Goal: Information Seeking & Learning: Learn about a topic

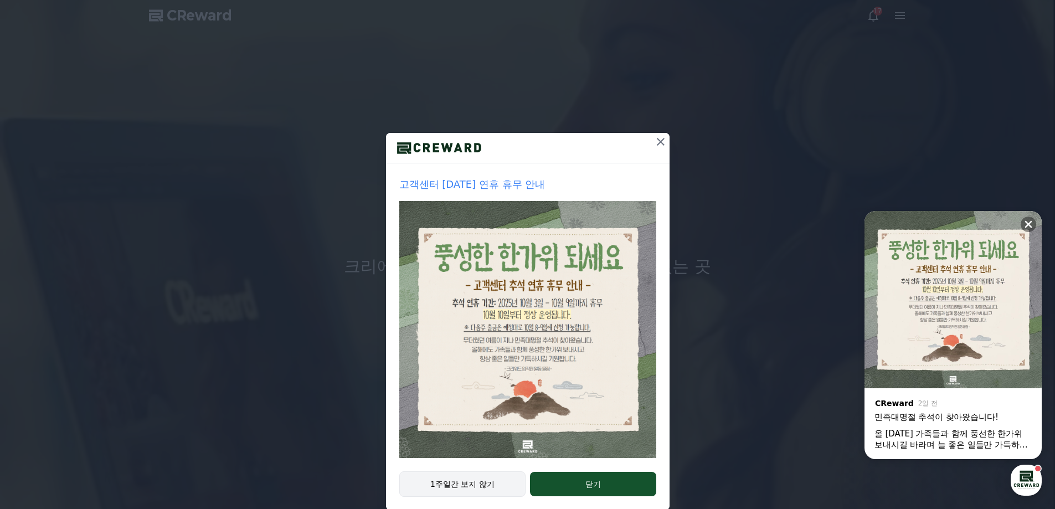
click at [464, 488] on button "1주일간 보지 않기" at bounding box center [462, 483] width 127 height 25
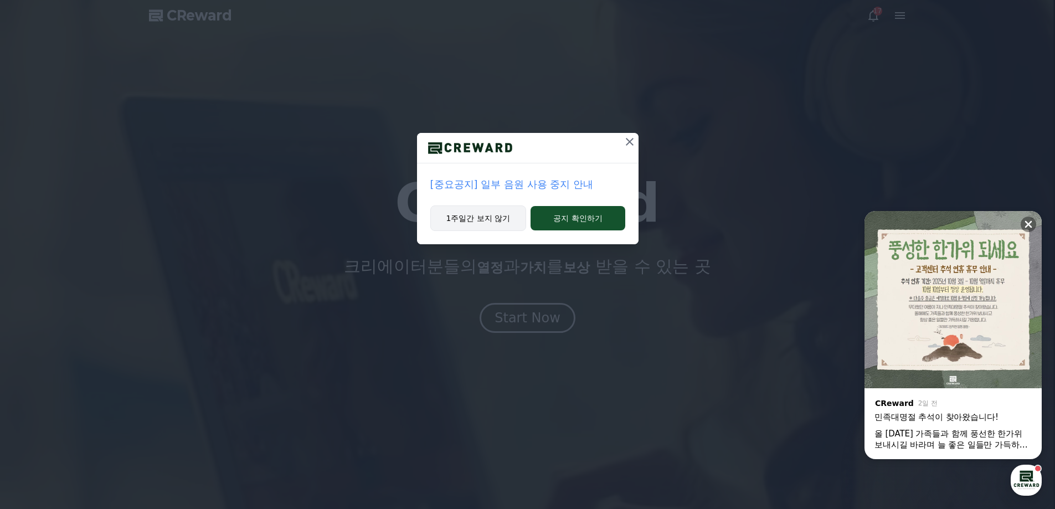
click at [483, 217] on button "1주일간 보지 않기" at bounding box center [478, 217] width 96 height 25
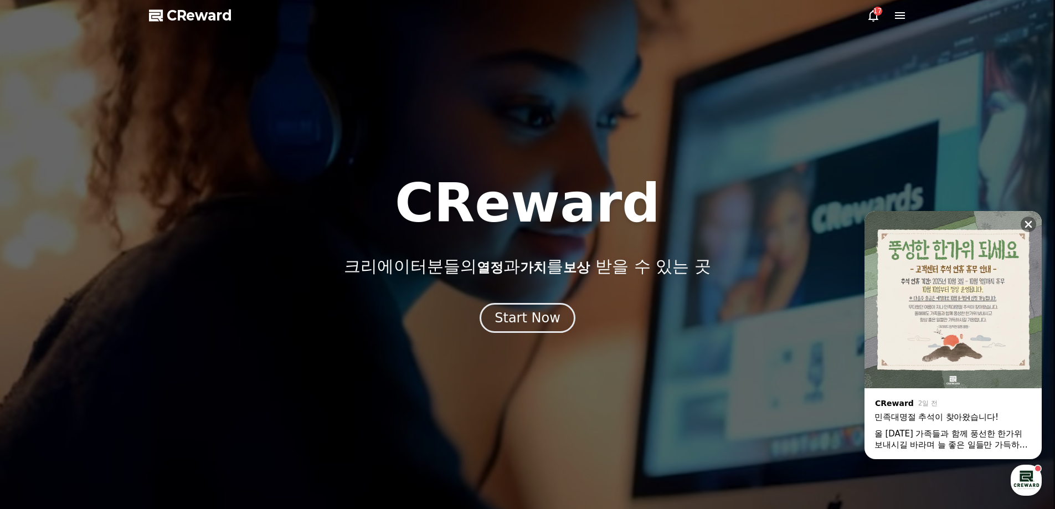
click at [517, 334] on div "CReward 크리에이터분들의 열정 과 가치 를 보상 받을 수 있는 곳 Start Now" at bounding box center [527, 270] width 1055 height 478
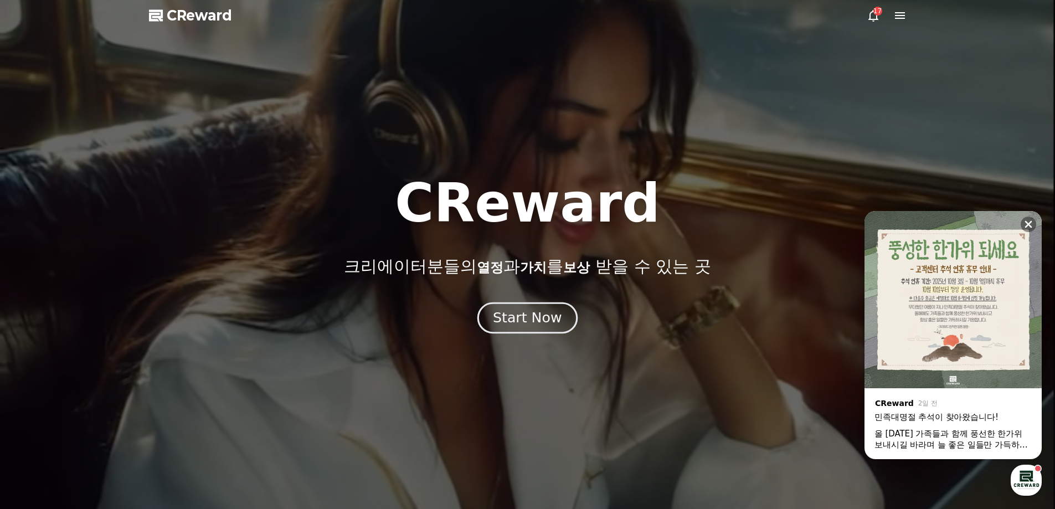
click at [527, 327] on button "Start Now" at bounding box center [527, 318] width 100 height 32
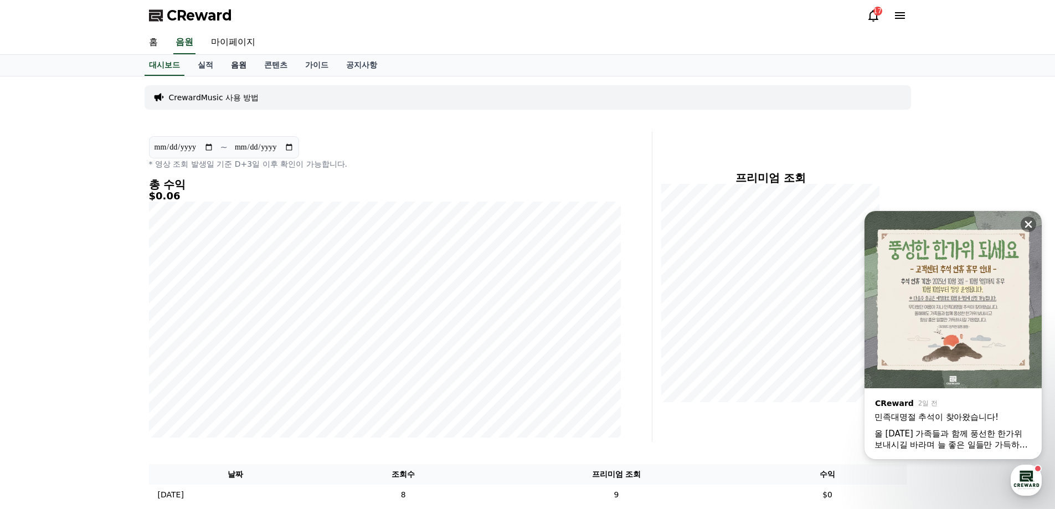
click at [244, 70] on link "음원" at bounding box center [238, 65] width 33 height 21
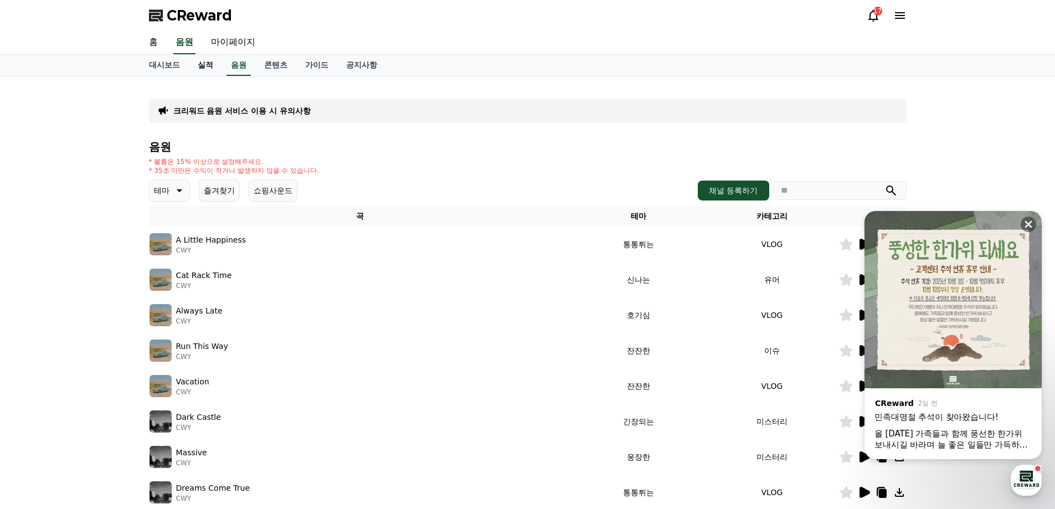
click at [216, 55] on link "실적" at bounding box center [205, 65] width 33 height 21
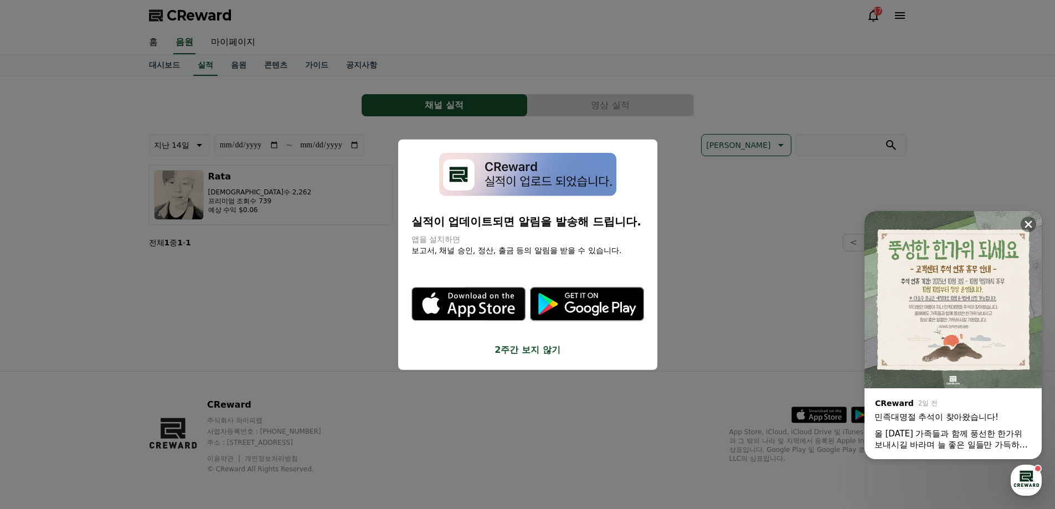
click at [533, 350] on button "2주간 보지 않기" at bounding box center [527, 349] width 233 height 13
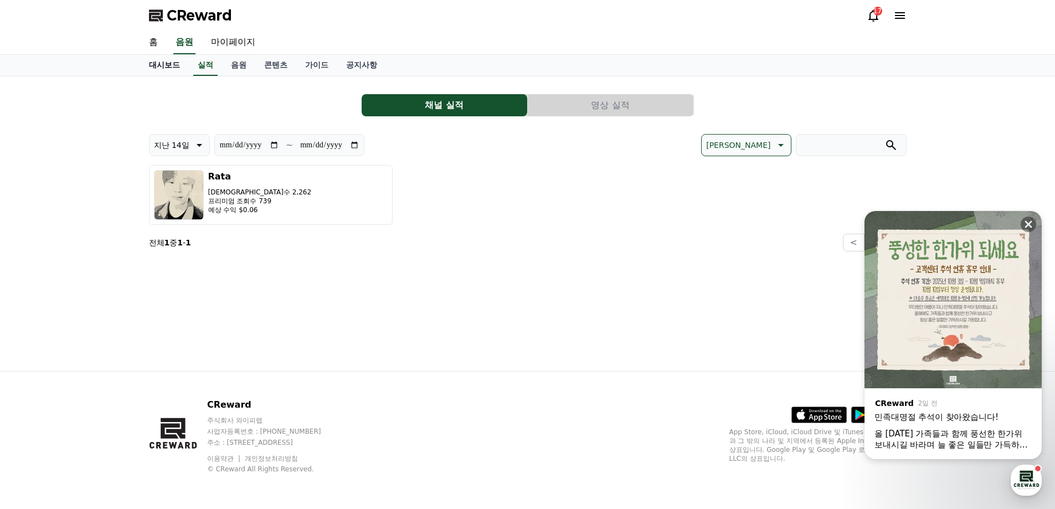
click at [164, 65] on link "대시보드" at bounding box center [164, 65] width 49 height 21
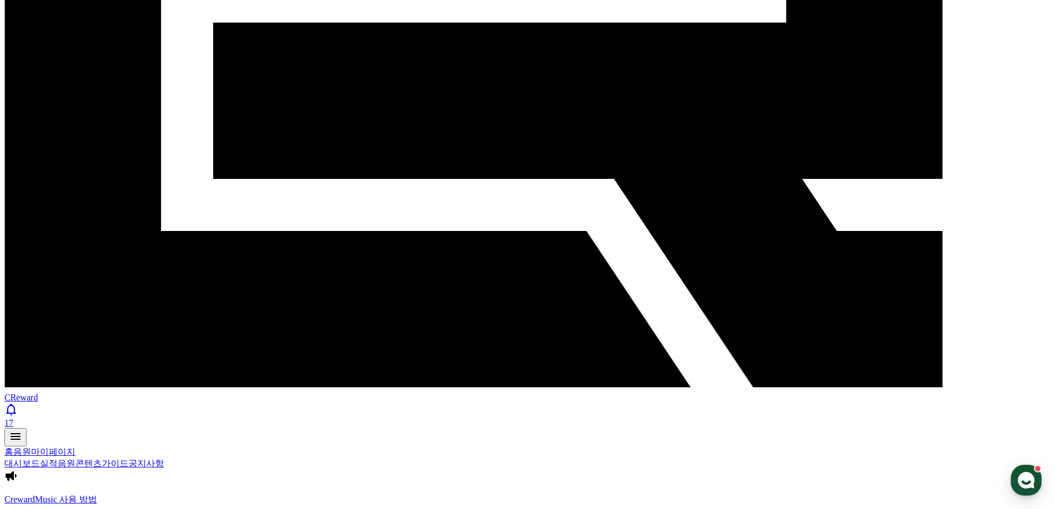
scroll to position [414, 0]
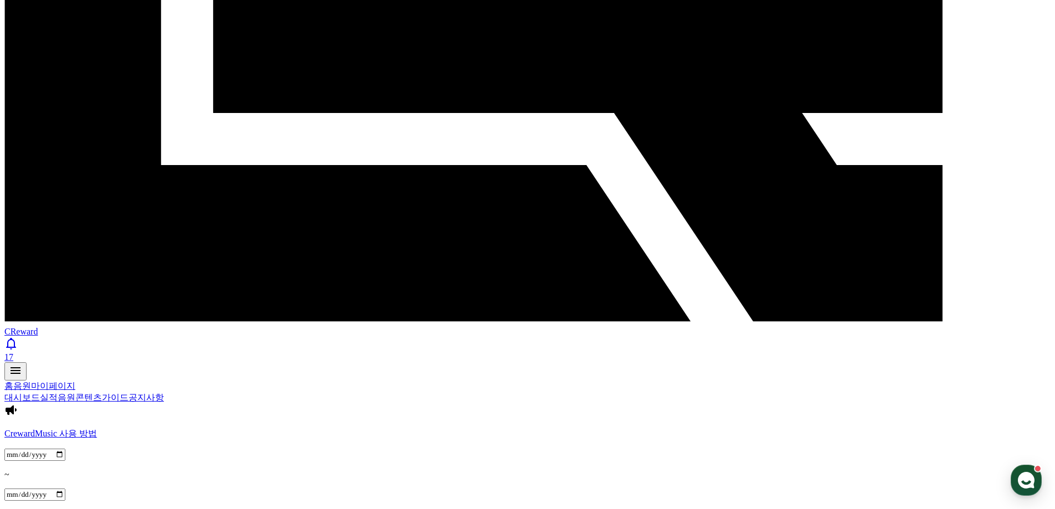
scroll to position [469, 0]
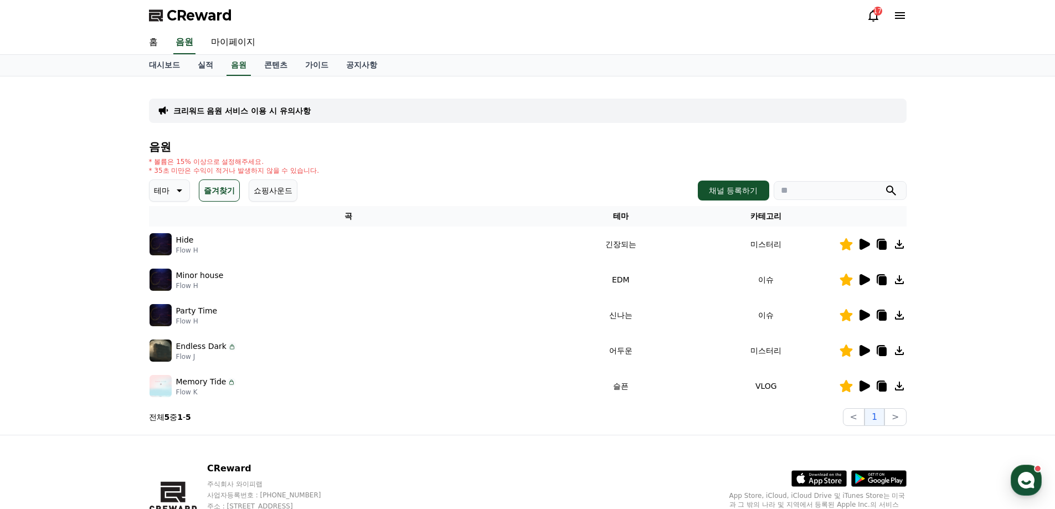
click at [855, 188] on input "search" at bounding box center [839, 190] width 133 height 19
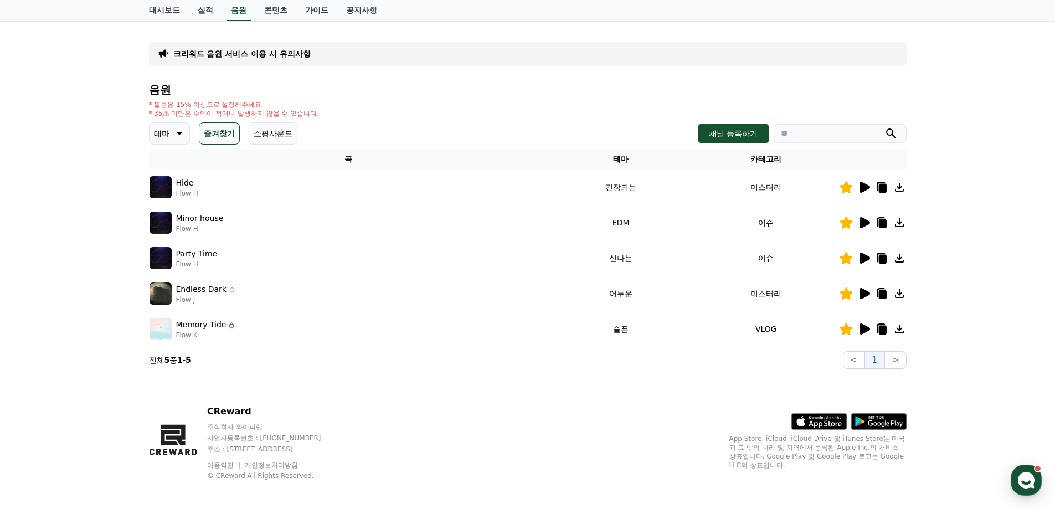
scroll to position [68, 0]
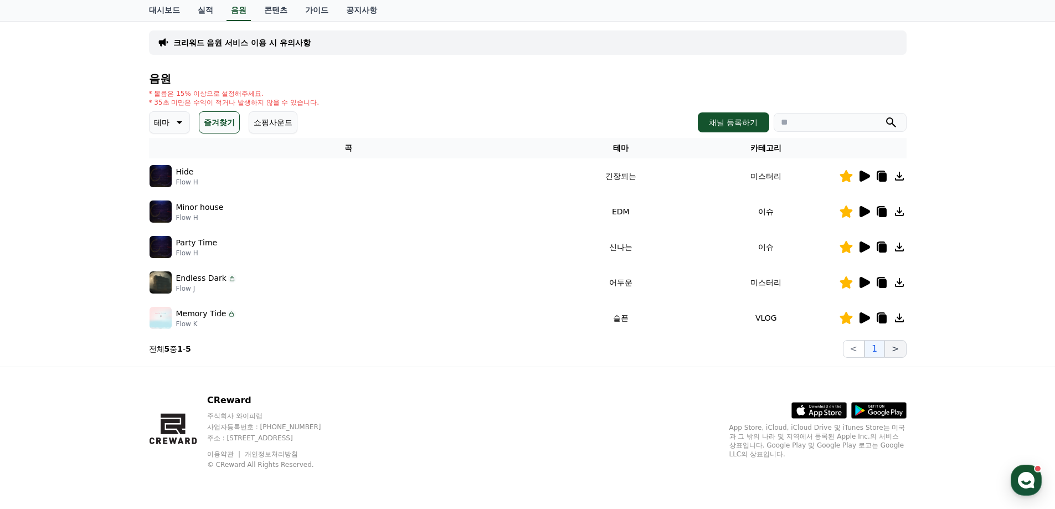
click at [895, 350] on button ">" at bounding box center [895, 349] width 22 height 18
click at [835, 116] on input "search" at bounding box center [839, 122] width 133 height 19
type input "*"
type input "**"
click at [884, 116] on button "submit" at bounding box center [890, 122] width 13 height 13
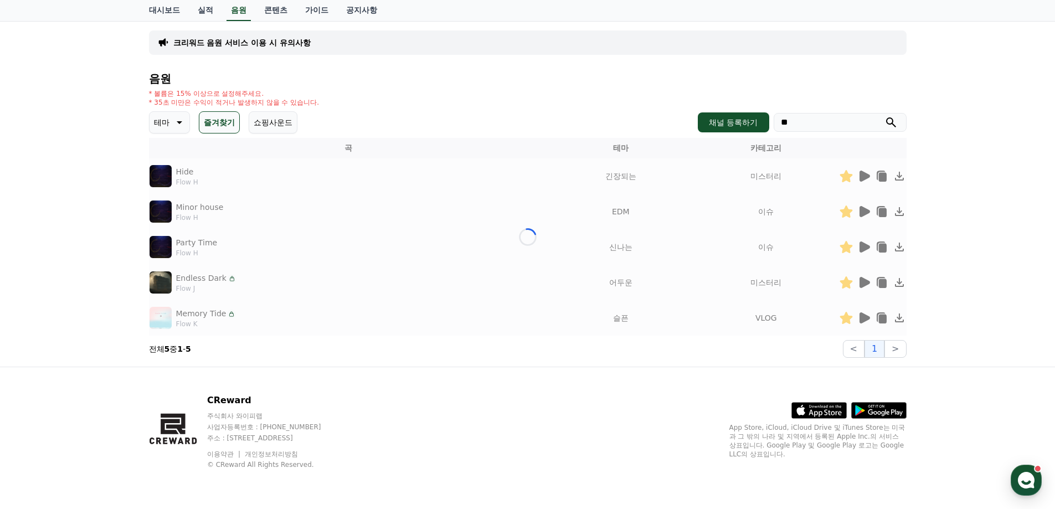
scroll to position [4, 0]
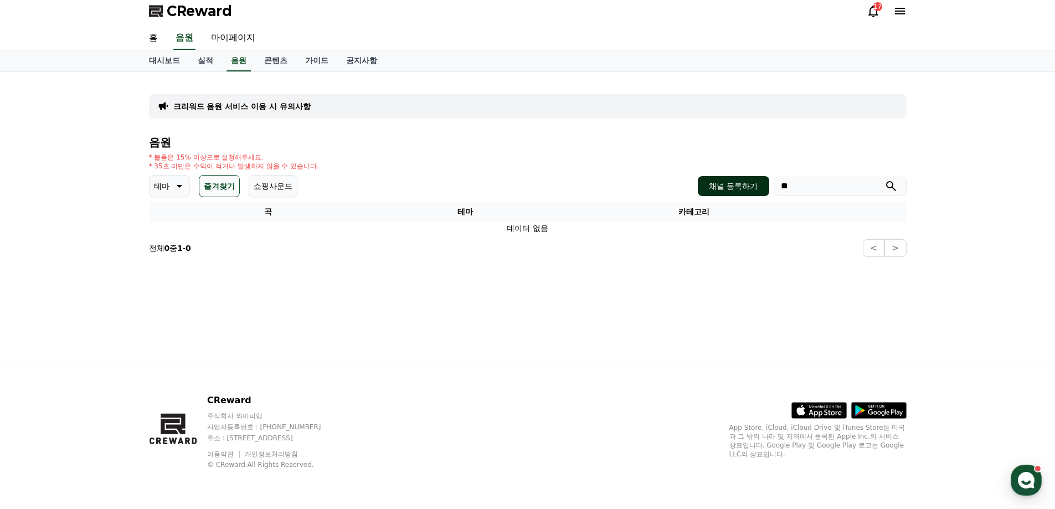
drag, startPoint x: 803, startPoint y: 194, endPoint x: 722, endPoint y: 180, distance: 81.5
click at [722, 180] on div "채널 등록하기 **" at bounding box center [802, 186] width 208 height 20
click at [524, 350] on div "크리워드 음원 서비스 이용 시 유의사항 음원 * 볼륨은 15% 이상으로 설정해주세요. * 35초 미만은 수익이 적거나 발생하지 않을 수 있습니…" at bounding box center [527, 219] width 775 height 295
click at [214, 182] on button "즐겨찾기" at bounding box center [219, 186] width 41 height 22
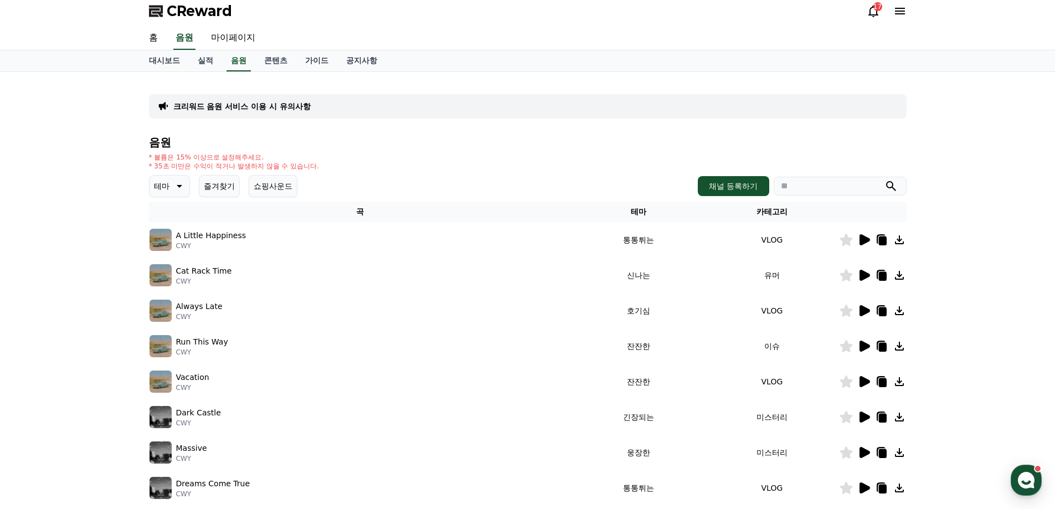
click at [225, 181] on button "즐겨찾기" at bounding box center [219, 186] width 41 height 22
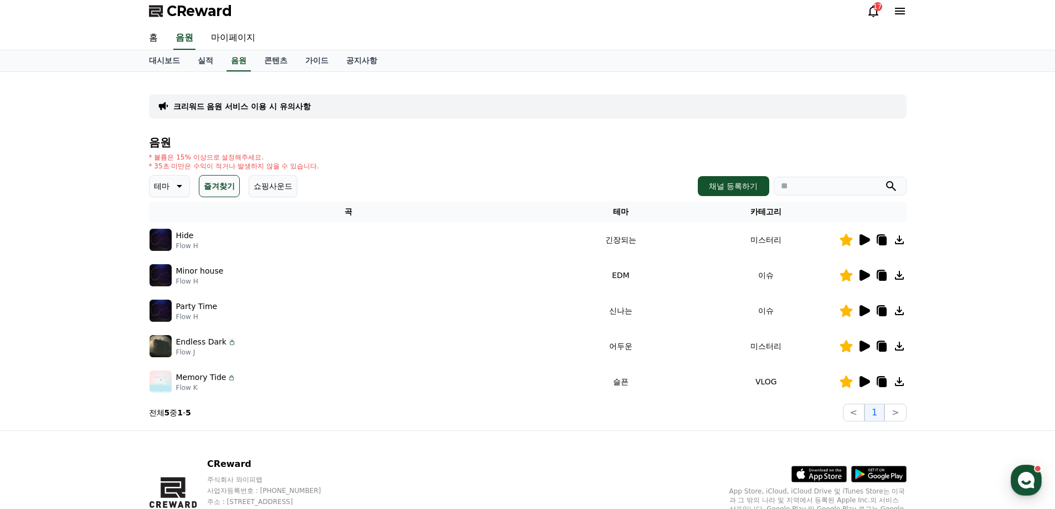
click at [826, 184] on input "search" at bounding box center [839, 186] width 133 height 19
type input "**"
click at [884, 179] on button "submit" at bounding box center [890, 185] width 13 height 13
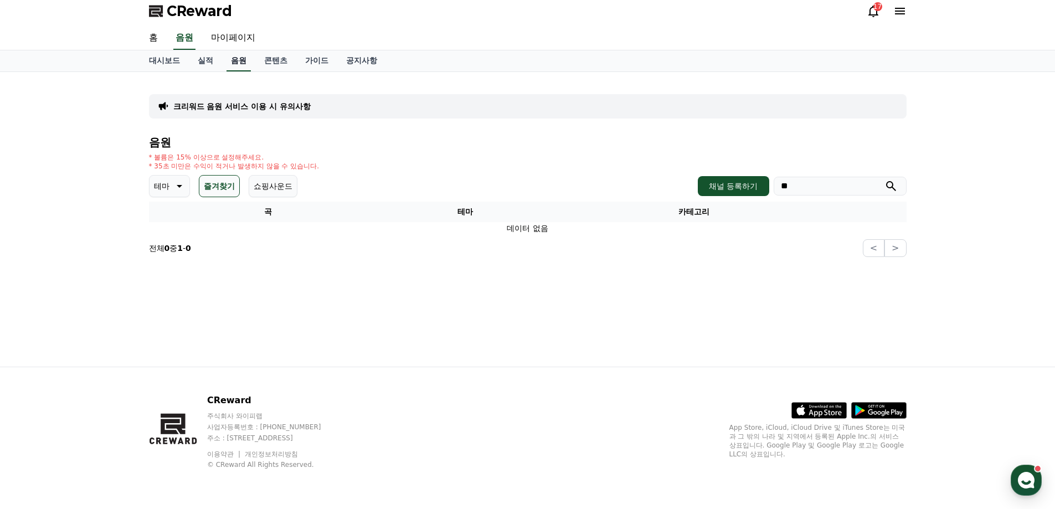
click at [250, 60] on link "음원" at bounding box center [238, 60] width 24 height 21
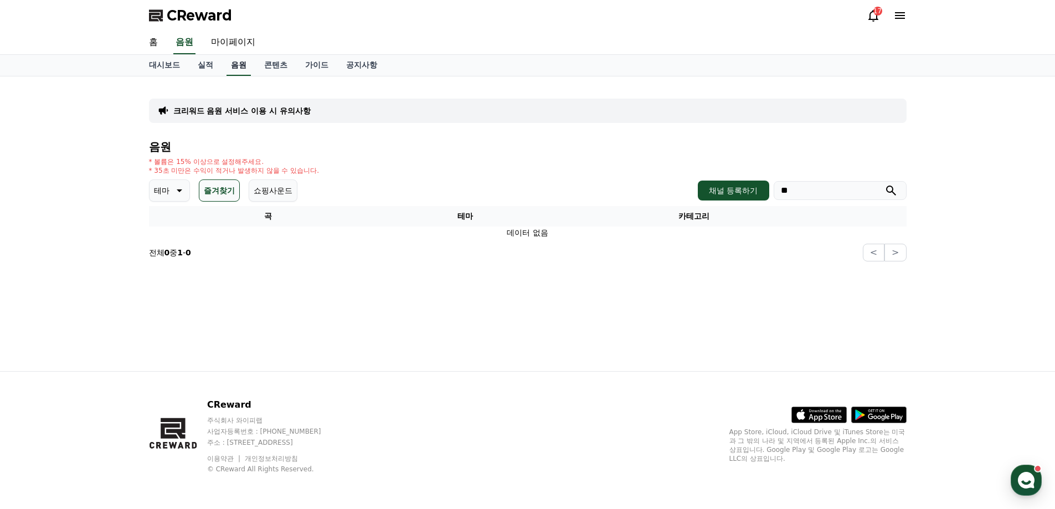
click at [239, 62] on link "음원" at bounding box center [238, 65] width 24 height 21
click at [241, 65] on link "음원" at bounding box center [238, 65] width 24 height 21
click at [180, 195] on icon at bounding box center [178, 190] width 13 height 13
click at [171, 226] on button "전체" at bounding box center [163, 220] width 24 height 24
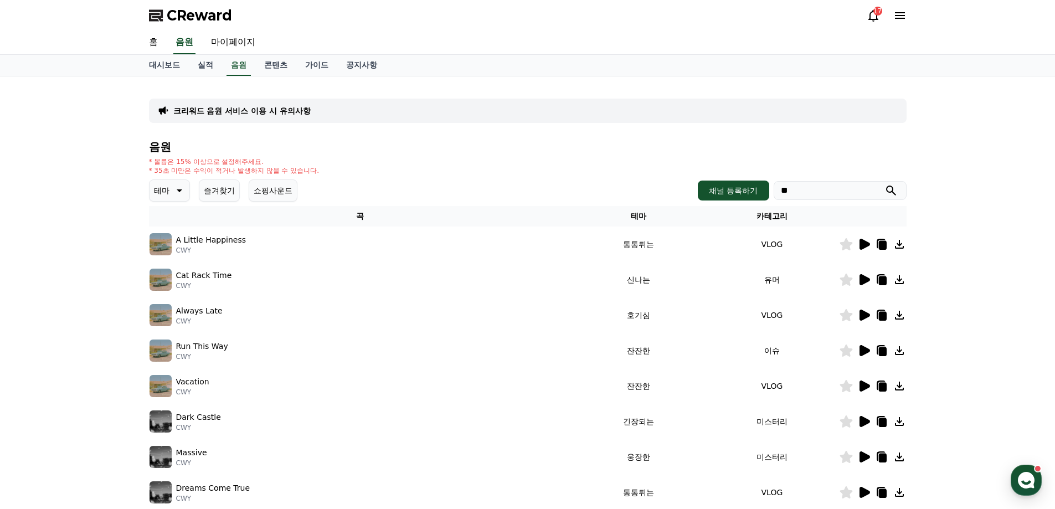
type input "**"
click at [884, 184] on button "submit" at bounding box center [890, 190] width 13 height 13
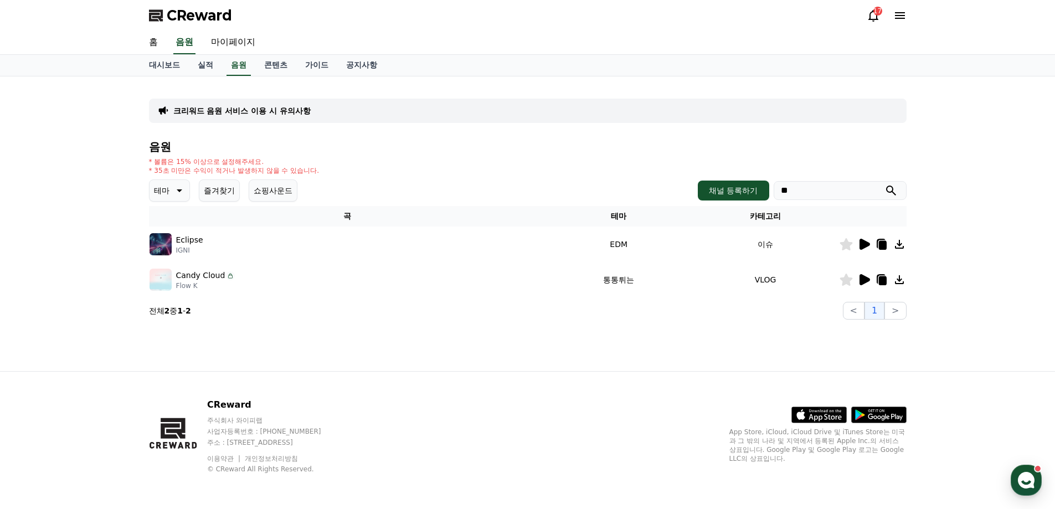
drag, startPoint x: 852, startPoint y: 190, endPoint x: 655, endPoint y: 195, distance: 196.6
click at [680, 191] on div "테마 즐겨찾기 쇼핑사운드 채널 등록하기 **" at bounding box center [527, 190] width 757 height 22
click at [206, 193] on button "즐겨찾기" at bounding box center [219, 190] width 41 height 22
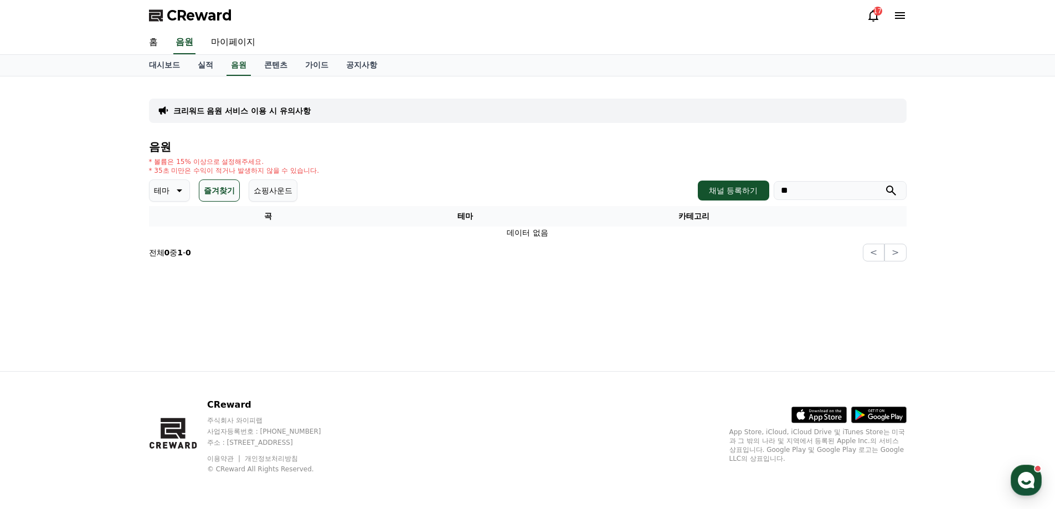
click at [172, 195] on icon at bounding box center [178, 190] width 13 height 13
click at [173, 221] on button "전체" at bounding box center [163, 220] width 24 height 24
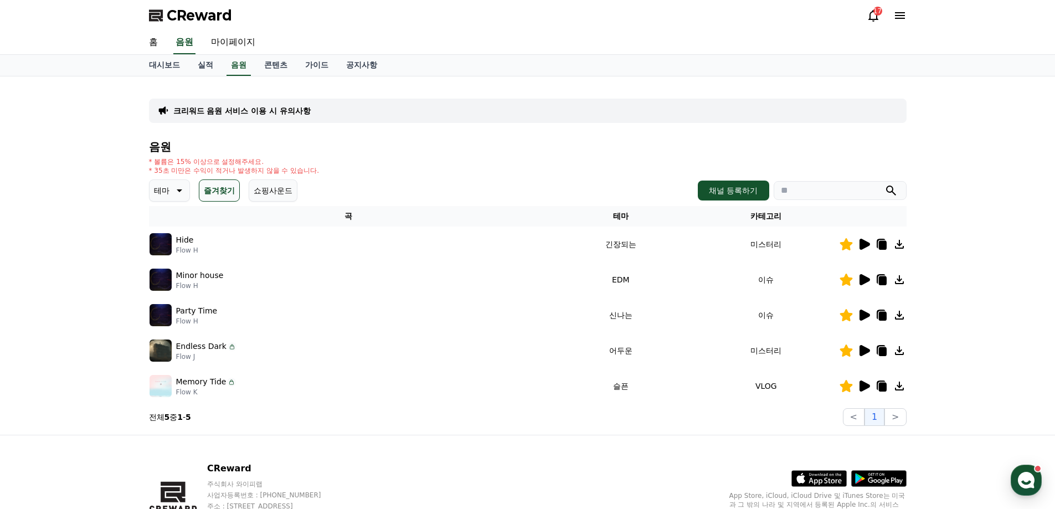
click at [187, 189] on button "테마" at bounding box center [169, 190] width 41 height 22
click at [165, 213] on button "전체" at bounding box center [163, 220] width 24 height 24
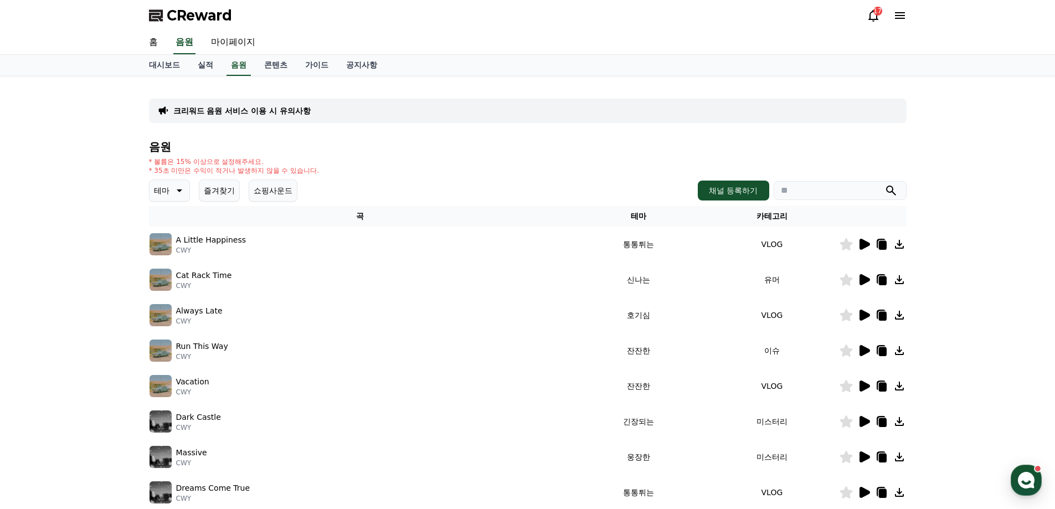
click at [173, 182] on button "테마" at bounding box center [169, 190] width 41 height 22
click at [167, 225] on button "전체" at bounding box center [163, 220] width 24 height 24
click at [109, 240] on div "크리워드 음원 서비스 이용 시 유의사항 음원 * 볼륨은 15% 이상으로 설정해주세요. * 35초 미만은 수익이 적거나 발생하지 않을 수 있습니…" at bounding box center [527, 343] width 1055 height 535
click at [230, 189] on button "즐겨찾기" at bounding box center [219, 190] width 41 height 22
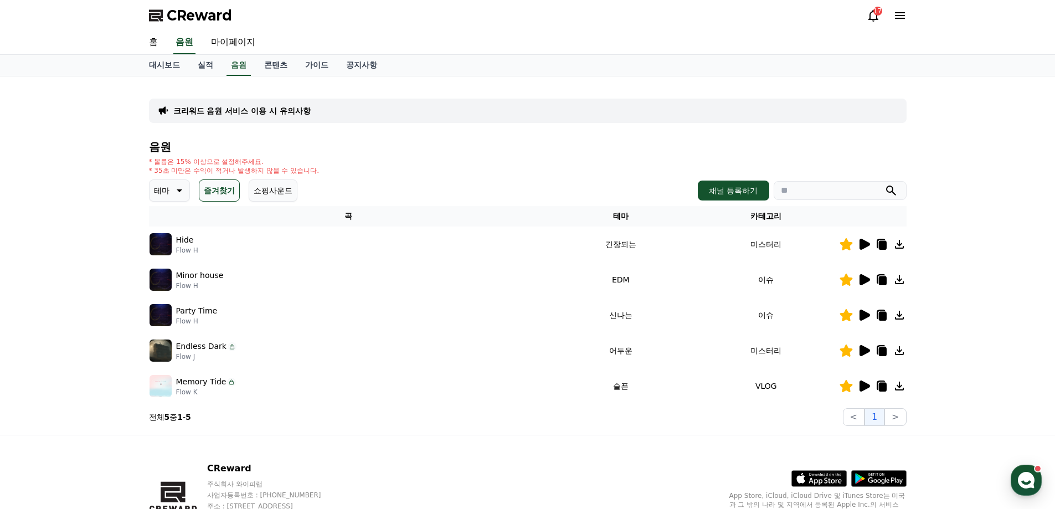
click at [86, 255] on div "크리워드 음원 서비스 이용 시 유의사항 음원 * 볼륨은 15% 이상으로 설정해주세요. * 35초 미만은 수익이 적거나 발생하지 않을 수 있습니…" at bounding box center [527, 255] width 1055 height 358
click at [162, 187] on p "테마" at bounding box center [162, 191] width 16 height 16
click at [172, 223] on button "전체" at bounding box center [163, 220] width 24 height 24
click at [156, 193] on p "테마" at bounding box center [162, 191] width 16 height 16
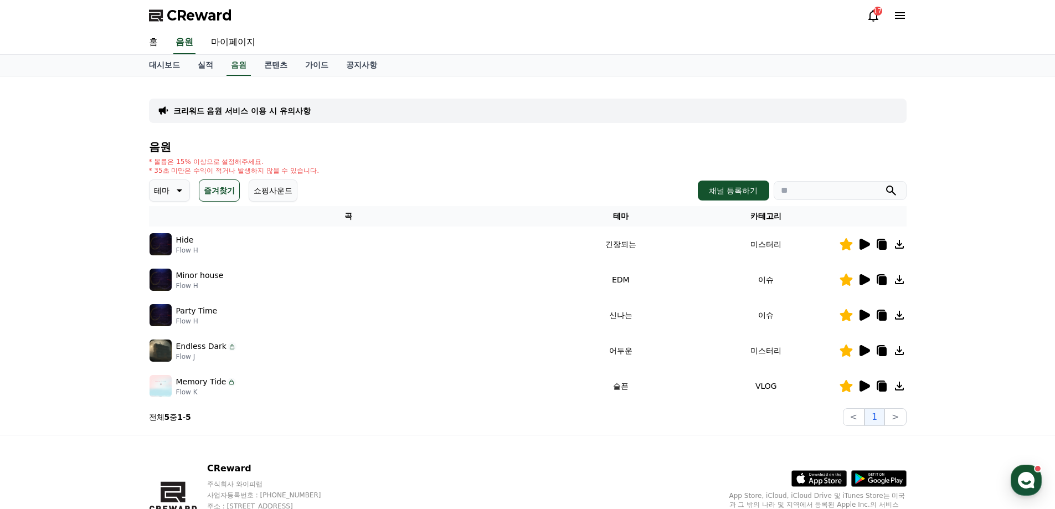
click at [173, 193] on icon at bounding box center [178, 190] width 13 height 13
click at [167, 288] on button "어두운" at bounding box center [167, 293] width 32 height 24
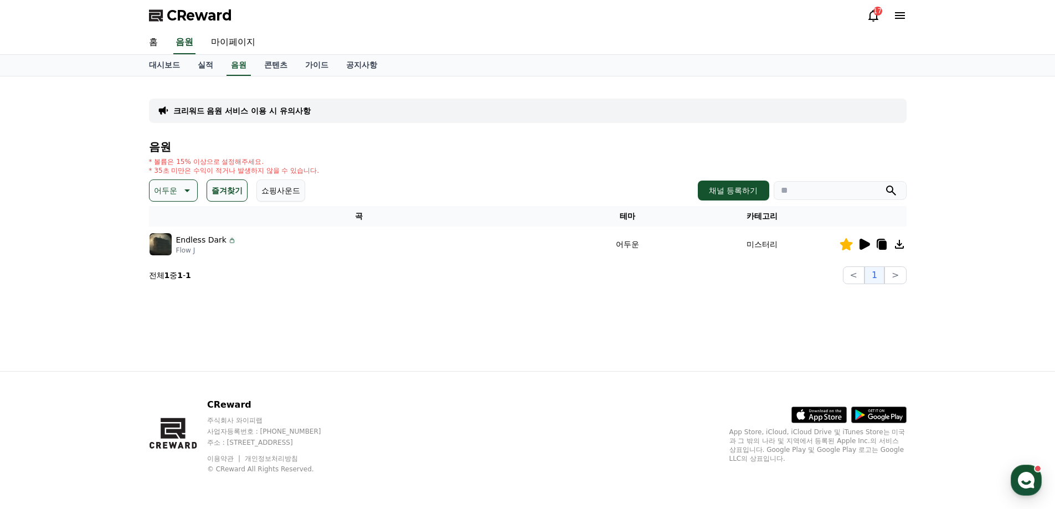
click at [860, 242] on icon at bounding box center [864, 244] width 11 height 11
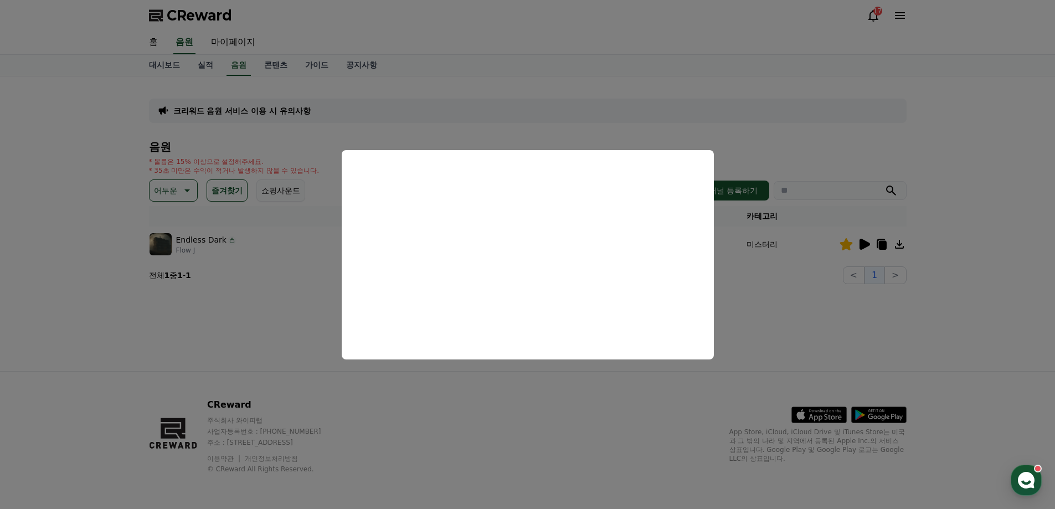
click at [764, 346] on button "close modal" at bounding box center [527, 254] width 1055 height 509
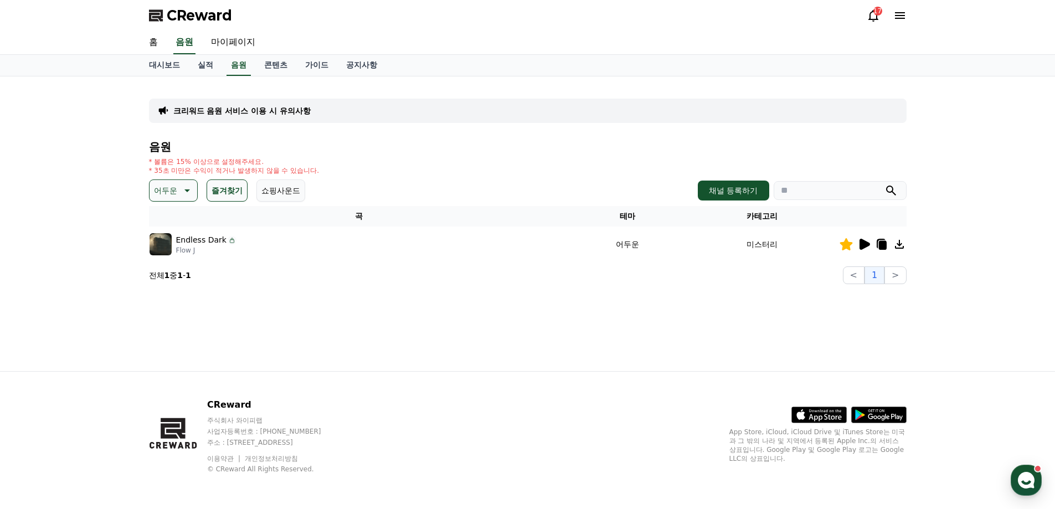
click at [184, 193] on icon at bounding box center [185, 190] width 13 height 13
click at [169, 280] on button "호기심" at bounding box center [167, 277] width 32 height 24
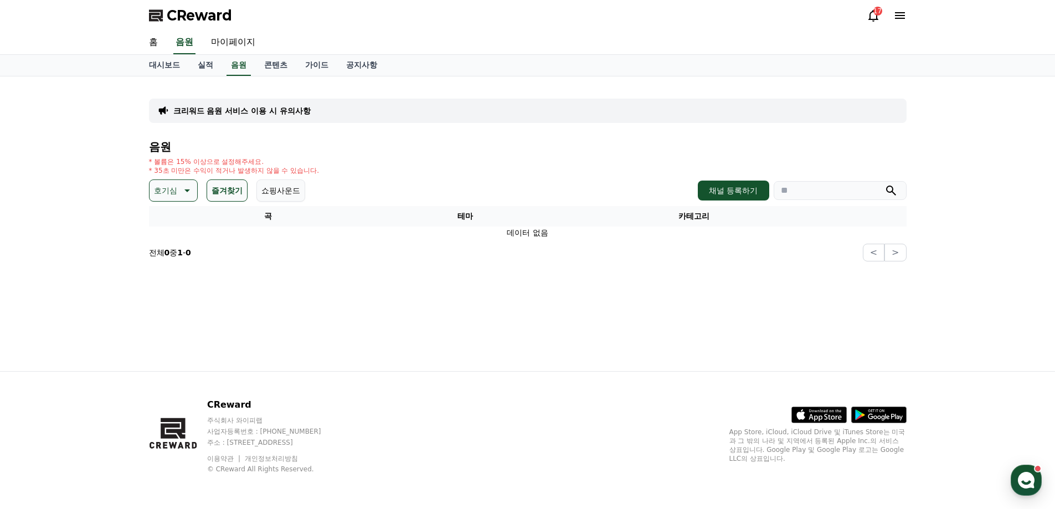
click at [218, 193] on button "즐겨찾기" at bounding box center [227, 190] width 41 height 22
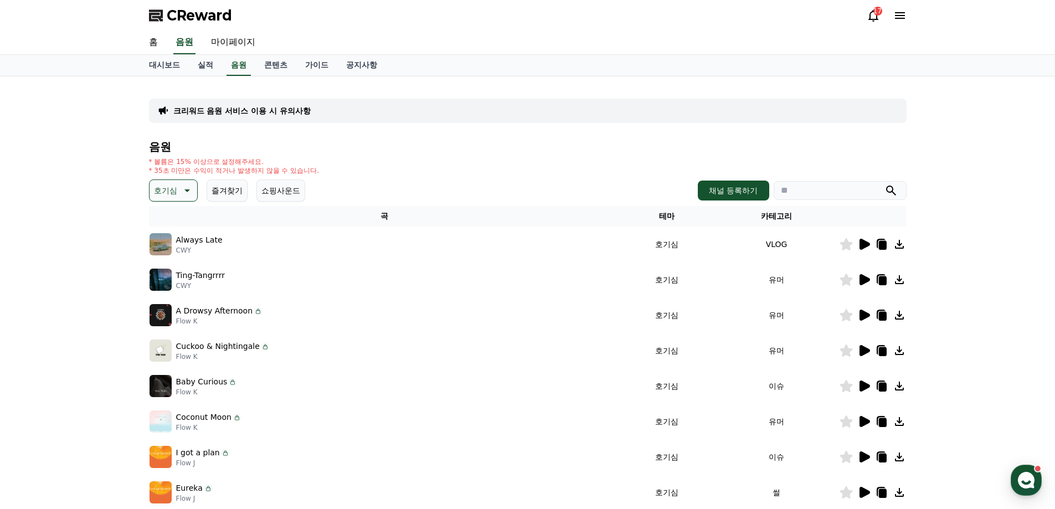
click at [190, 197] on button "호기심" at bounding box center [173, 190] width 49 height 22
click at [172, 255] on button "어두운" at bounding box center [167, 251] width 32 height 24
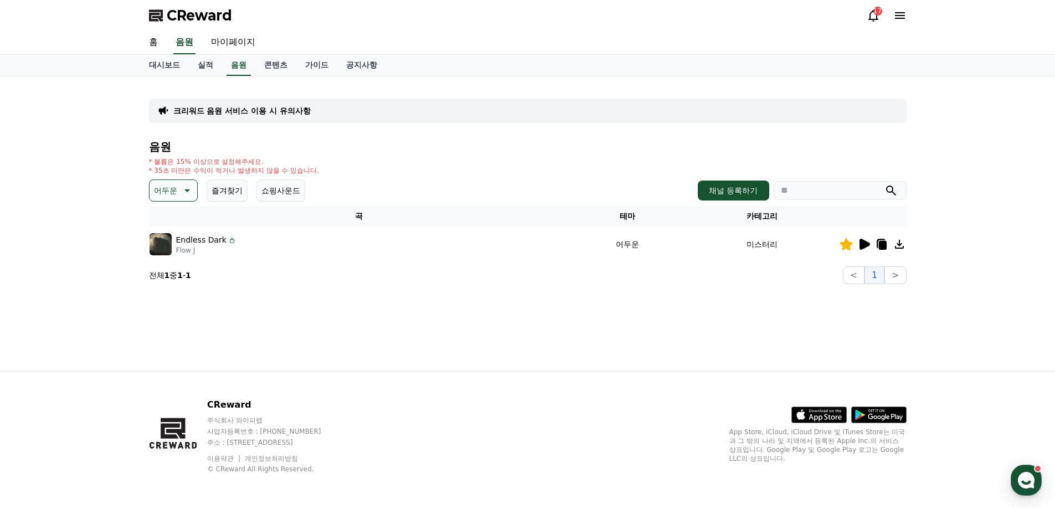
click at [186, 188] on icon at bounding box center [185, 190] width 13 height 13
click at [172, 249] on button "환상적인" at bounding box center [171, 248] width 40 height 24
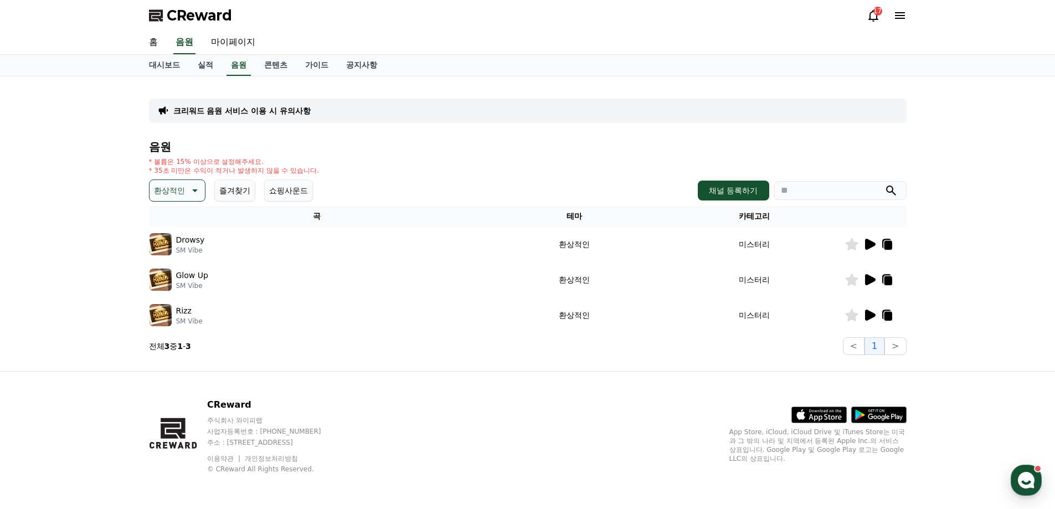
click at [866, 314] on icon at bounding box center [870, 314] width 11 height 11
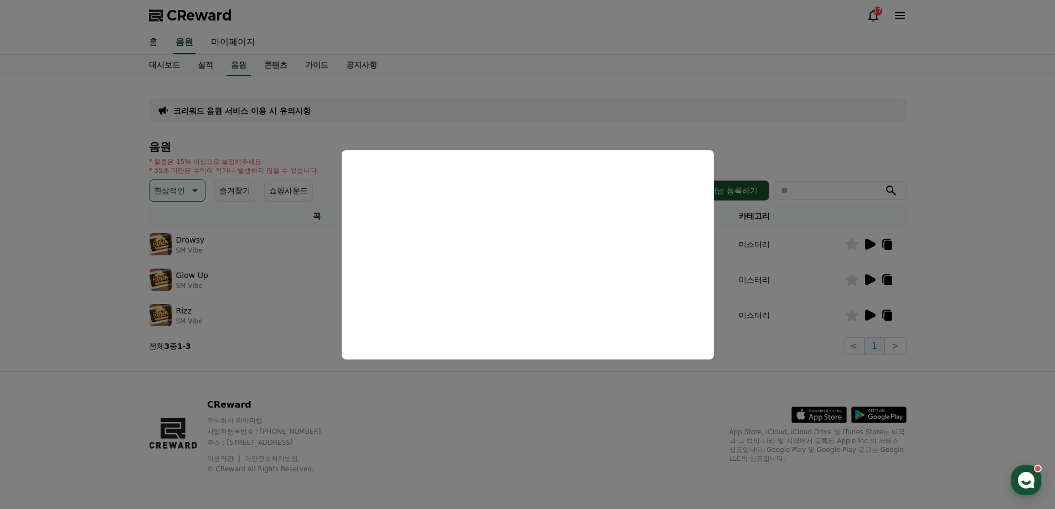
click at [766, 350] on button "close modal" at bounding box center [527, 254] width 1055 height 509
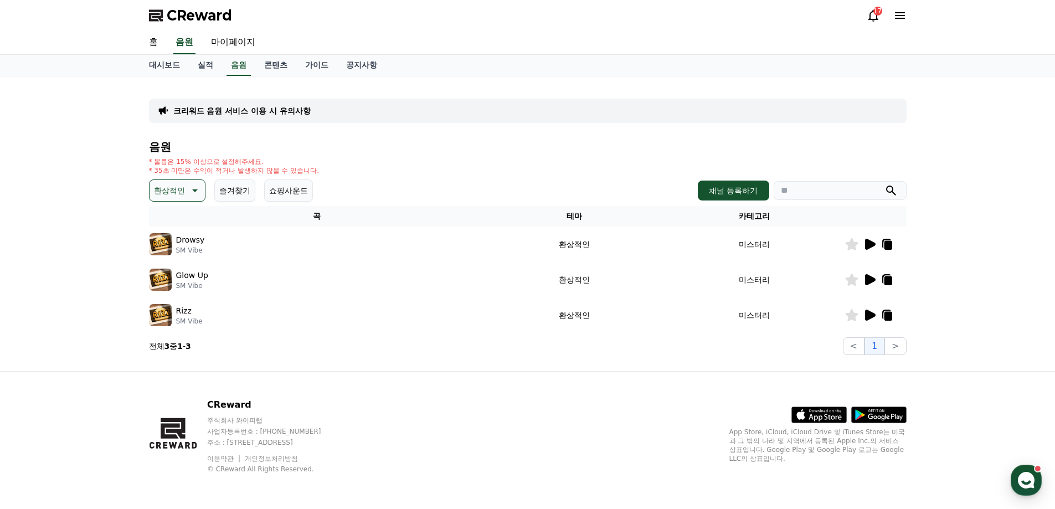
click at [869, 279] on icon at bounding box center [870, 279] width 11 height 11
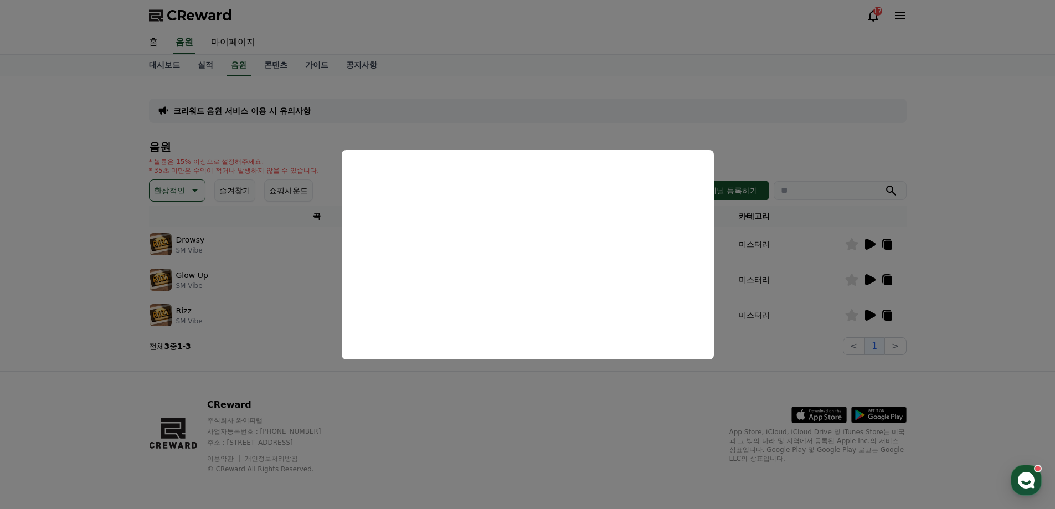
drag, startPoint x: 783, startPoint y: 351, endPoint x: 795, endPoint y: 336, distance: 19.3
click at [785, 349] on button "close modal" at bounding box center [527, 254] width 1055 height 509
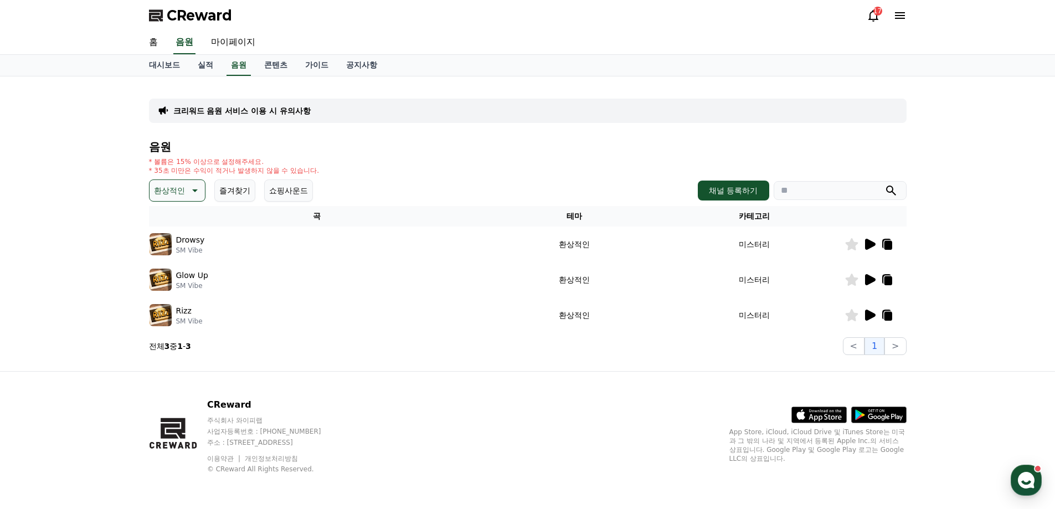
click at [871, 242] on icon at bounding box center [870, 244] width 11 height 11
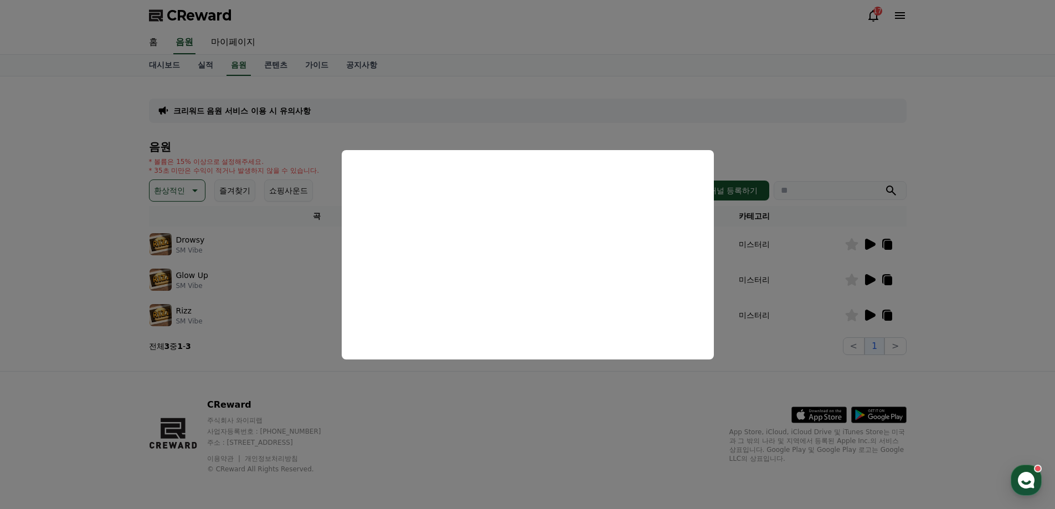
click at [770, 359] on button "close modal" at bounding box center [527, 254] width 1055 height 509
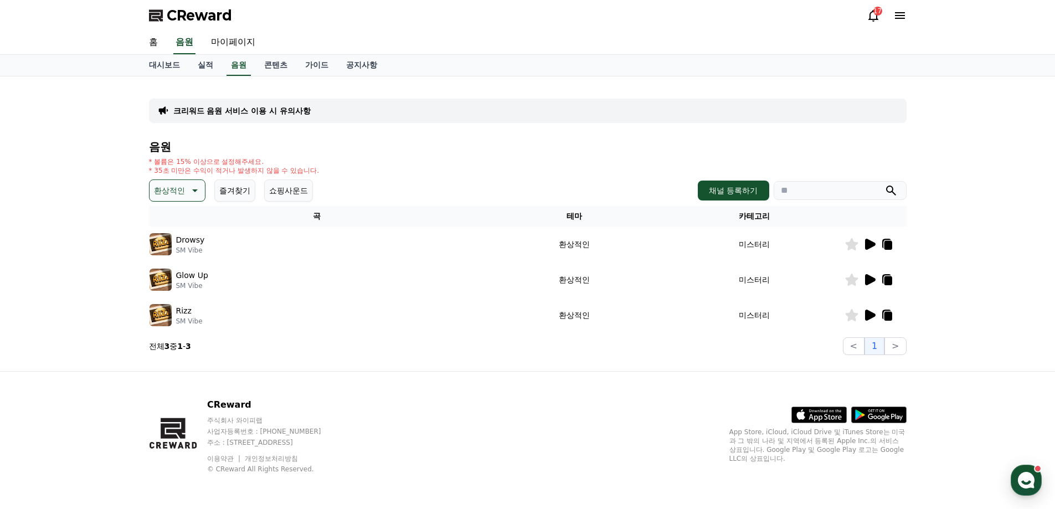
click at [851, 242] on icon at bounding box center [851, 244] width 13 height 12
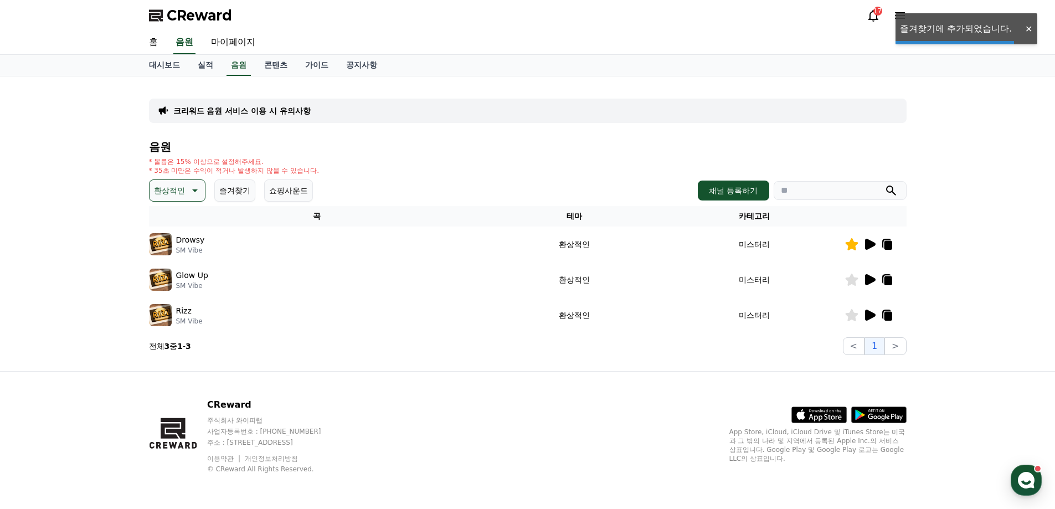
click at [644, 374] on div "CReward 주식회사 와이피랩 사업자등록번호 : [PHONE_NUMBER] 주소 : [STREET_ADDRESS] 이용약관 개인정보처리방침 …" at bounding box center [527, 439] width 775 height 137
click at [178, 190] on p "환상적인" at bounding box center [169, 191] width 31 height 16
click at [170, 278] on button "호기심" at bounding box center [167, 277] width 32 height 24
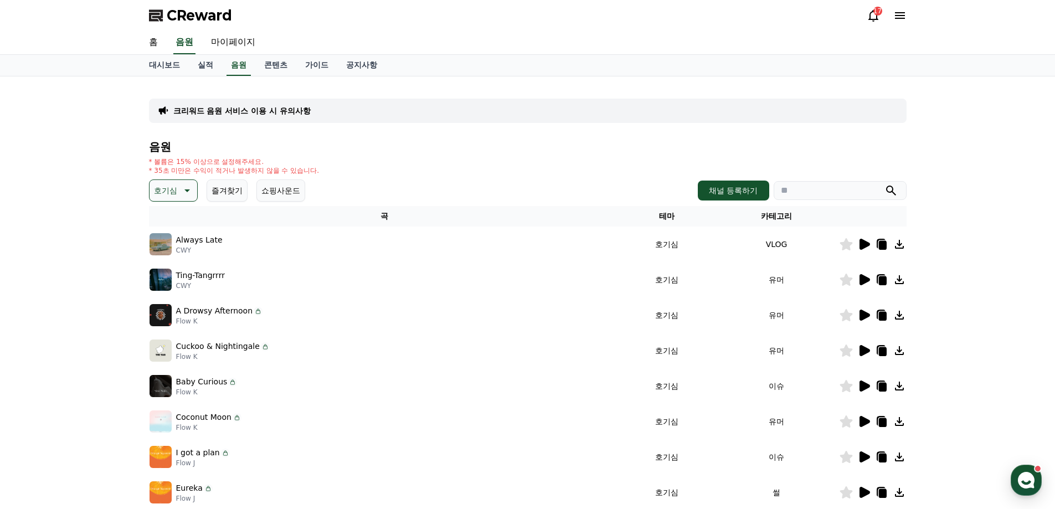
click at [865, 244] on icon at bounding box center [864, 244] width 11 height 11
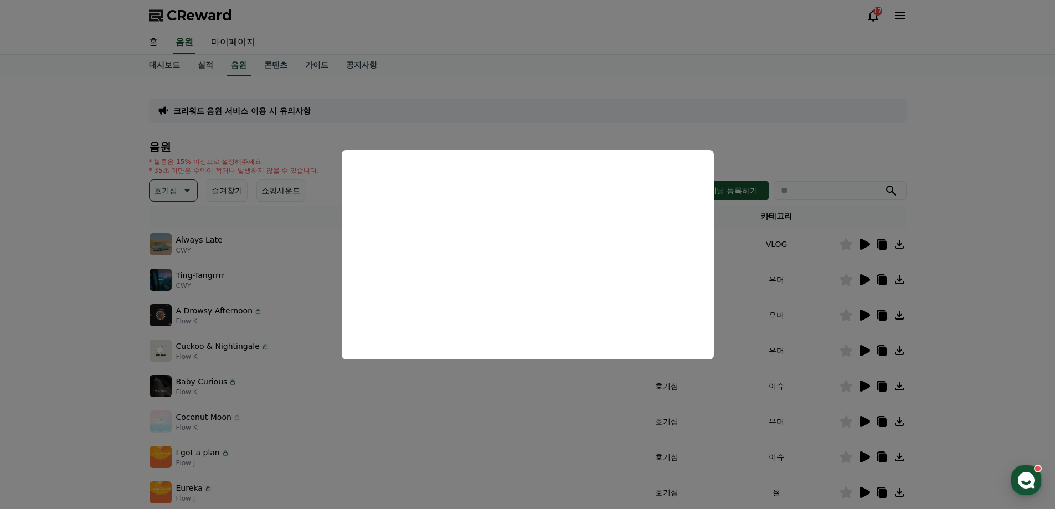
click at [988, 235] on button "close modal" at bounding box center [527, 254] width 1055 height 509
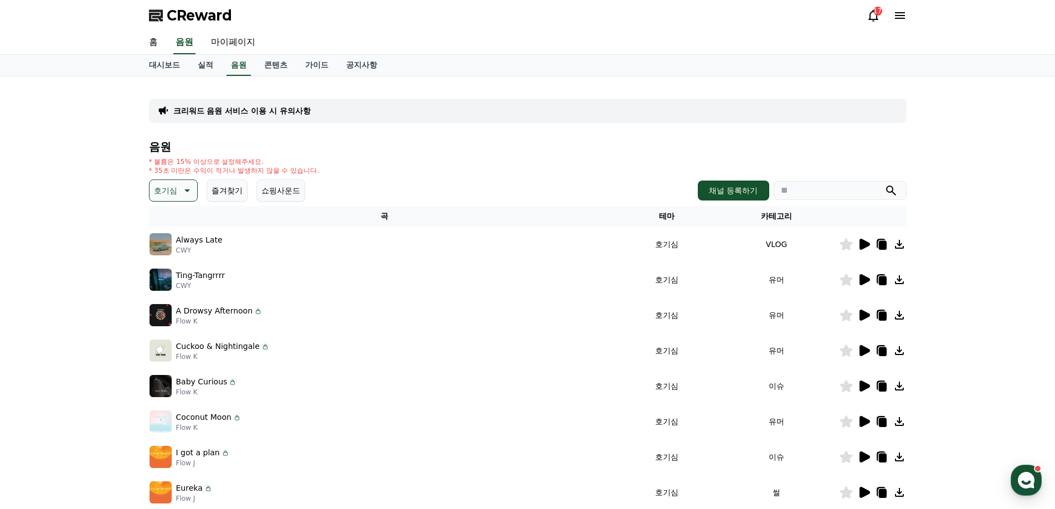
click at [858, 281] on icon at bounding box center [863, 279] width 13 height 13
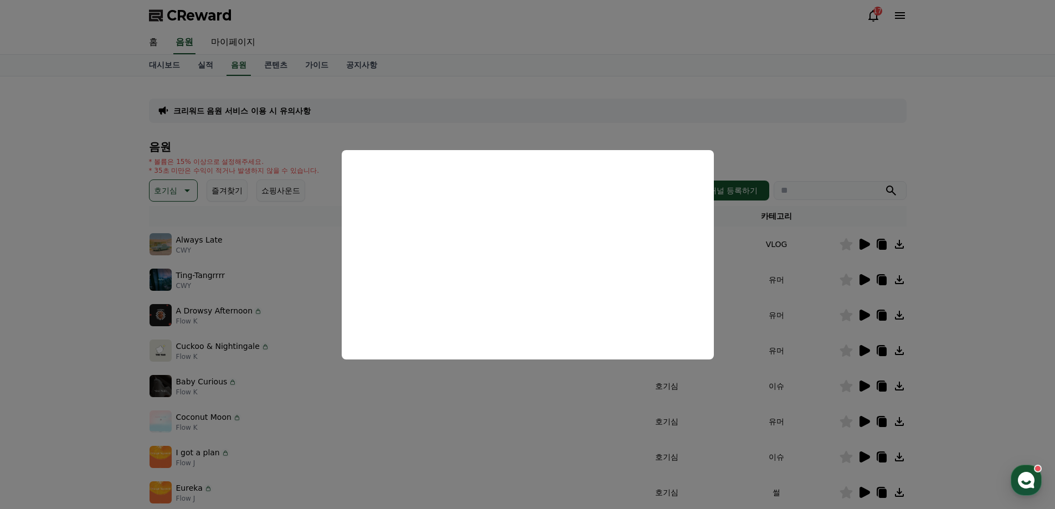
click at [950, 274] on button "close modal" at bounding box center [527, 254] width 1055 height 509
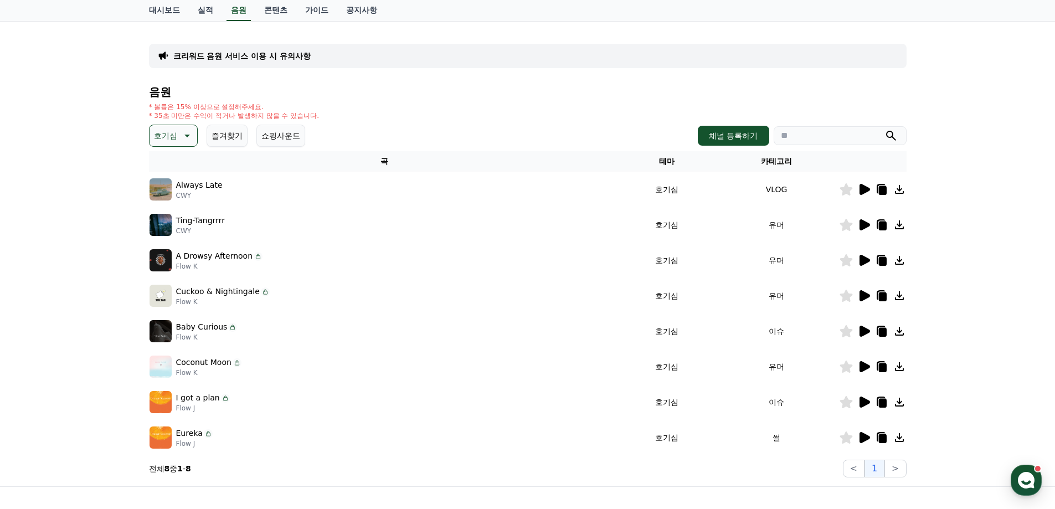
scroll to position [55, 0]
click at [864, 259] on icon at bounding box center [864, 259] width 11 height 11
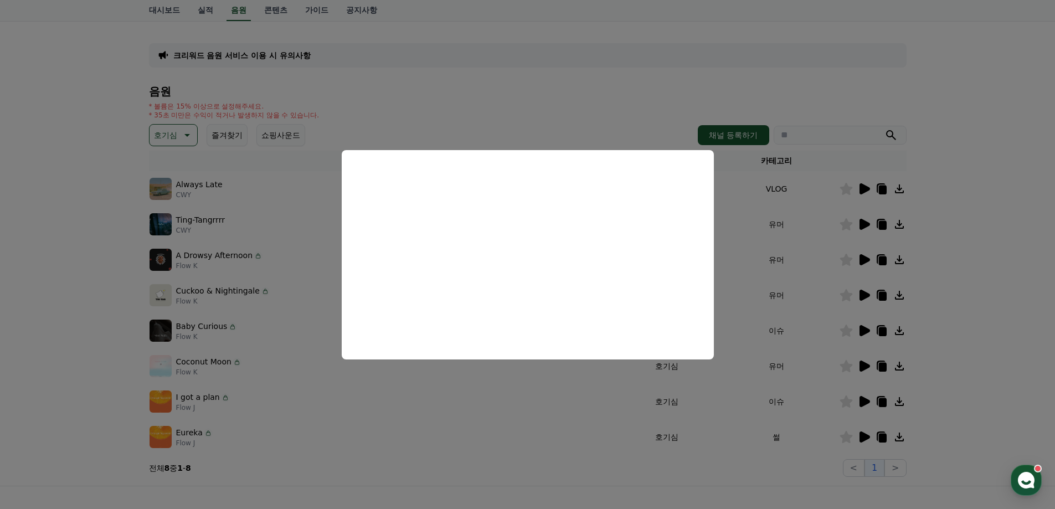
click at [984, 316] on button "close modal" at bounding box center [527, 254] width 1055 height 509
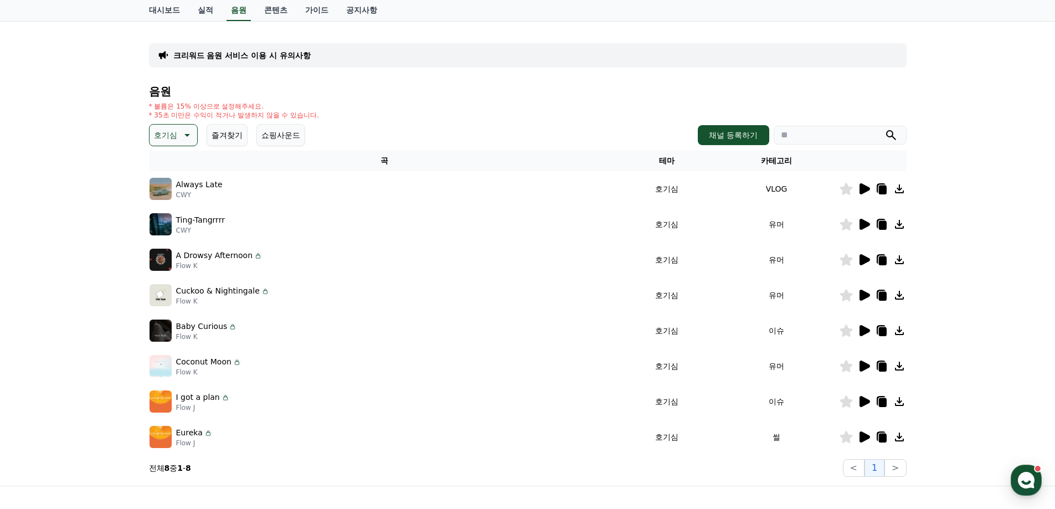
click at [864, 402] on icon at bounding box center [864, 401] width 11 height 11
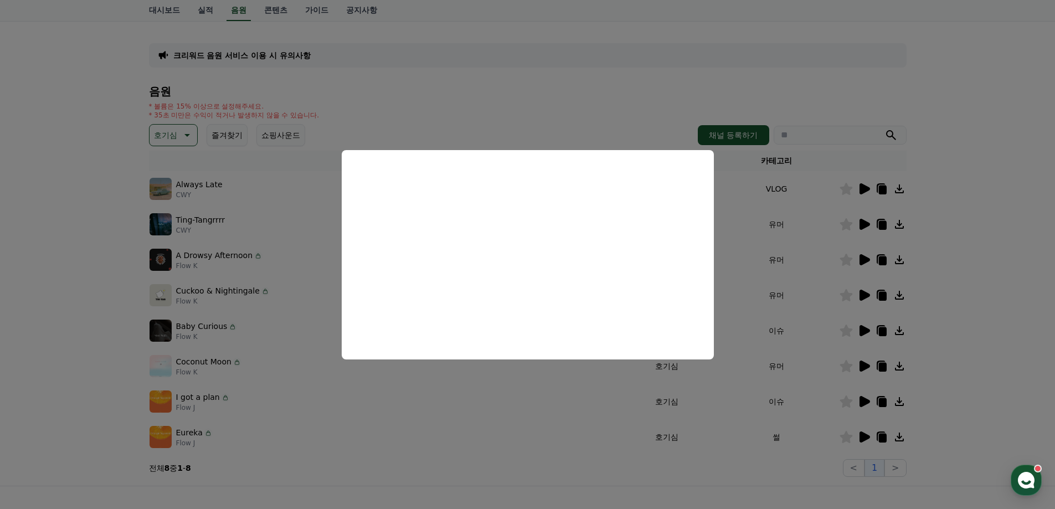
click at [971, 329] on button "close modal" at bounding box center [527, 254] width 1055 height 509
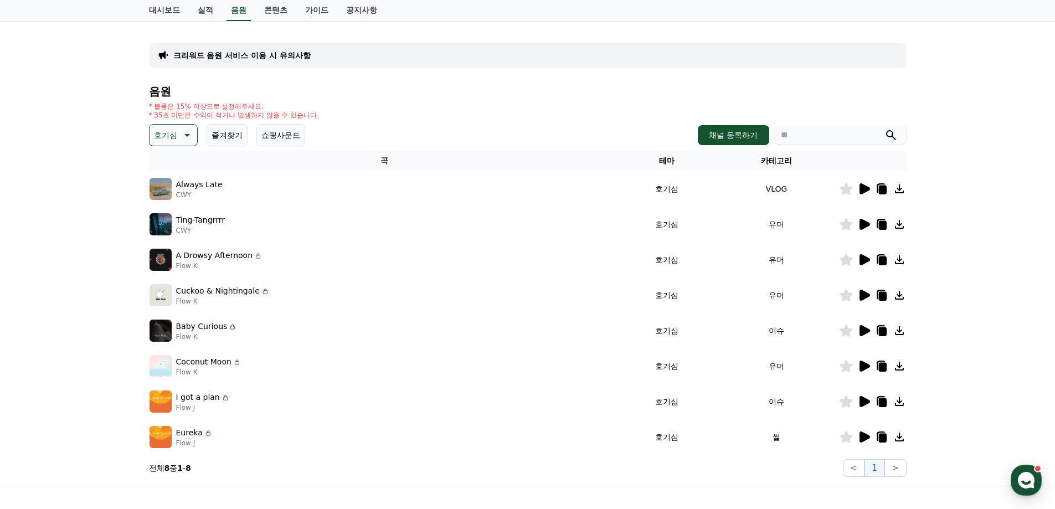
click at [865, 362] on icon at bounding box center [863, 365] width 13 height 13
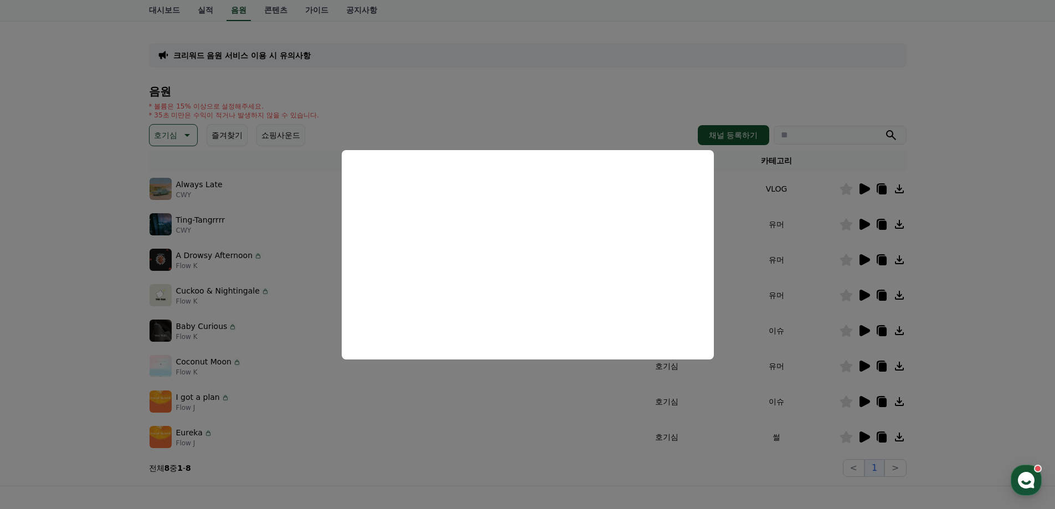
click at [1002, 258] on button "close modal" at bounding box center [527, 254] width 1055 height 509
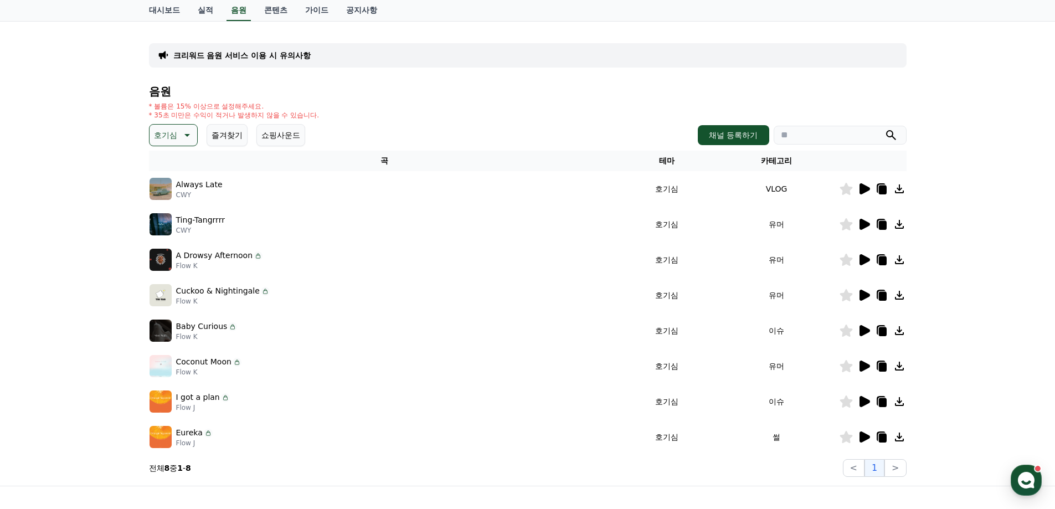
click at [861, 331] on icon at bounding box center [864, 330] width 11 height 11
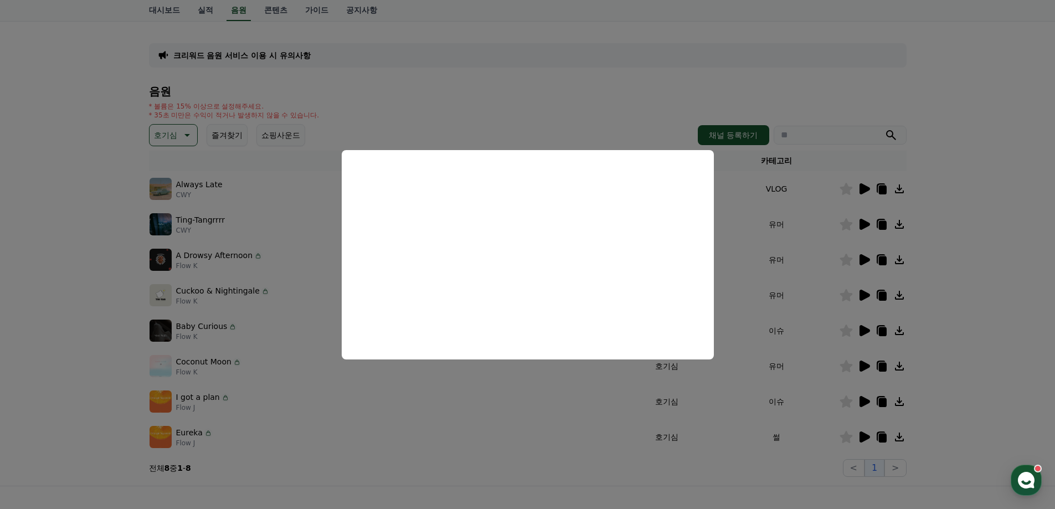
click at [995, 193] on button "close modal" at bounding box center [527, 254] width 1055 height 509
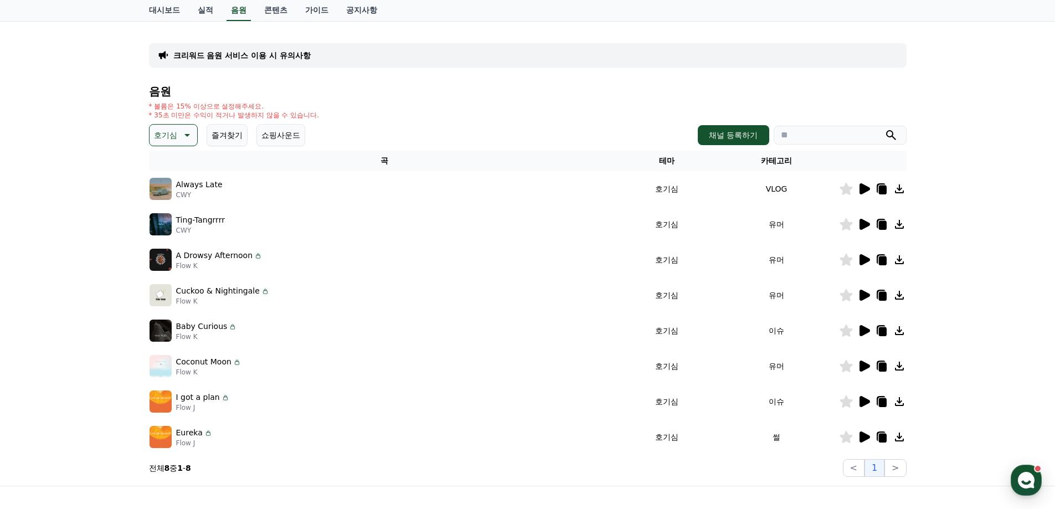
click at [195, 130] on button "호기심" at bounding box center [173, 135] width 49 height 22
click at [168, 182] on button "슬픈" at bounding box center [163, 180] width 24 height 24
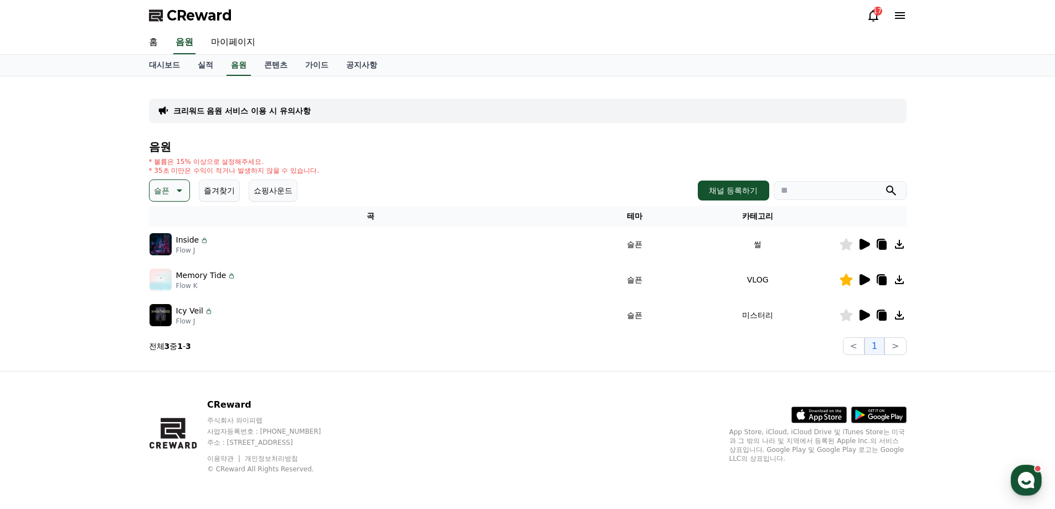
click at [862, 245] on icon at bounding box center [864, 244] width 11 height 11
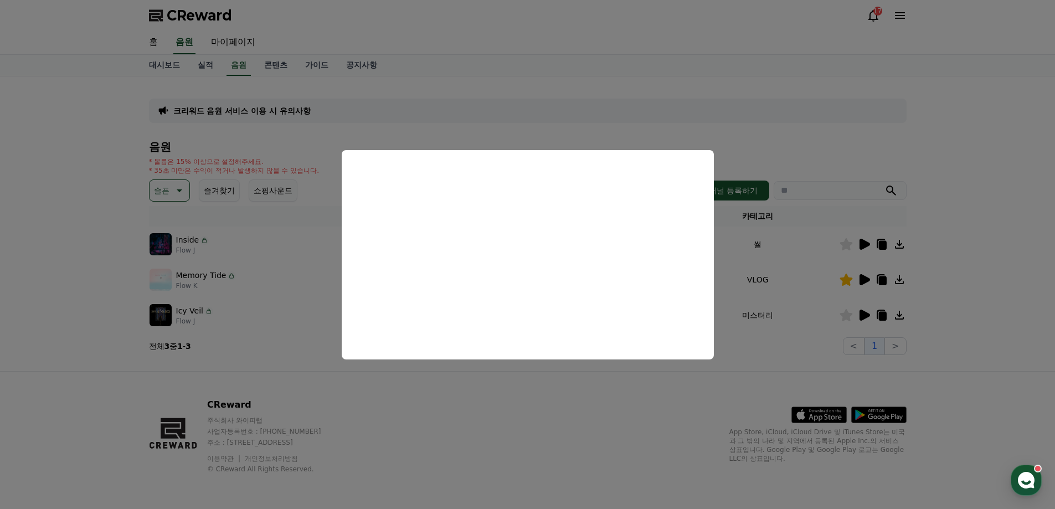
click at [996, 256] on button "close modal" at bounding box center [527, 254] width 1055 height 509
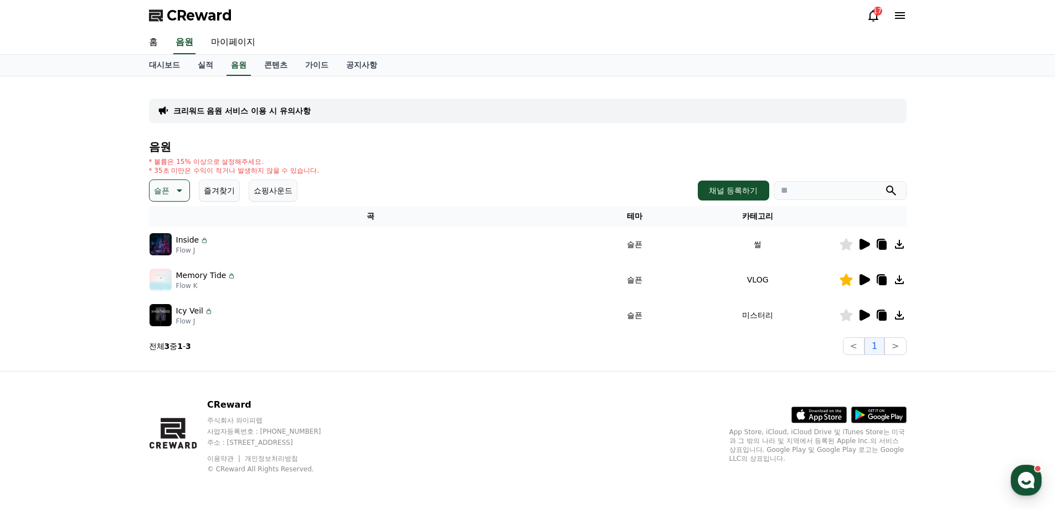
click at [849, 250] on icon at bounding box center [845, 244] width 13 height 12
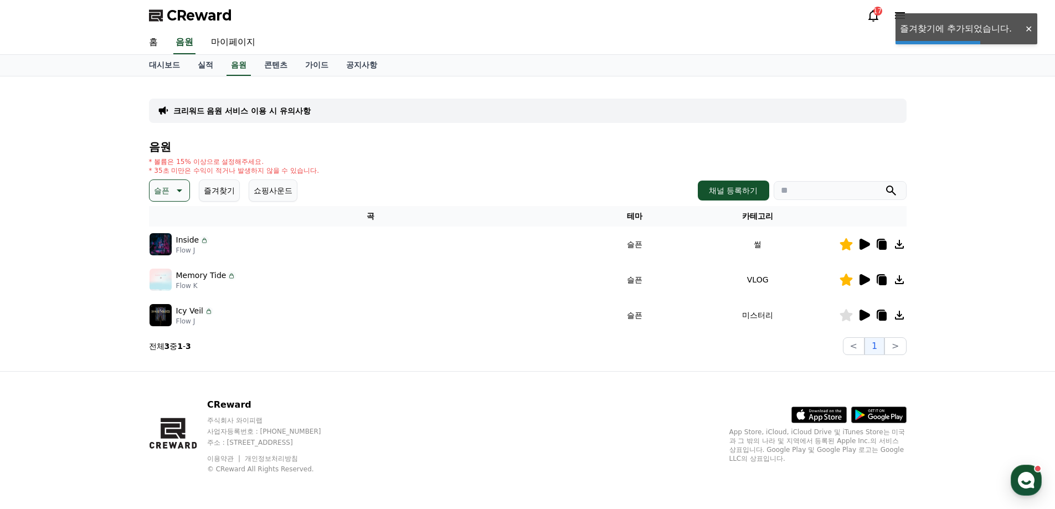
click at [39, 221] on div "크리워드 음원 서비스 이용 시 유의사항 음원 * 볼륨은 15% 이상으로 설정해주세요. * 35초 미만은 수익이 적거나 발생하지 않을 수 있습니…" at bounding box center [527, 223] width 1055 height 295
click at [172, 184] on icon at bounding box center [178, 190] width 13 height 13
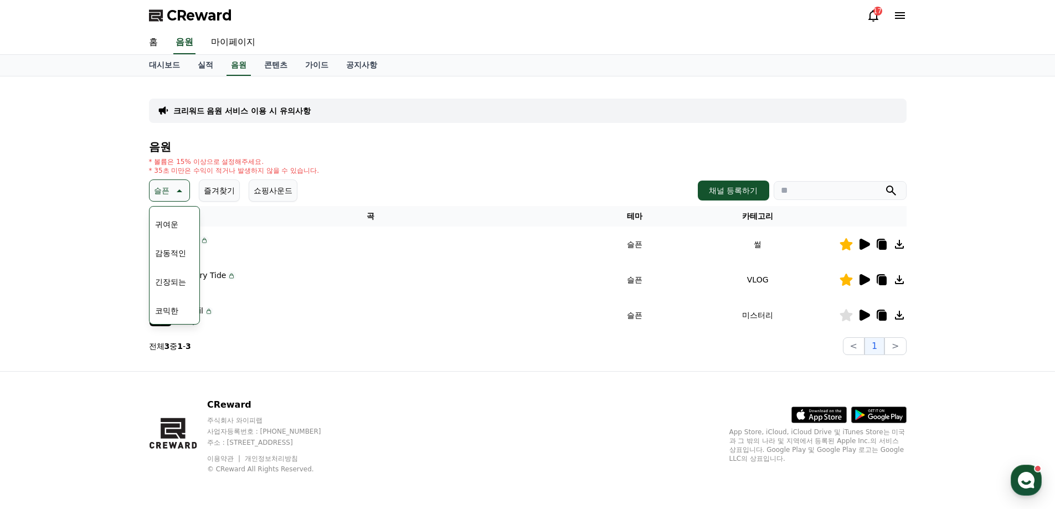
scroll to position [4, 0]
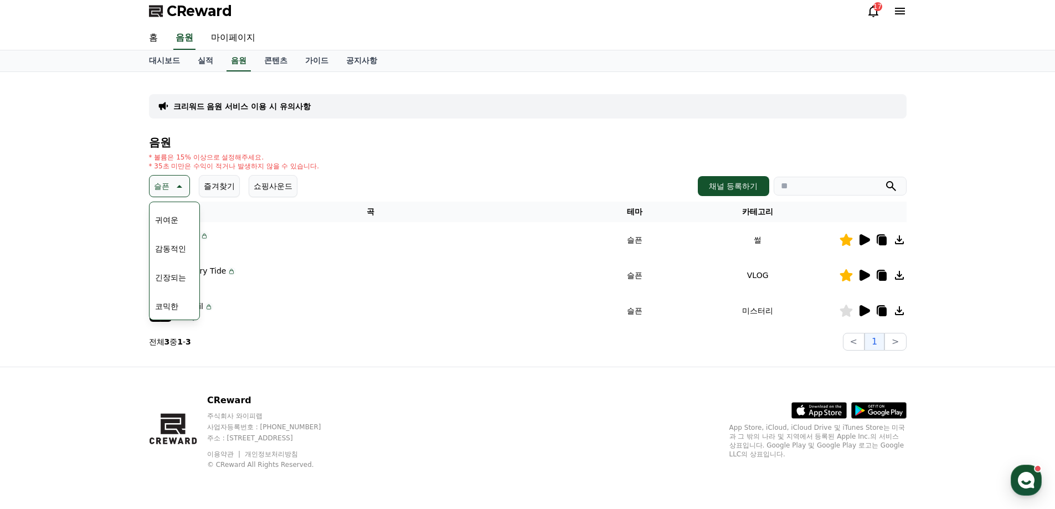
click at [173, 273] on button "긴장되는" at bounding box center [171, 277] width 40 height 24
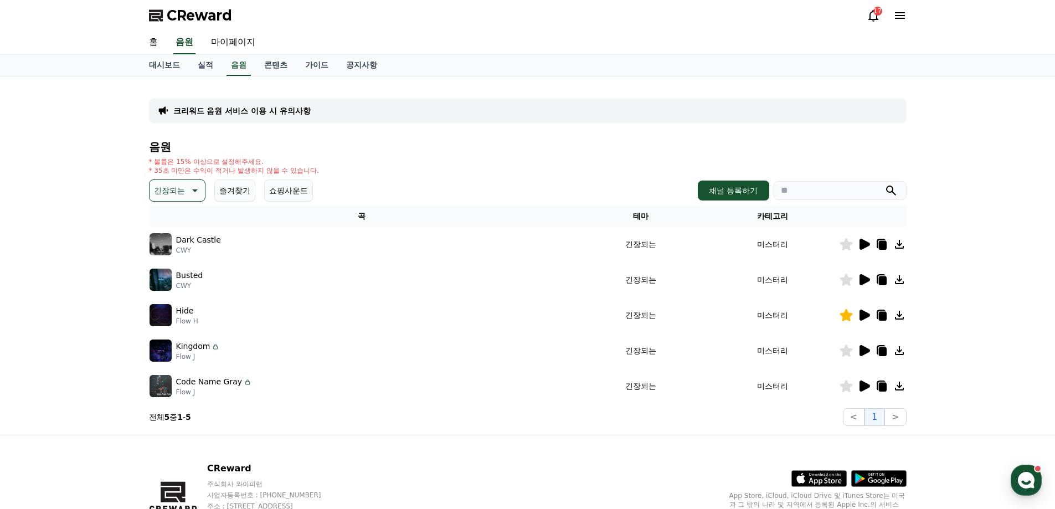
click at [863, 247] on icon at bounding box center [864, 244] width 11 height 11
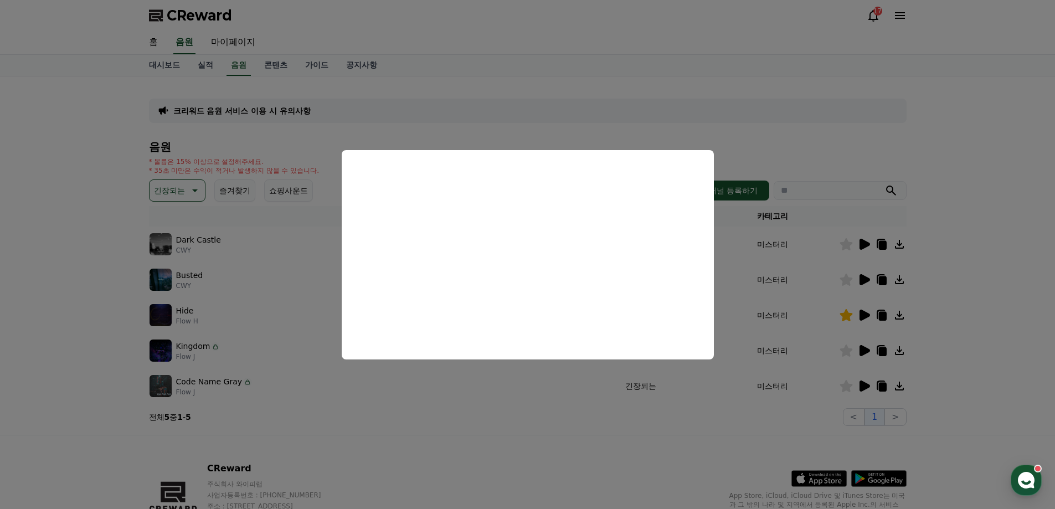
click at [966, 271] on button "close modal" at bounding box center [527, 254] width 1055 height 509
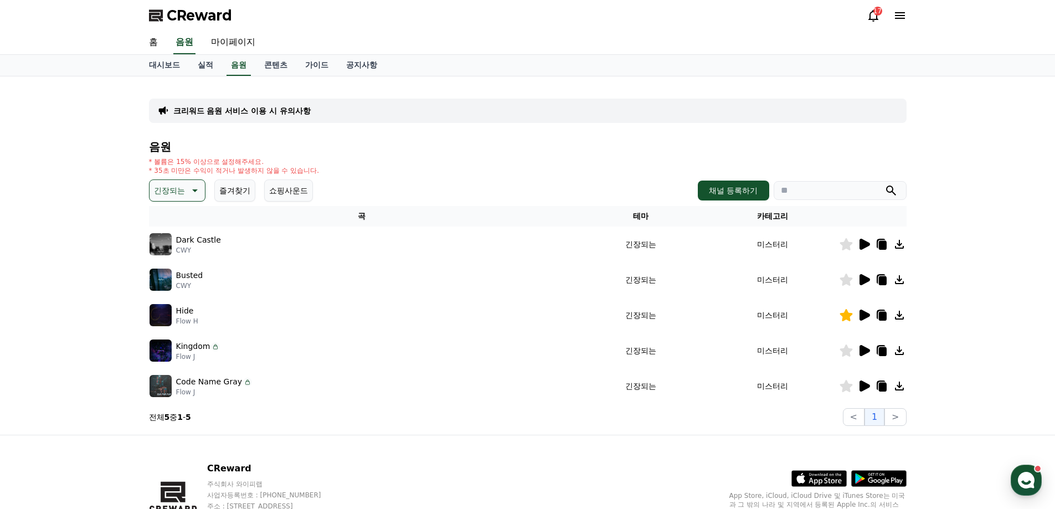
click at [865, 280] on icon at bounding box center [864, 279] width 11 height 11
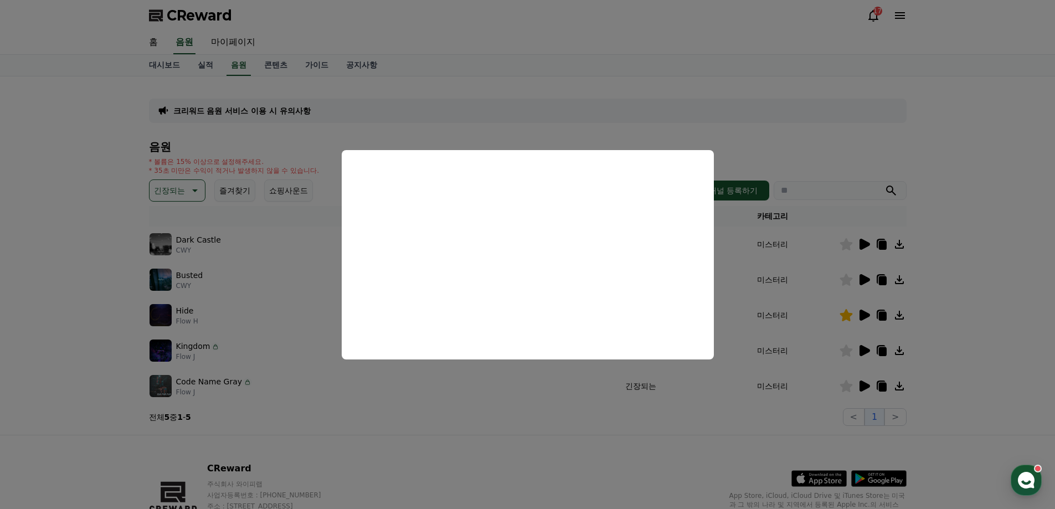
click at [968, 280] on button "close modal" at bounding box center [527, 254] width 1055 height 509
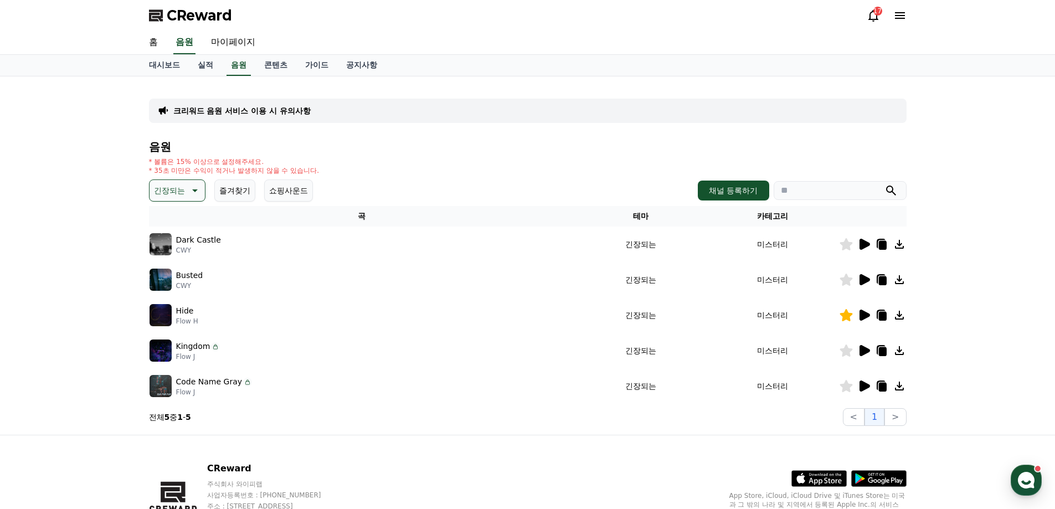
click at [256, 190] on div "긴장되는 즐겨찾기 쇼핑사운드" at bounding box center [231, 190] width 164 height 22
click at [241, 191] on button "즐겨찾기" at bounding box center [234, 190] width 41 height 22
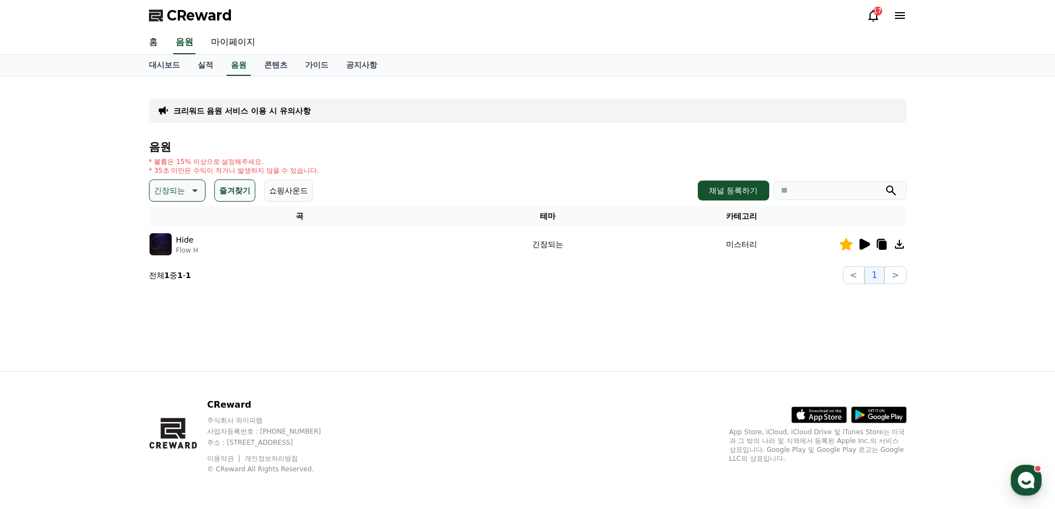
click at [185, 189] on button "긴장되는" at bounding box center [177, 190] width 56 height 22
click at [174, 214] on button "전체" at bounding box center [163, 220] width 24 height 24
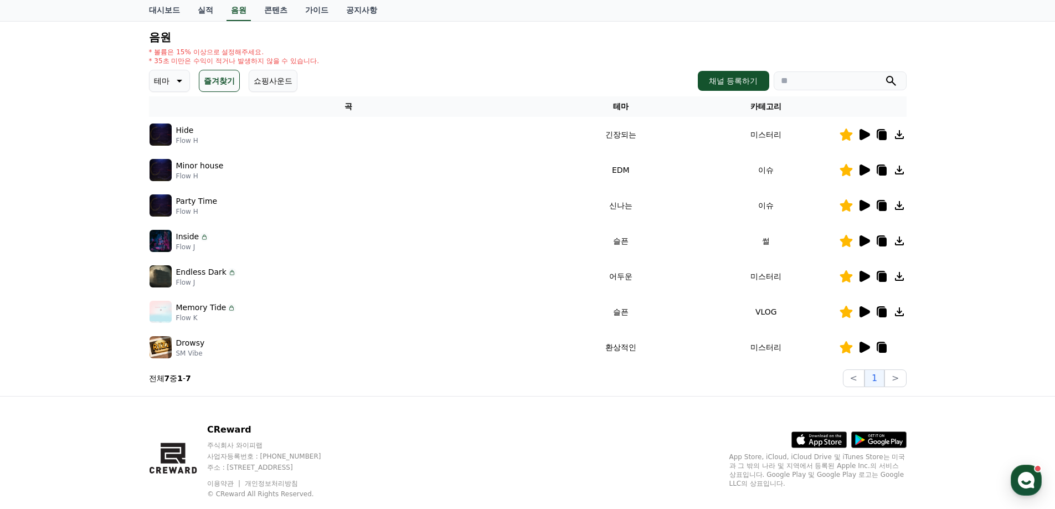
scroll to position [111, 0]
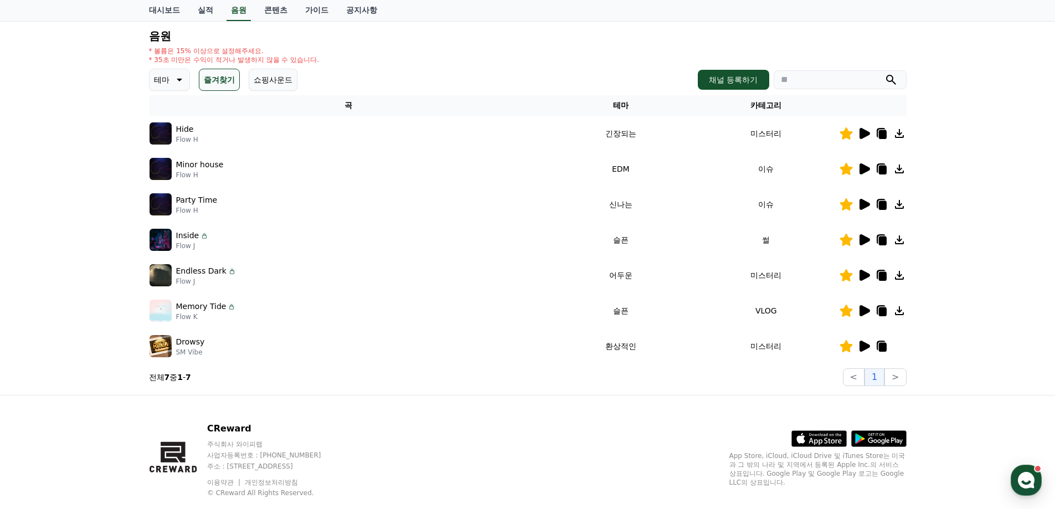
click at [864, 240] on icon at bounding box center [864, 239] width 11 height 11
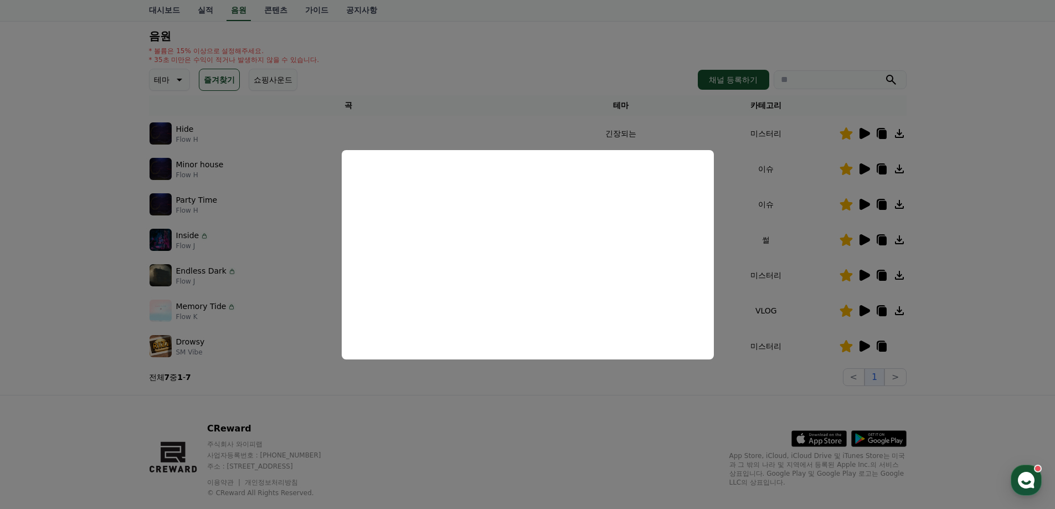
click at [685, 416] on button "close modal" at bounding box center [527, 254] width 1055 height 509
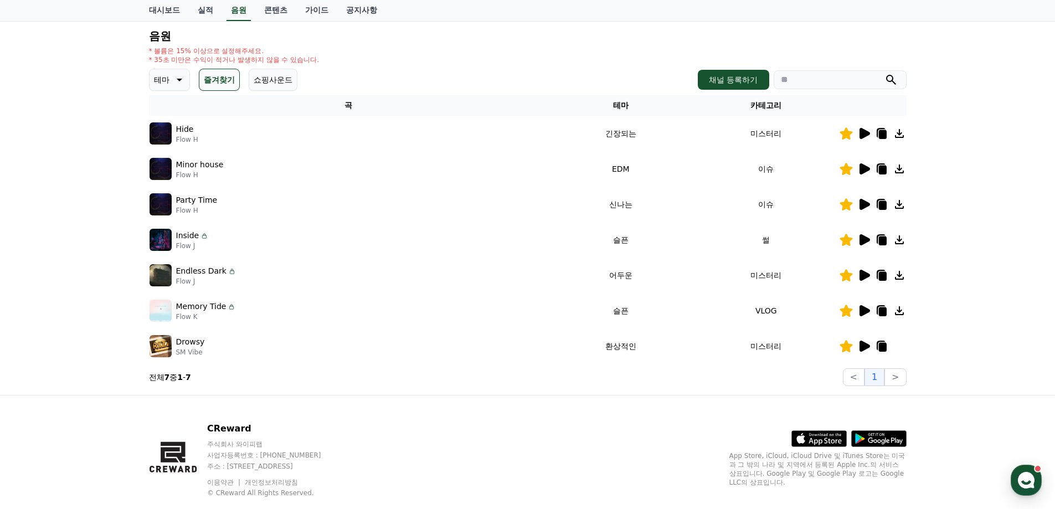
click at [899, 238] on icon at bounding box center [898, 239] width 13 height 13
click at [898, 313] on icon at bounding box center [898, 310] width 13 height 13
click at [866, 348] on icon at bounding box center [864, 345] width 11 height 11
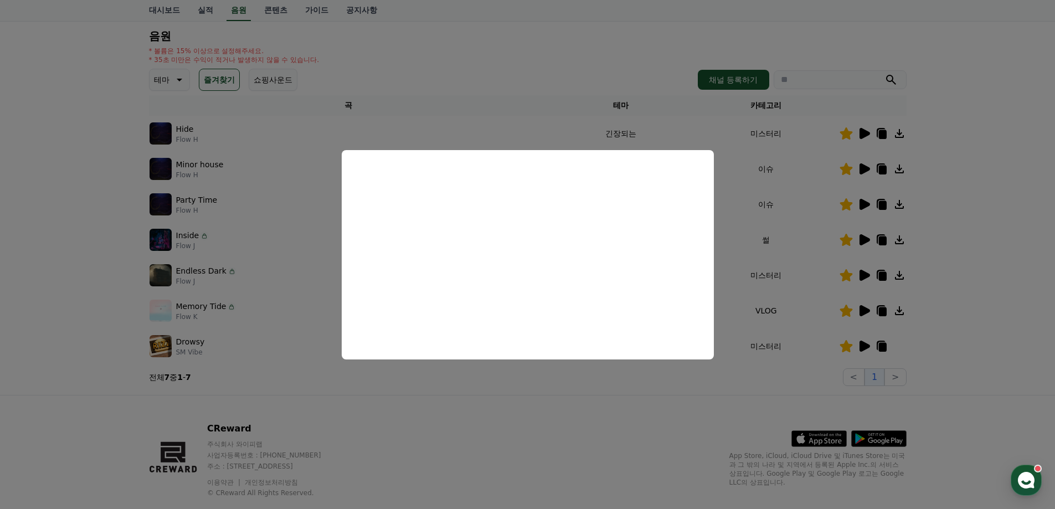
click at [658, 405] on button "close modal" at bounding box center [527, 254] width 1055 height 509
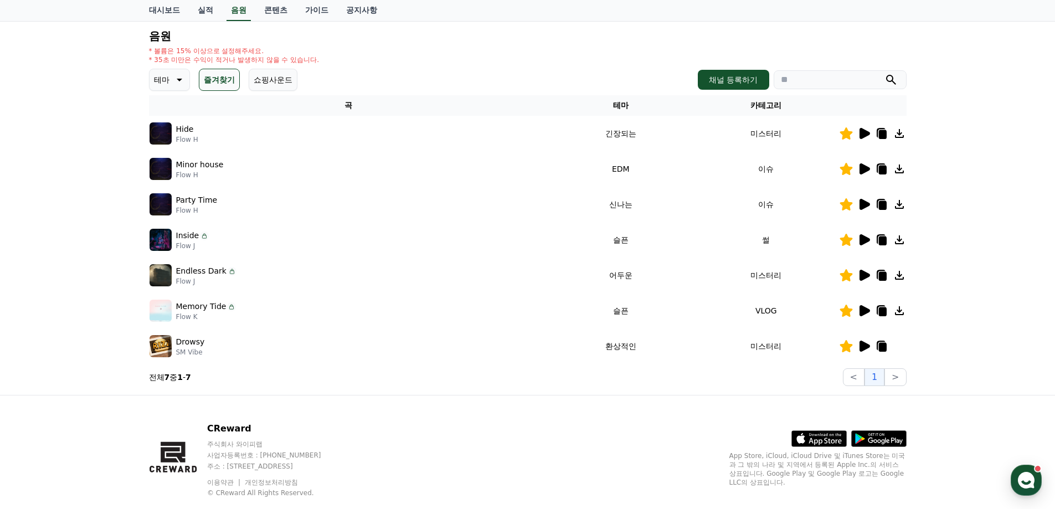
click at [848, 344] on icon at bounding box center [845, 346] width 13 height 12
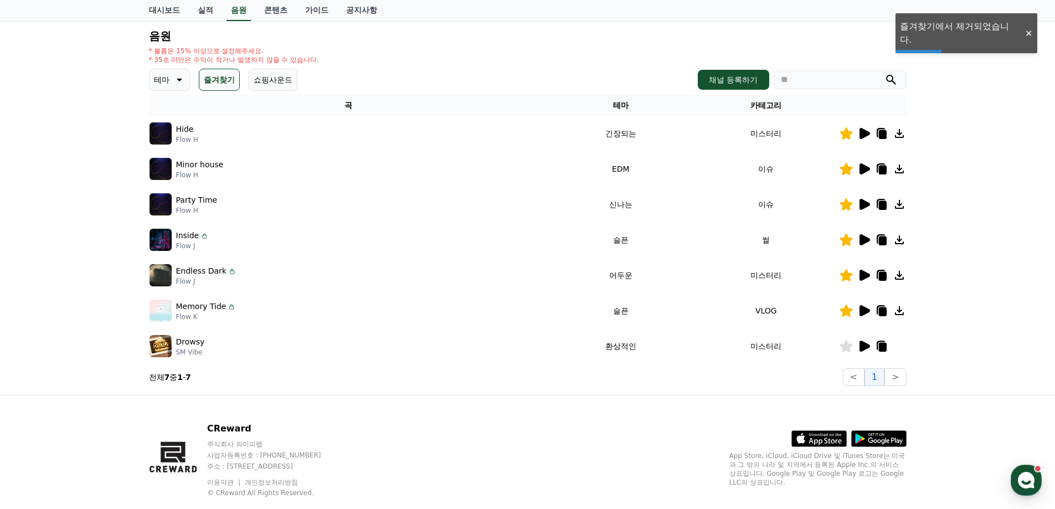
click at [711, 384] on section "전체 7 중 1 - 7 < 1 >" at bounding box center [527, 377] width 757 height 18
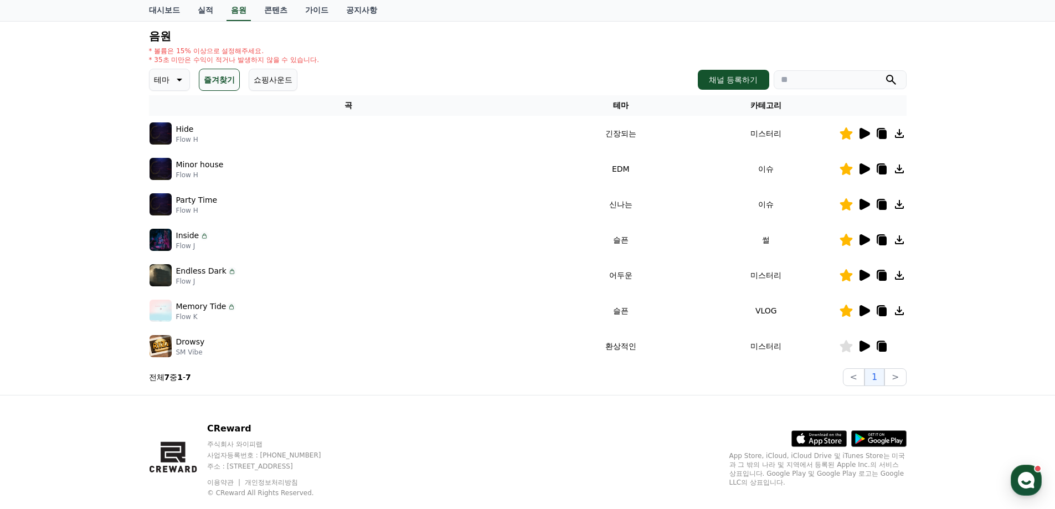
click at [865, 275] on icon at bounding box center [864, 275] width 11 height 11
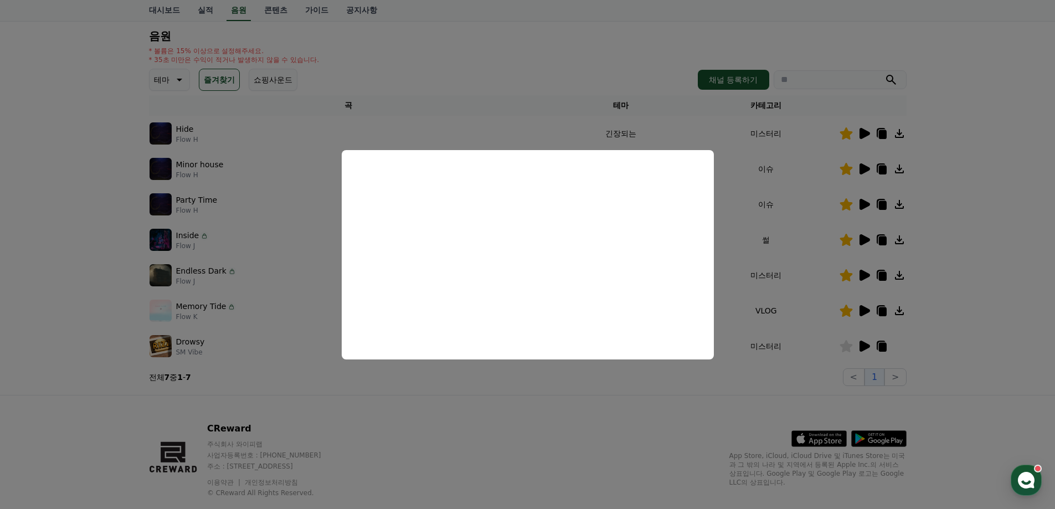
click at [989, 157] on button "close modal" at bounding box center [527, 254] width 1055 height 509
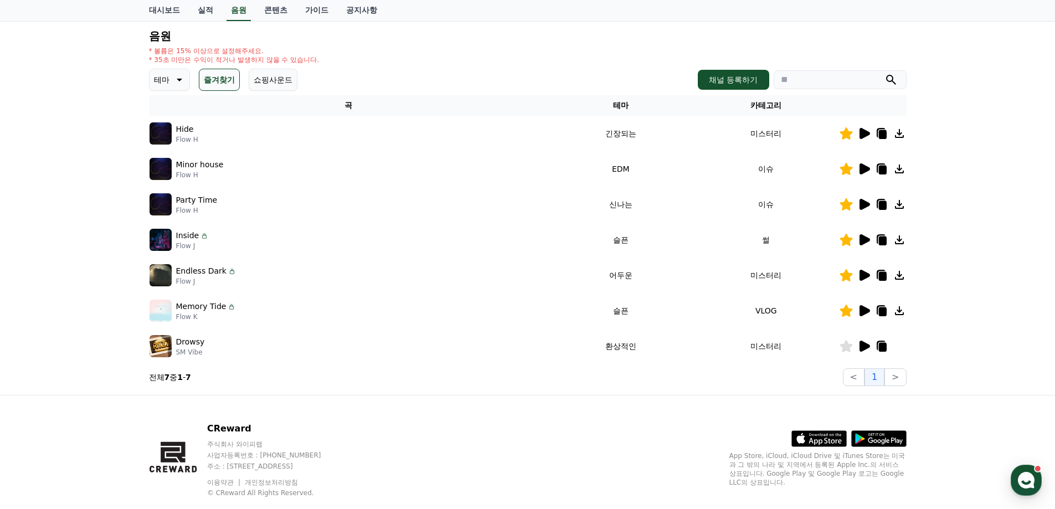
click at [904, 278] on icon at bounding box center [898, 275] width 13 height 13
click at [900, 278] on icon at bounding box center [898, 275] width 13 height 13
click at [624, 38] on h4 "음원" at bounding box center [527, 36] width 757 height 12
click at [860, 312] on icon at bounding box center [864, 310] width 11 height 11
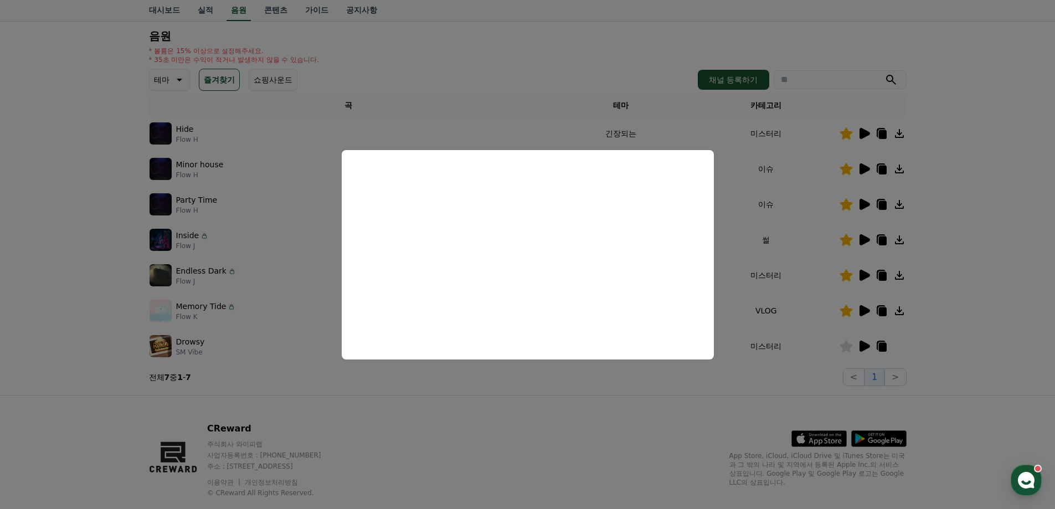
click at [977, 267] on button "close modal" at bounding box center [527, 254] width 1055 height 509
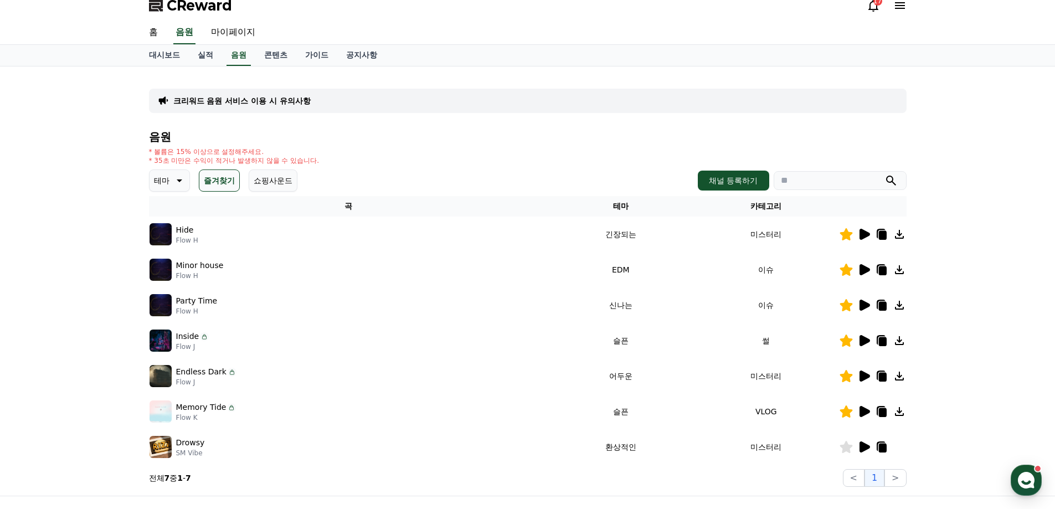
scroll to position [0, 0]
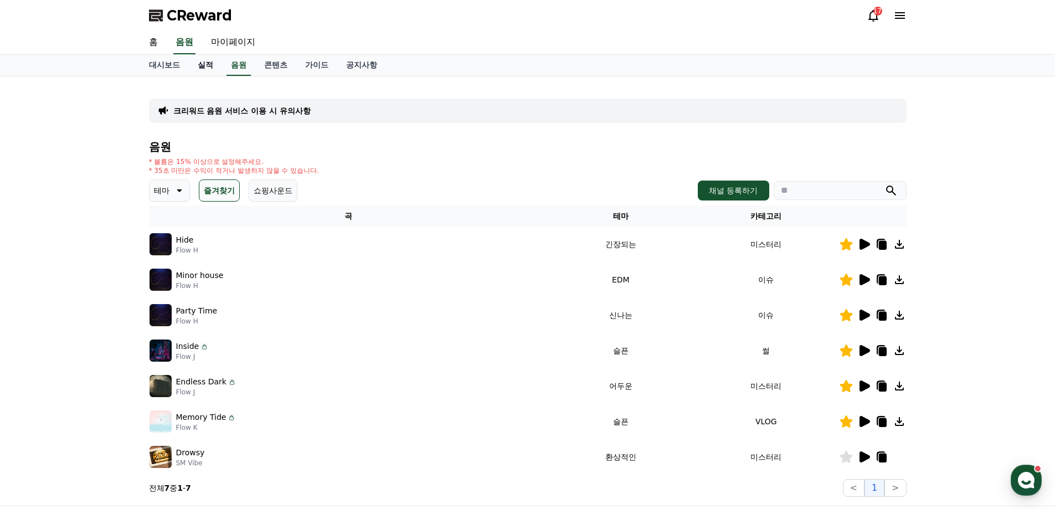
click at [215, 69] on link "실적" at bounding box center [205, 65] width 33 height 21
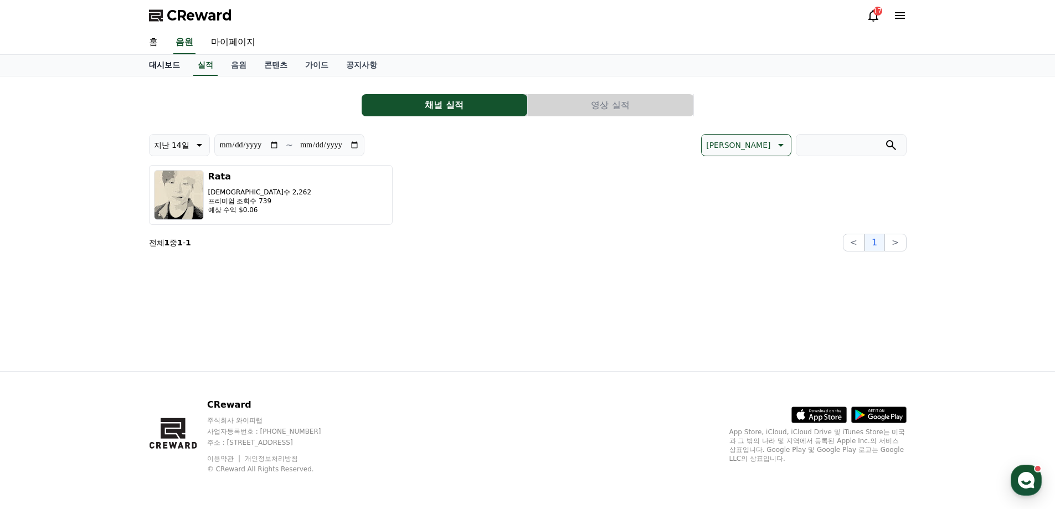
click at [152, 66] on link "대시보드" at bounding box center [164, 65] width 49 height 21
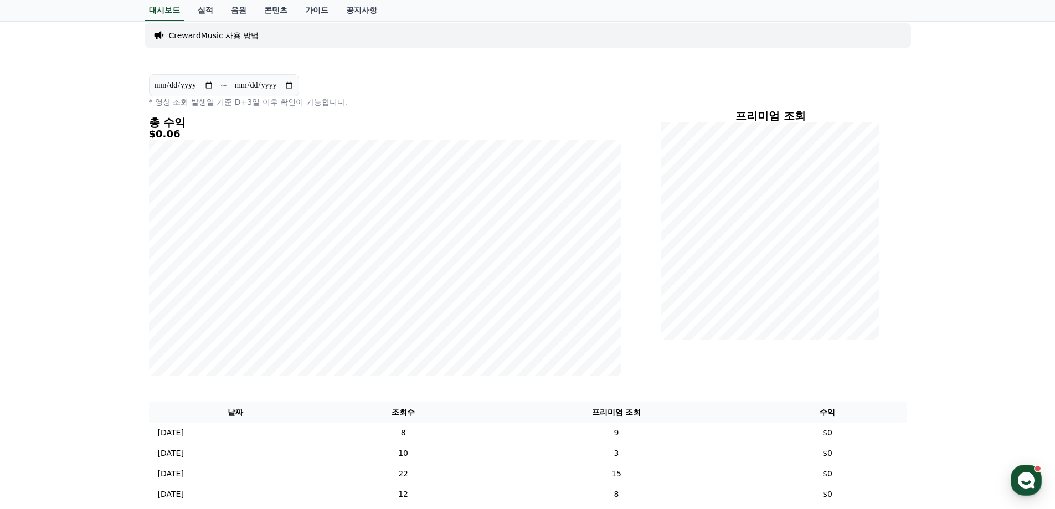
scroll to position [388, 0]
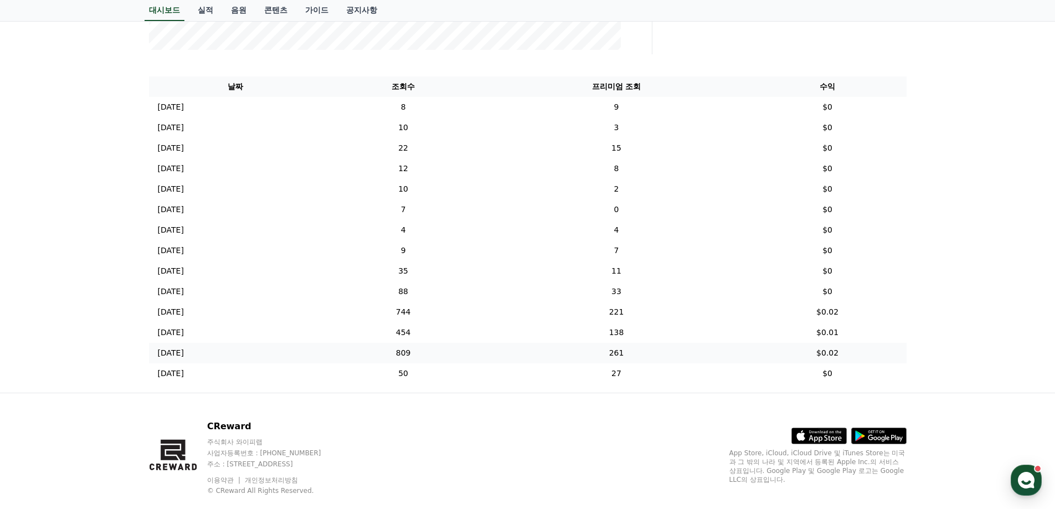
click at [208, 350] on td "2025-09-20 09/20" at bounding box center [235, 353] width 173 height 20
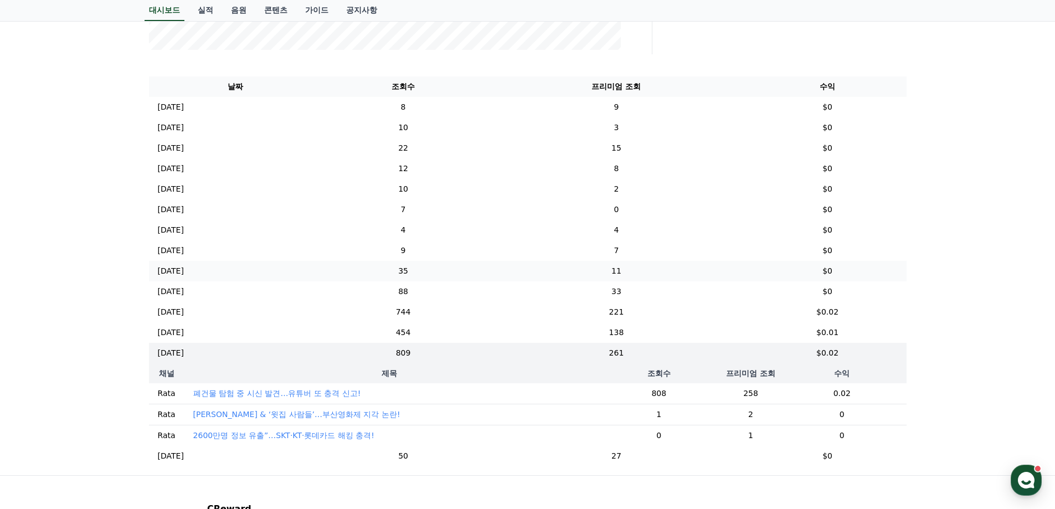
click at [291, 263] on td "2025-09-24 09/24" at bounding box center [235, 271] width 173 height 20
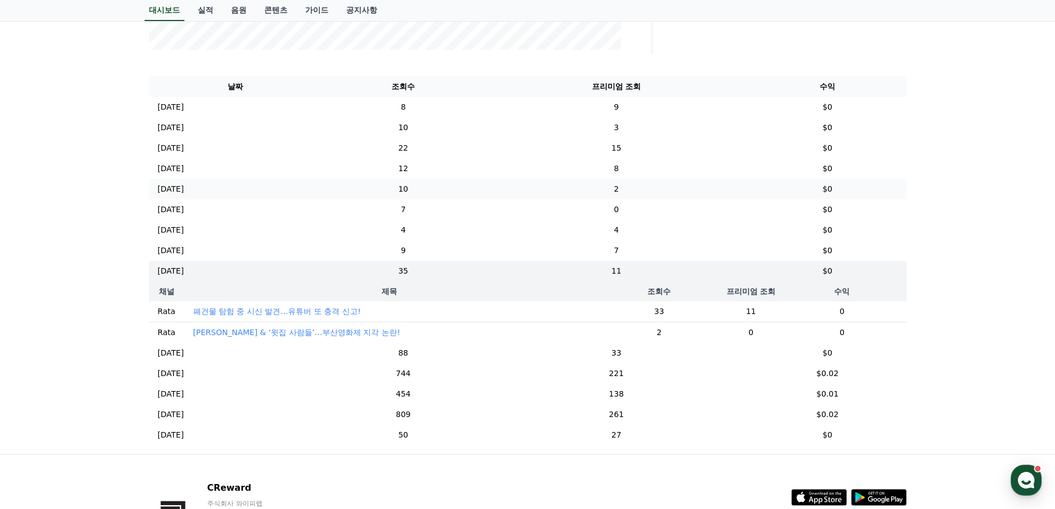
click at [293, 198] on td "2025-09-28 09/28" at bounding box center [235, 189] width 173 height 20
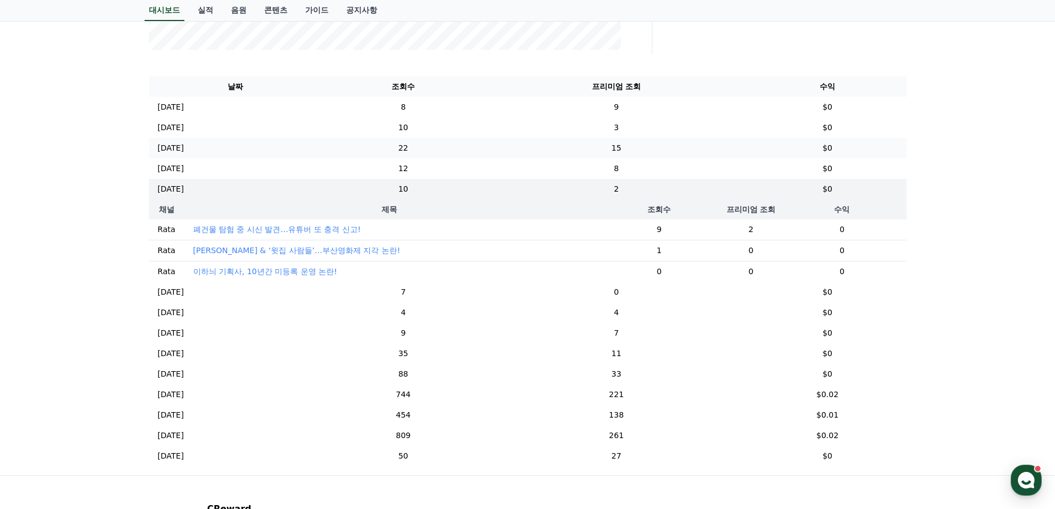
click at [308, 154] on td "2025-09-30 09/30" at bounding box center [235, 148] width 173 height 20
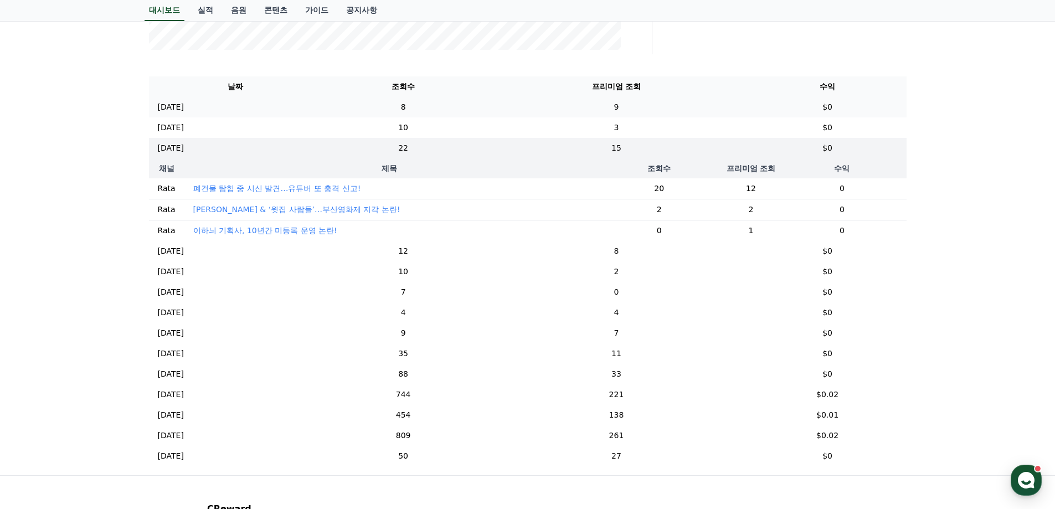
click at [322, 116] on td "2025-10-02 10/02" at bounding box center [235, 107] width 173 height 20
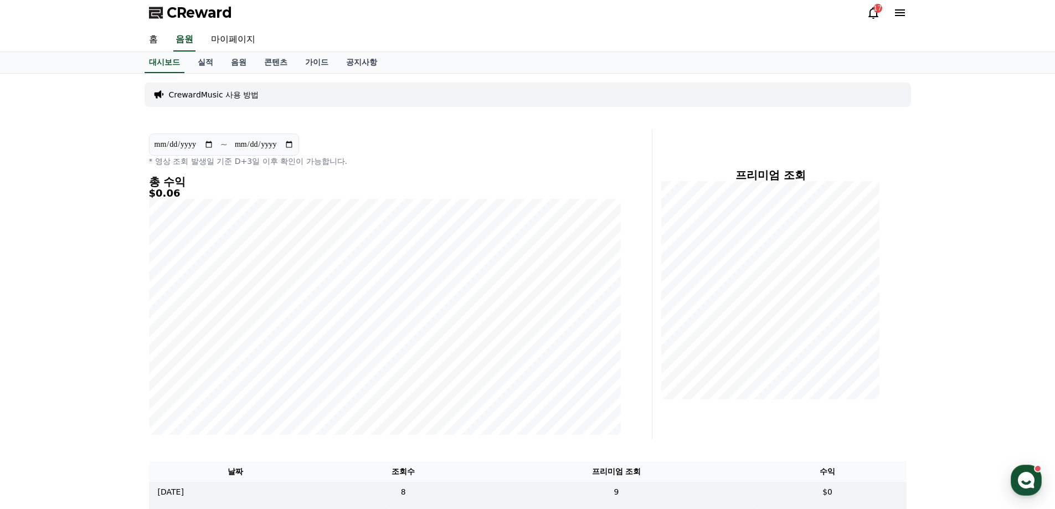
scroll to position [0, 0]
click at [229, 67] on link "음원" at bounding box center [238, 65] width 33 height 21
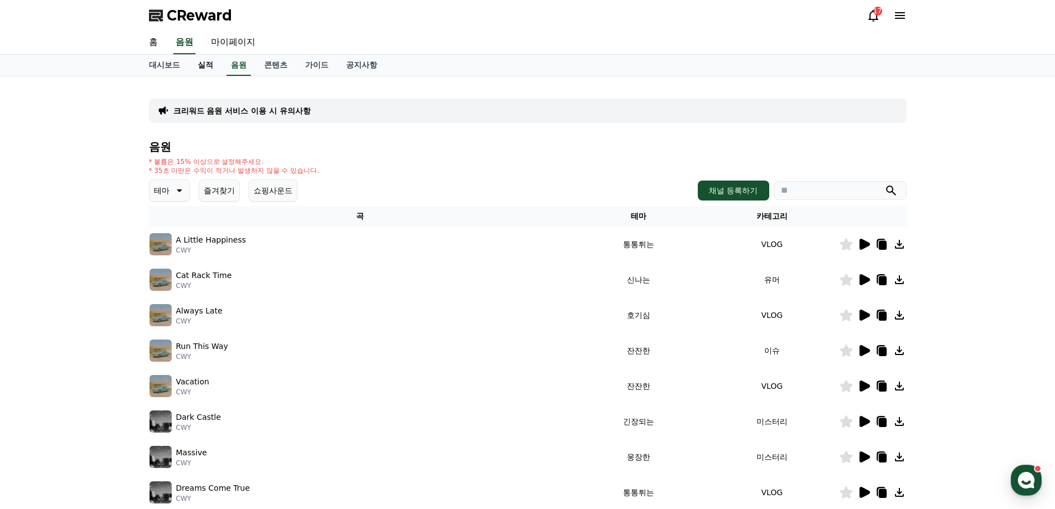
click at [208, 64] on link "실적" at bounding box center [205, 65] width 33 height 21
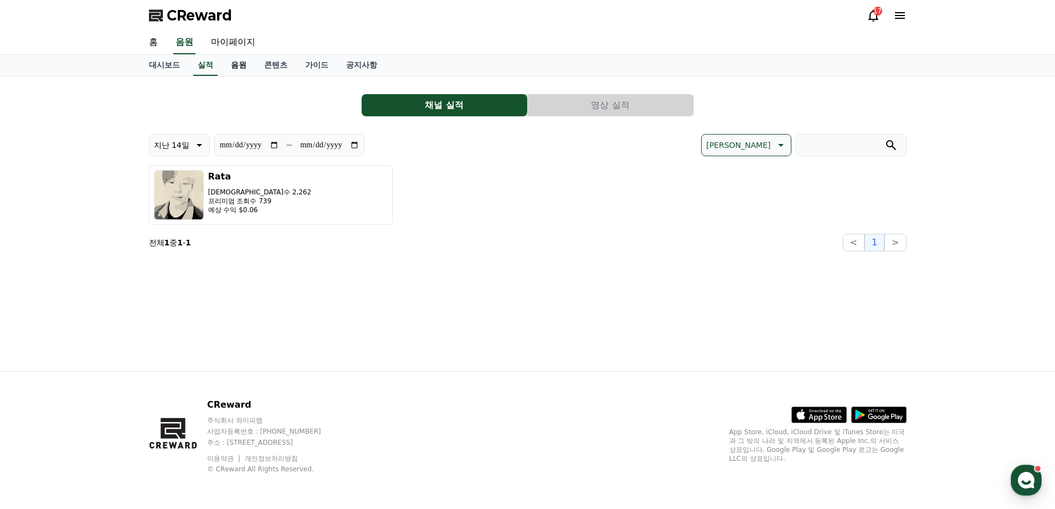
click at [239, 66] on link "음원" at bounding box center [238, 65] width 33 height 21
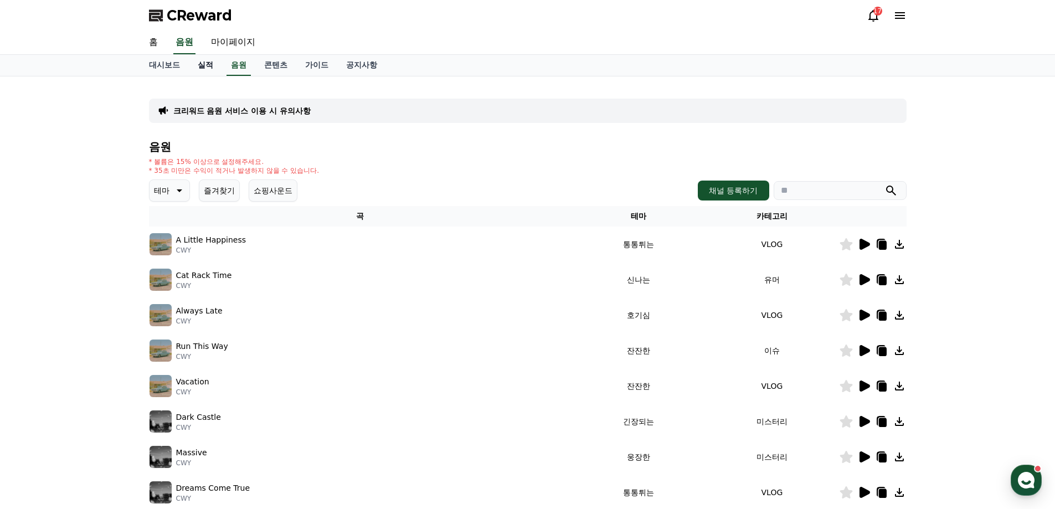
click at [216, 70] on link "실적" at bounding box center [205, 65] width 33 height 21
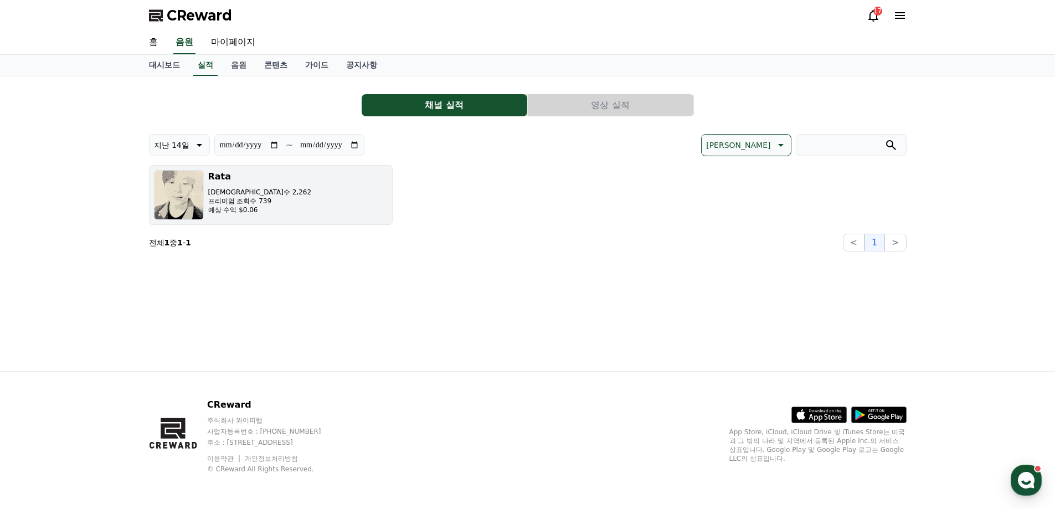
click at [254, 183] on div "Rata 조회수 2,262 프리미엄 조회수 739 예상 수익 $0.06" at bounding box center [260, 195] width 104 height 50
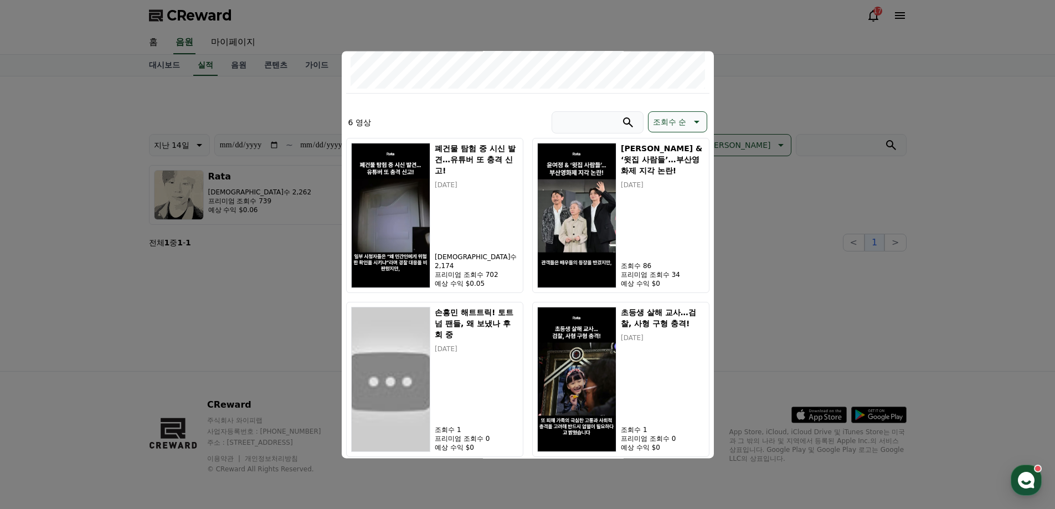
scroll to position [247, 0]
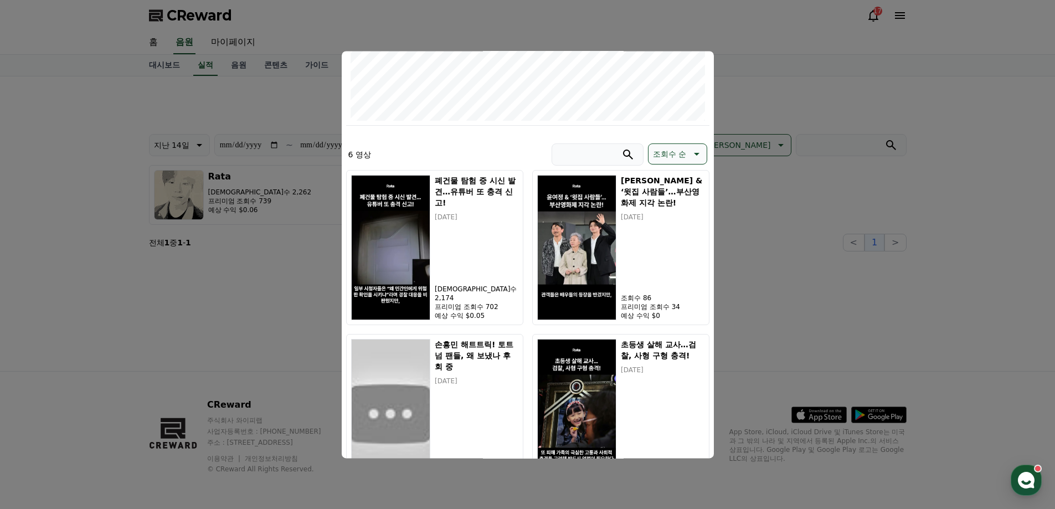
click at [772, 270] on button "close modal" at bounding box center [527, 254] width 1055 height 509
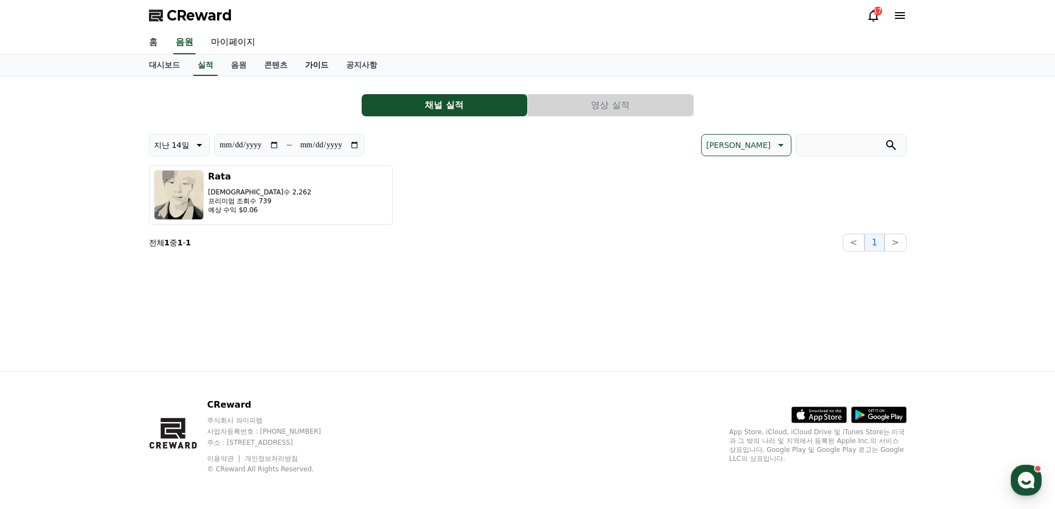
click at [315, 69] on link "가이드" at bounding box center [316, 65] width 41 height 21
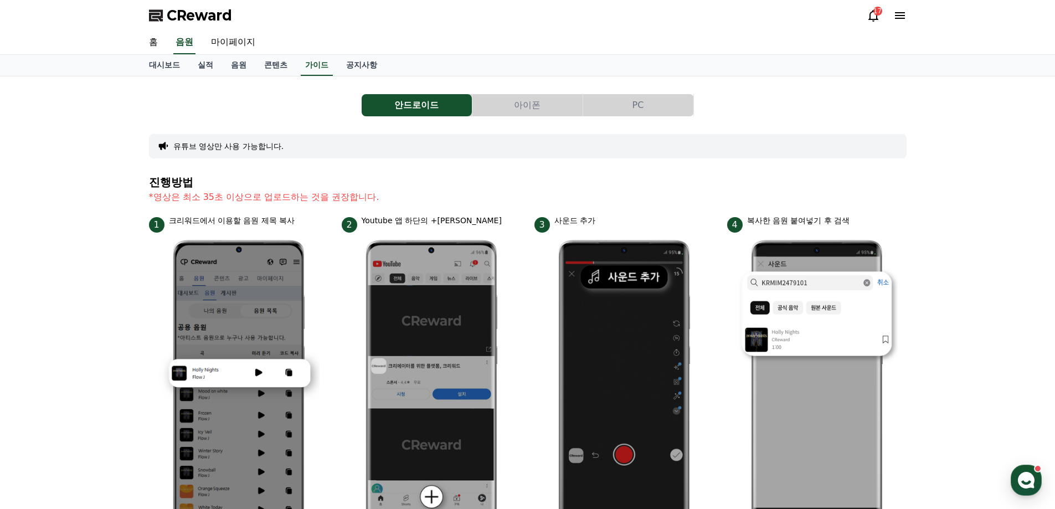
click at [604, 107] on button "PC" at bounding box center [638, 105] width 110 height 22
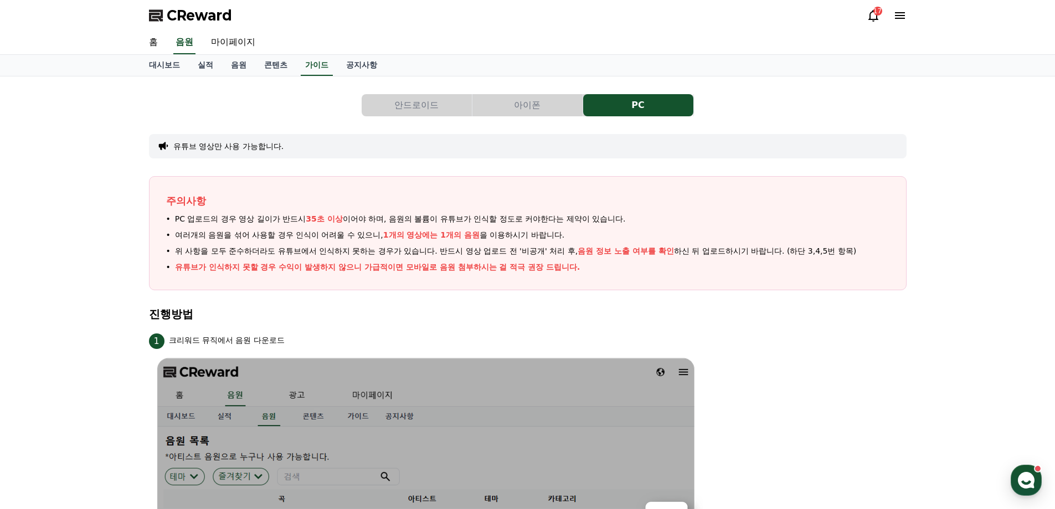
click at [514, 115] on button "아이폰" at bounding box center [527, 105] width 110 height 22
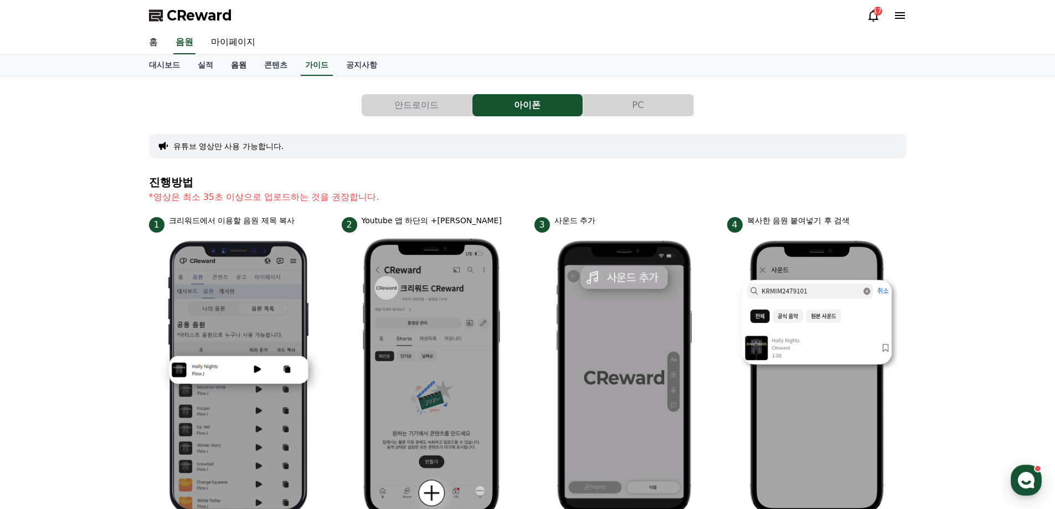
click at [243, 71] on link "음원" at bounding box center [238, 65] width 33 height 21
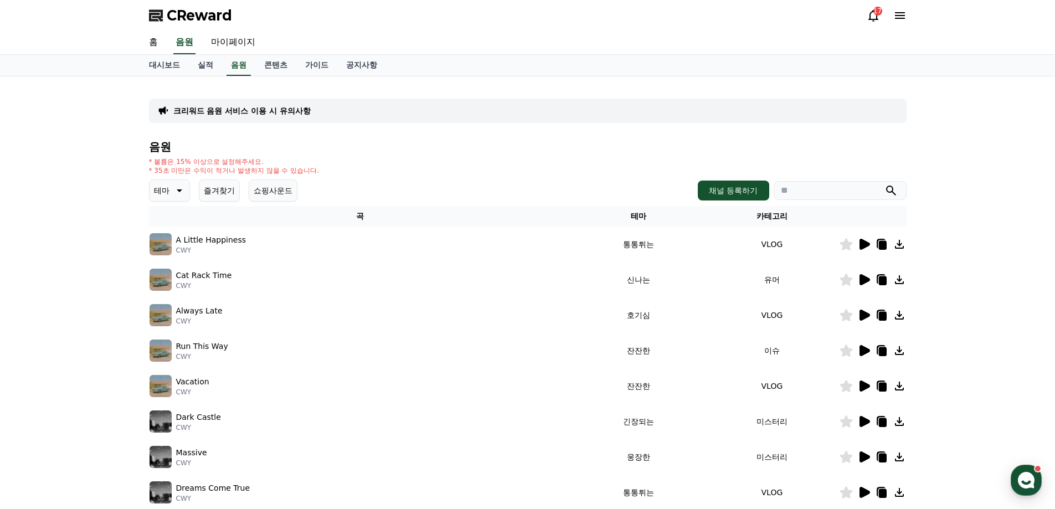
click at [208, 184] on button "즐겨찾기" at bounding box center [219, 190] width 41 height 22
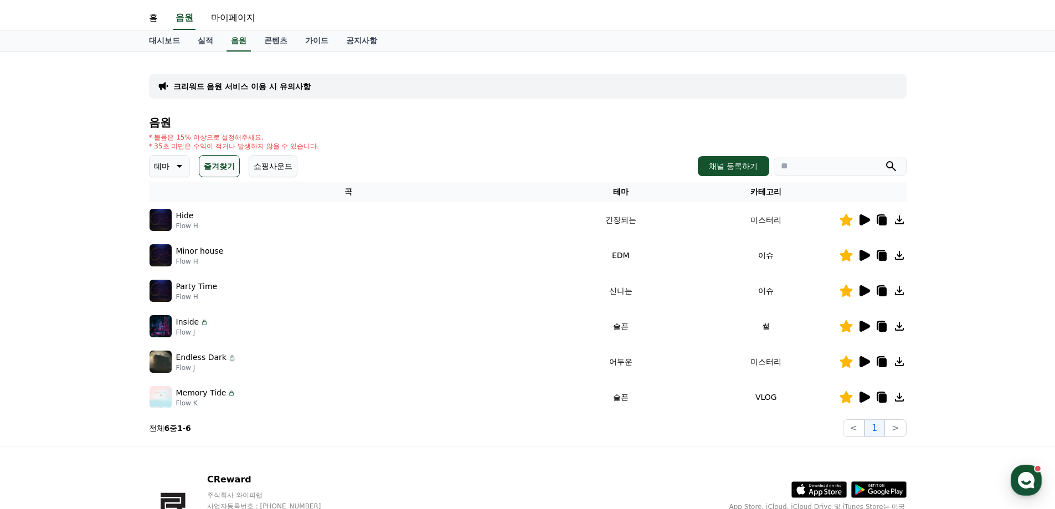
scroll to position [104, 0]
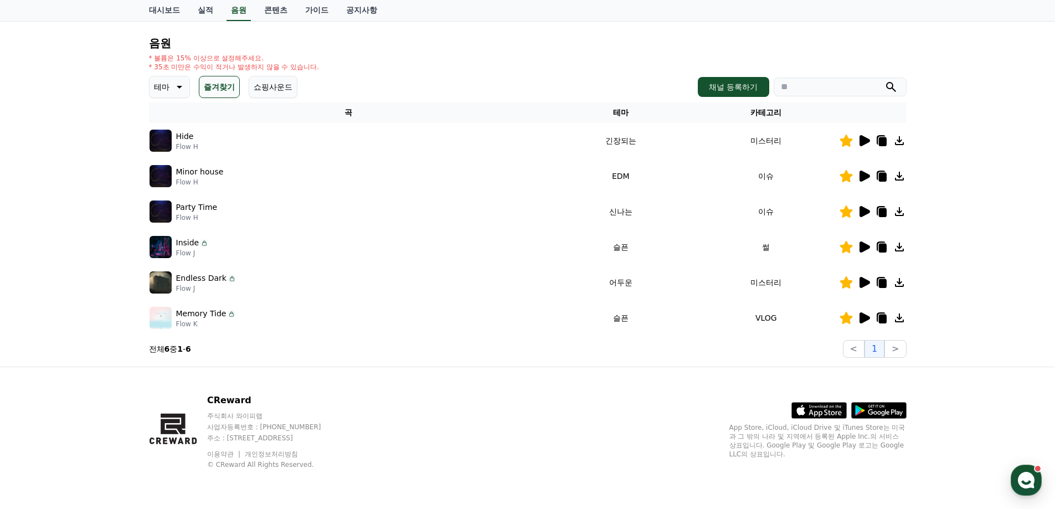
click at [868, 321] on icon at bounding box center [863, 317] width 13 height 13
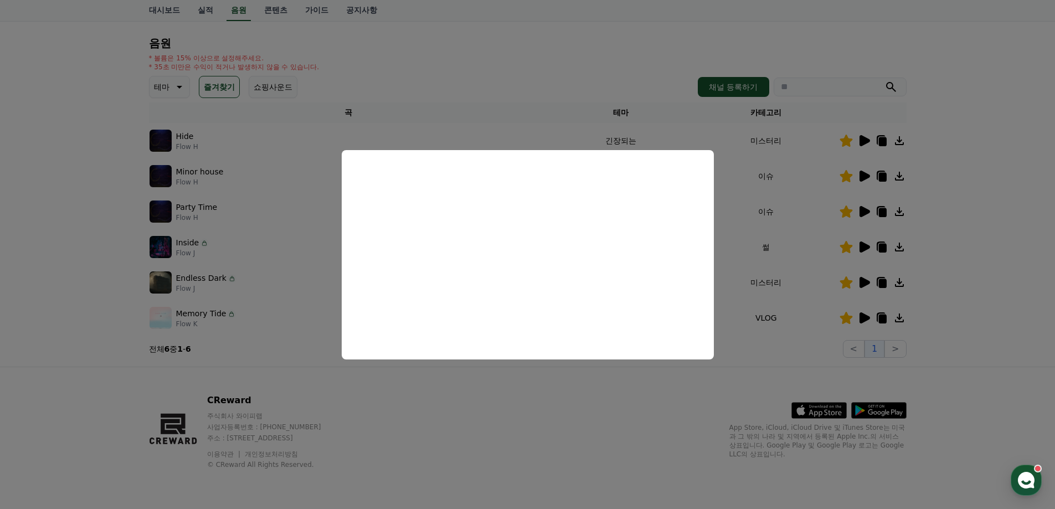
click at [767, 373] on button "close modal" at bounding box center [527, 254] width 1055 height 509
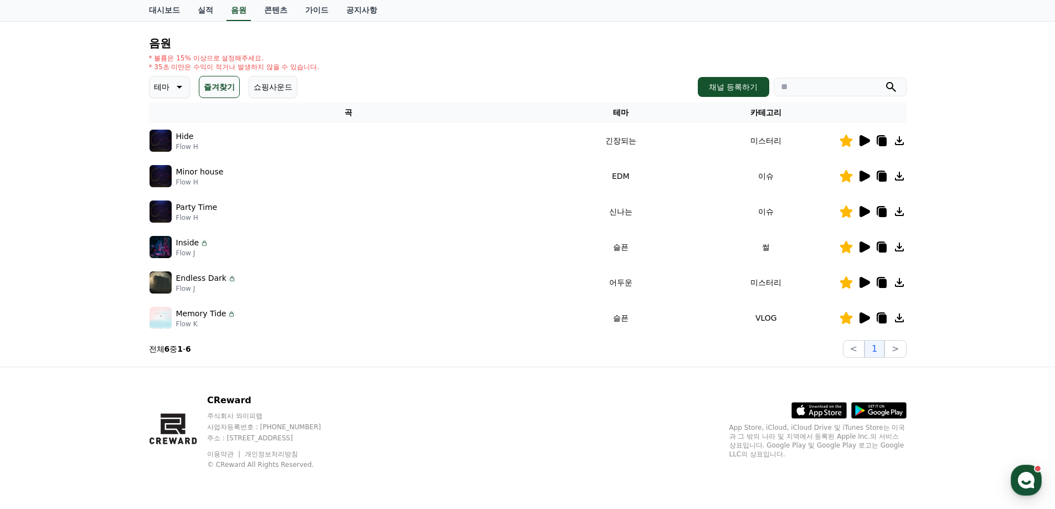
click at [898, 318] on icon at bounding box center [899, 317] width 9 height 9
click at [885, 315] on icon at bounding box center [882, 318] width 8 height 9
click at [173, 93] on icon at bounding box center [178, 86] width 13 height 13
click at [170, 173] on button "호기심" at bounding box center [167, 174] width 32 height 24
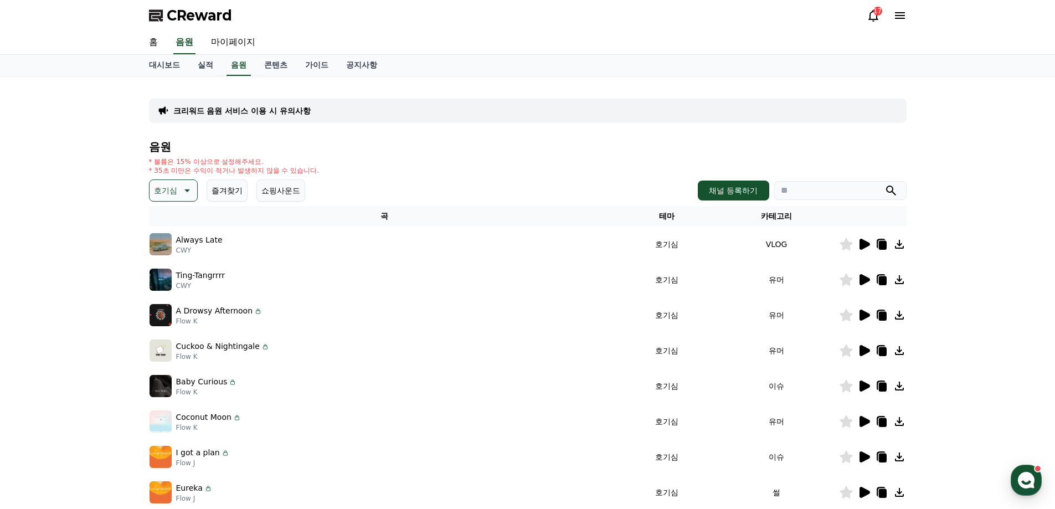
click at [865, 249] on icon at bounding box center [863, 244] width 13 height 13
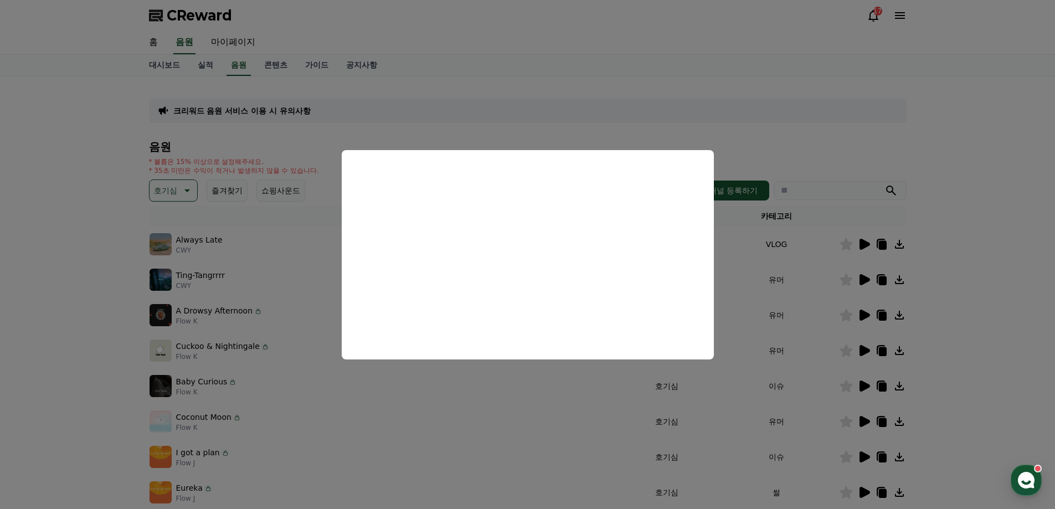
click at [854, 153] on button "close modal" at bounding box center [527, 254] width 1055 height 509
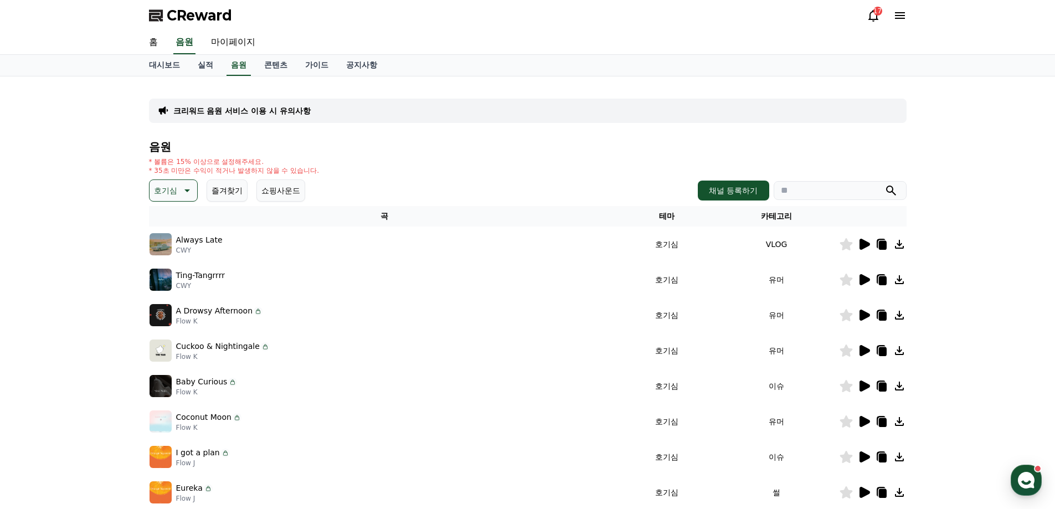
click at [868, 287] on td at bounding box center [873, 279] width 68 height 35
click at [867, 282] on icon at bounding box center [864, 279] width 11 height 11
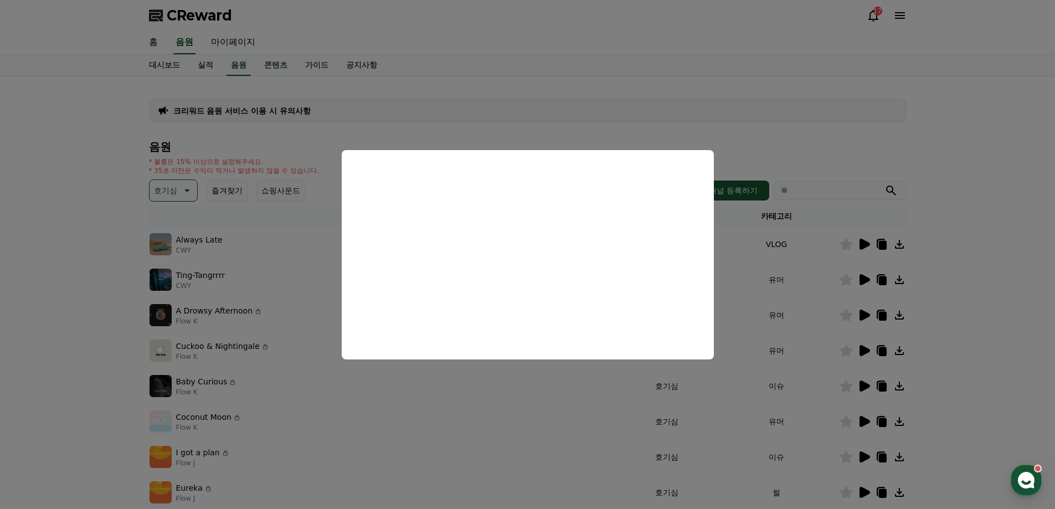
click at [972, 283] on button "close modal" at bounding box center [527, 254] width 1055 height 509
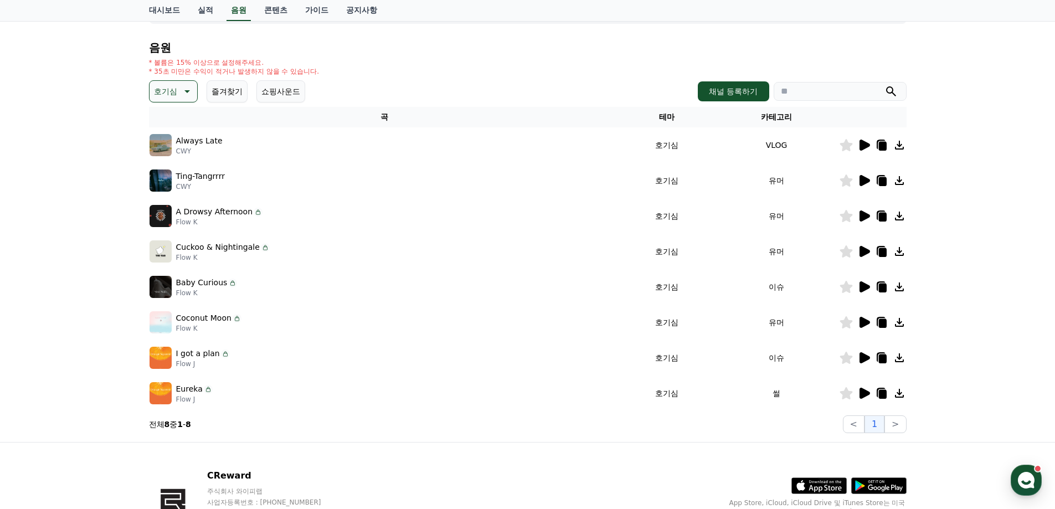
scroll to position [111, 0]
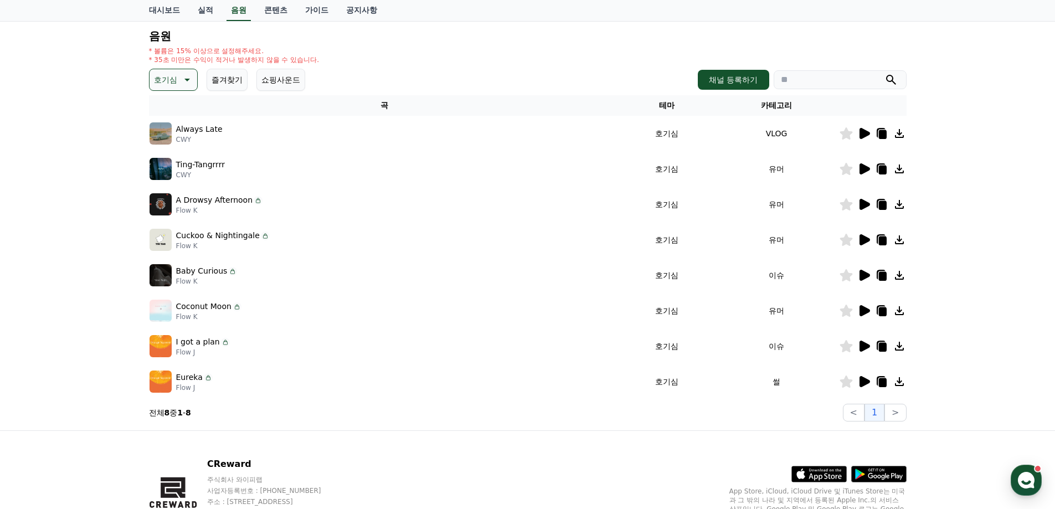
click at [865, 273] on icon at bounding box center [864, 275] width 11 height 11
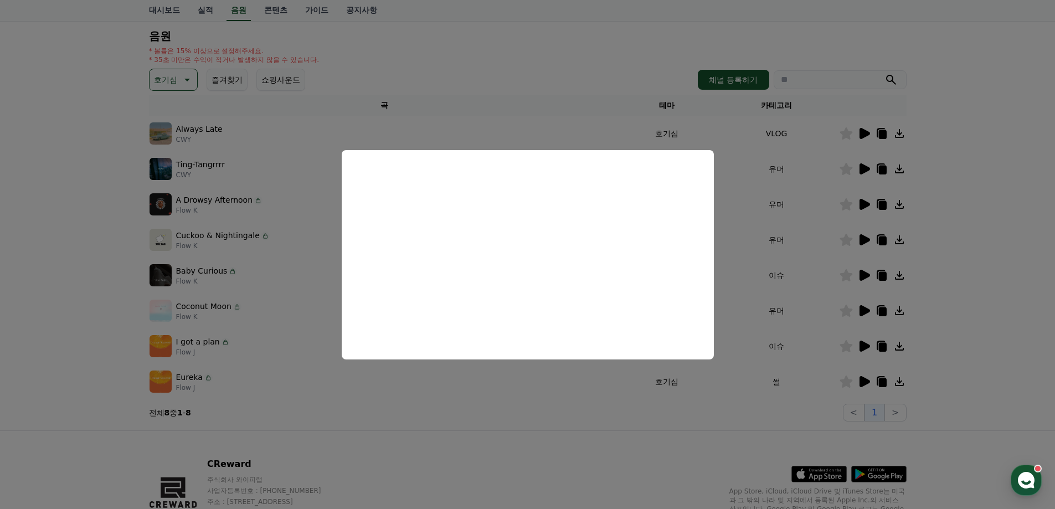
click at [1016, 239] on button "close modal" at bounding box center [527, 254] width 1055 height 509
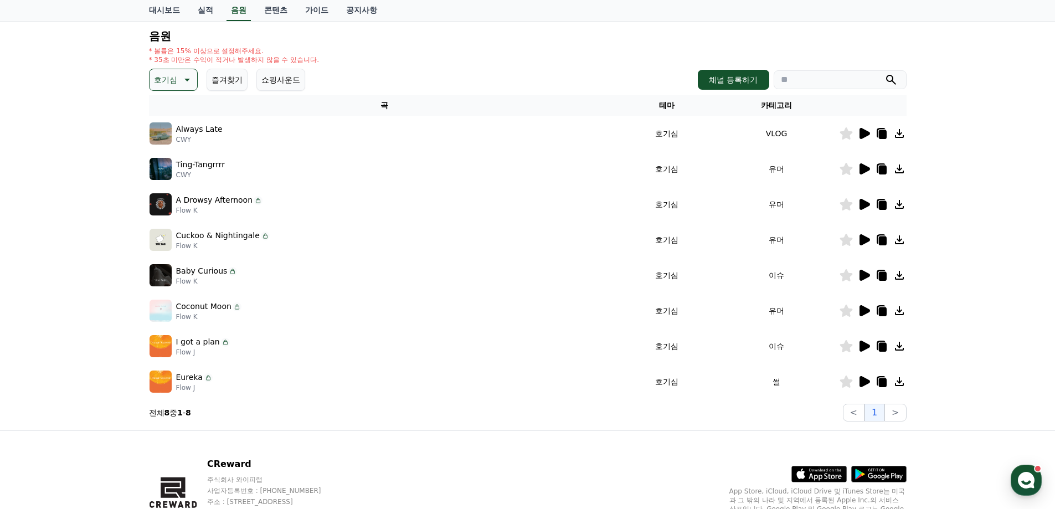
click at [866, 242] on icon at bounding box center [864, 239] width 11 height 11
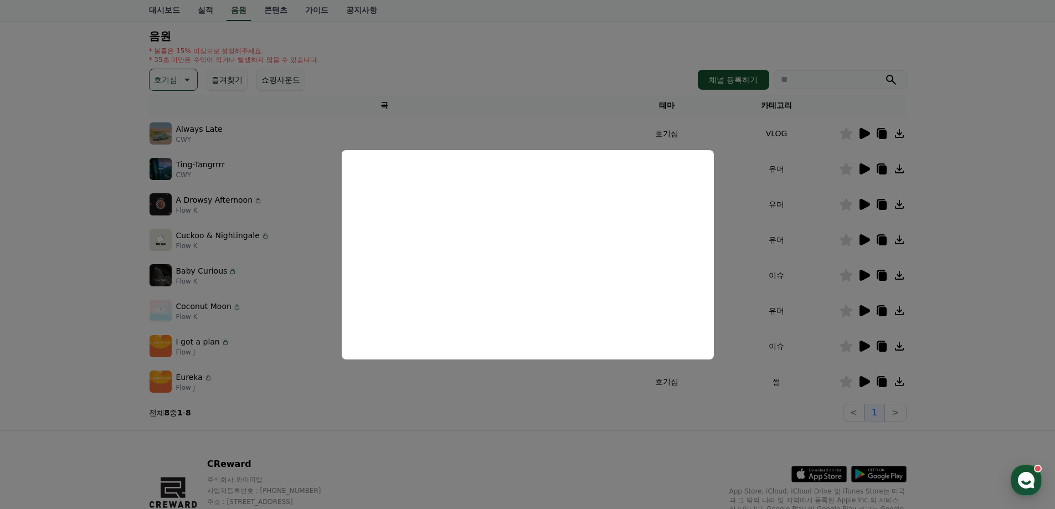
click at [998, 240] on button "close modal" at bounding box center [527, 254] width 1055 height 509
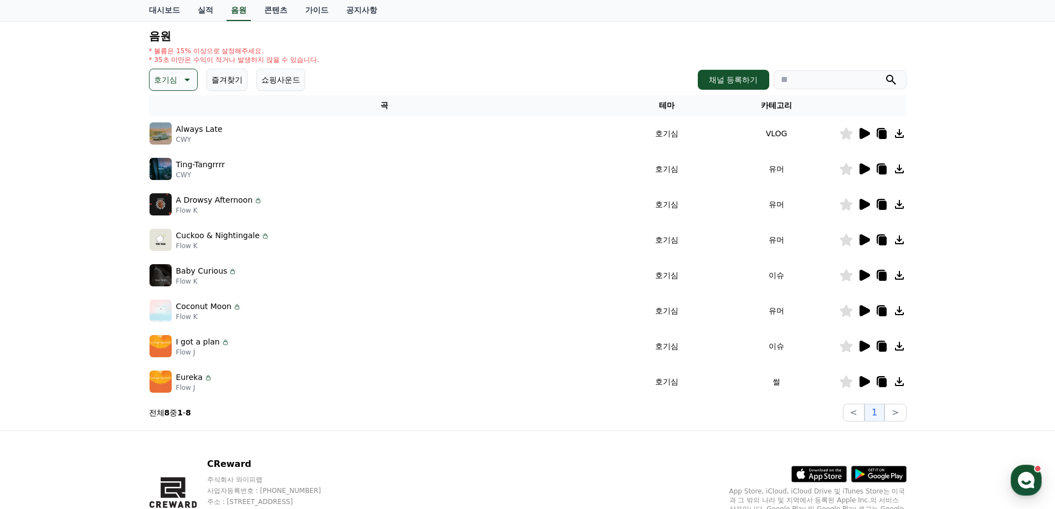
click at [869, 207] on icon at bounding box center [863, 204] width 13 height 13
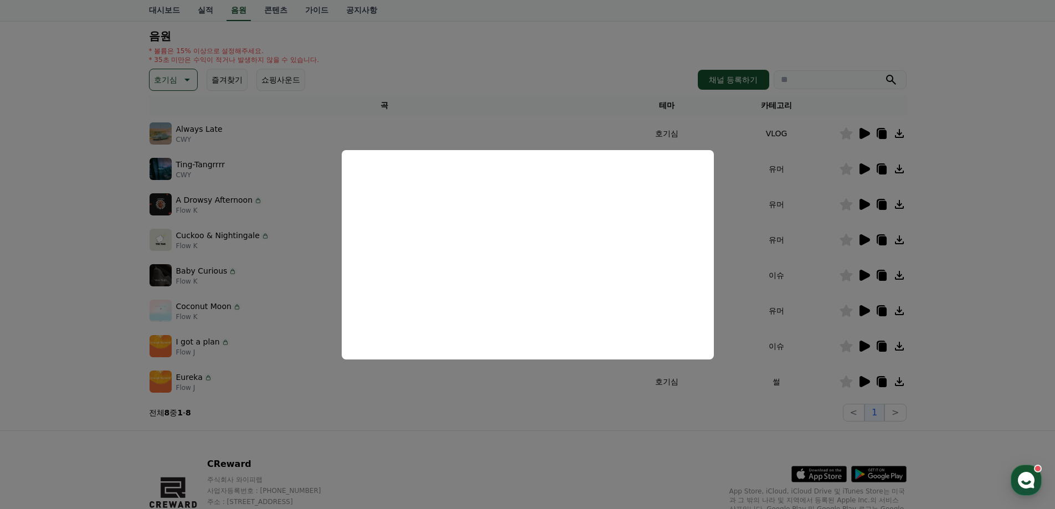
click at [970, 261] on button "close modal" at bounding box center [527, 254] width 1055 height 509
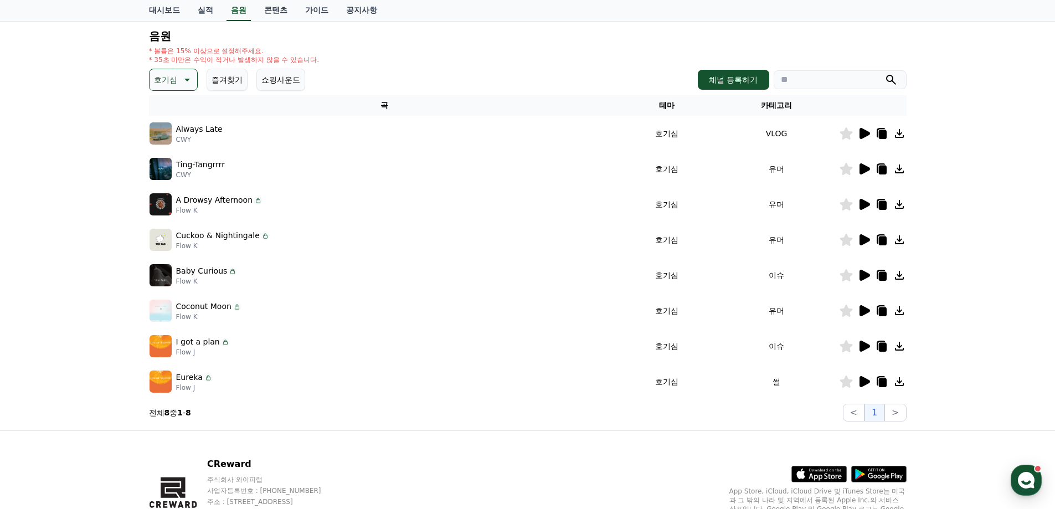
click at [866, 279] on icon at bounding box center [863, 275] width 13 height 13
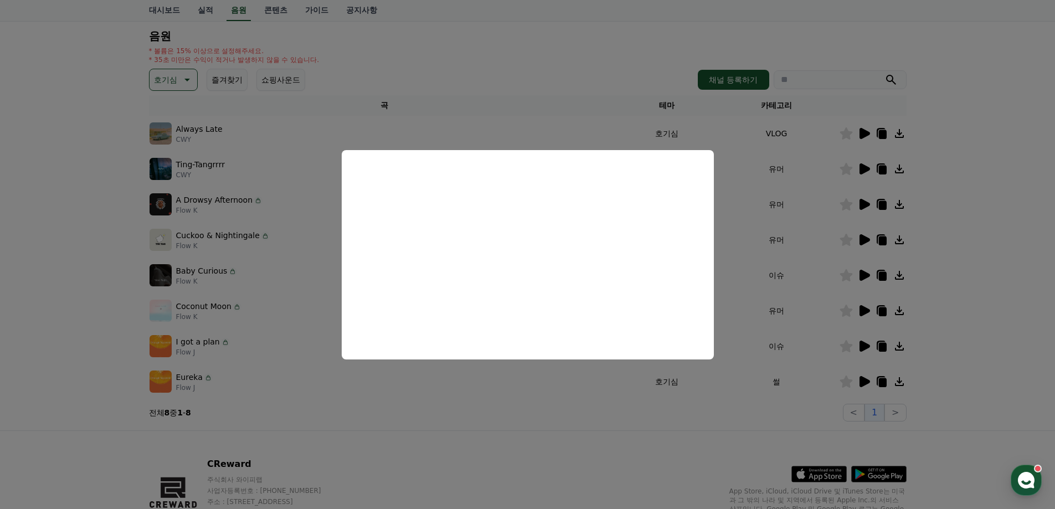
click at [982, 300] on button "close modal" at bounding box center [527, 254] width 1055 height 509
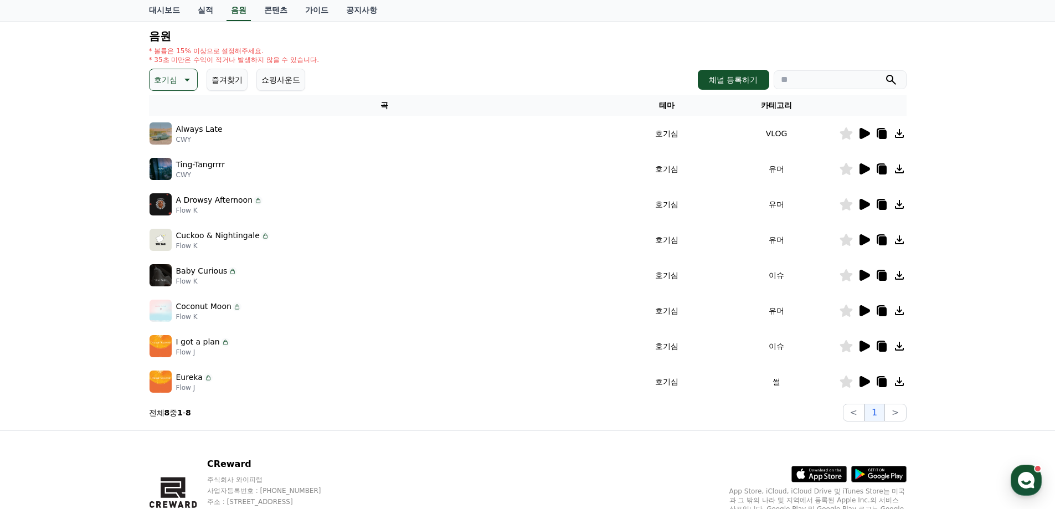
click at [864, 307] on icon at bounding box center [864, 310] width 11 height 11
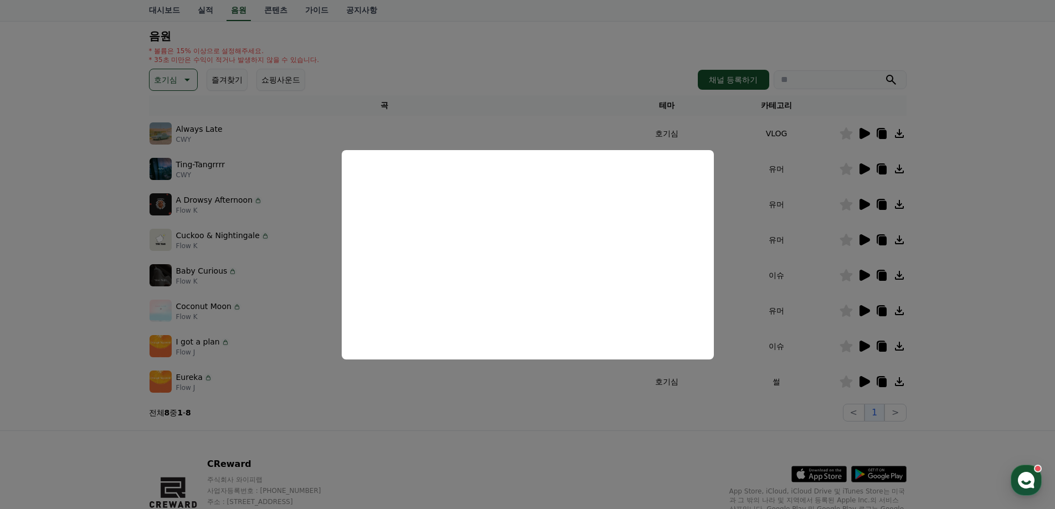
click at [52, 241] on button "close modal" at bounding box center [527, 254] width 1055 height 509
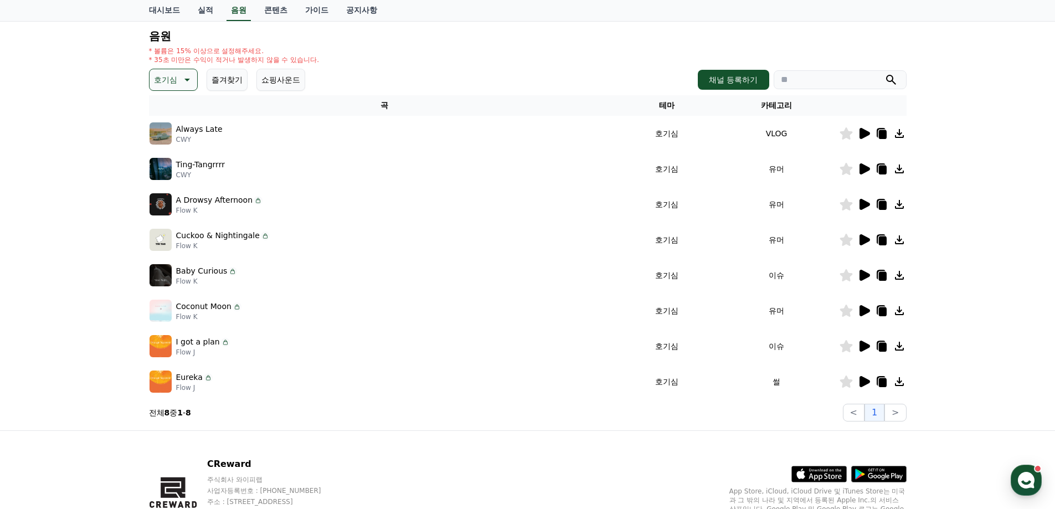
click at [188, 85] on icon at bounding box center [185, 79] width 13 height 13
click at [168, 152] on button "드라마틱" at bounding box center [171, 147] width 40 height 24
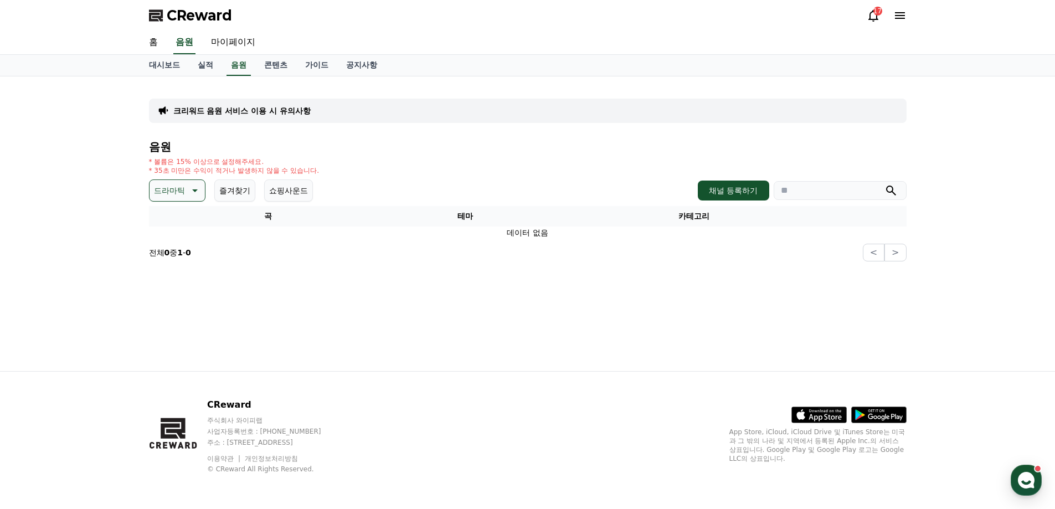
click at [175, 192] on p "드라마틱" at bounding box center [169, 191] width 31 height 16
click at [165, 238] on button "EDM" at bounding box center [164, 233] width 27 height 24
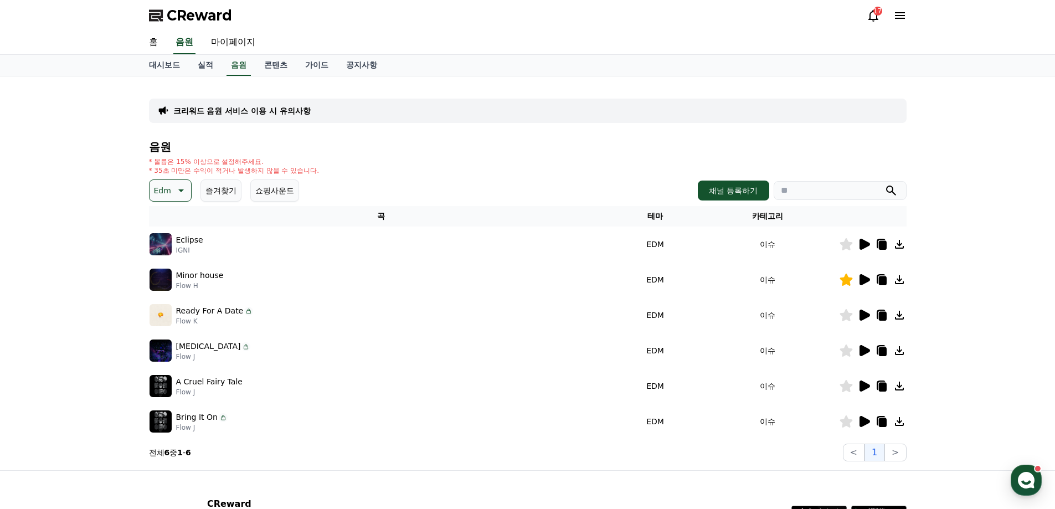
click at [864, 244] on icon at bounding box center [864, 244] width 11 height 11
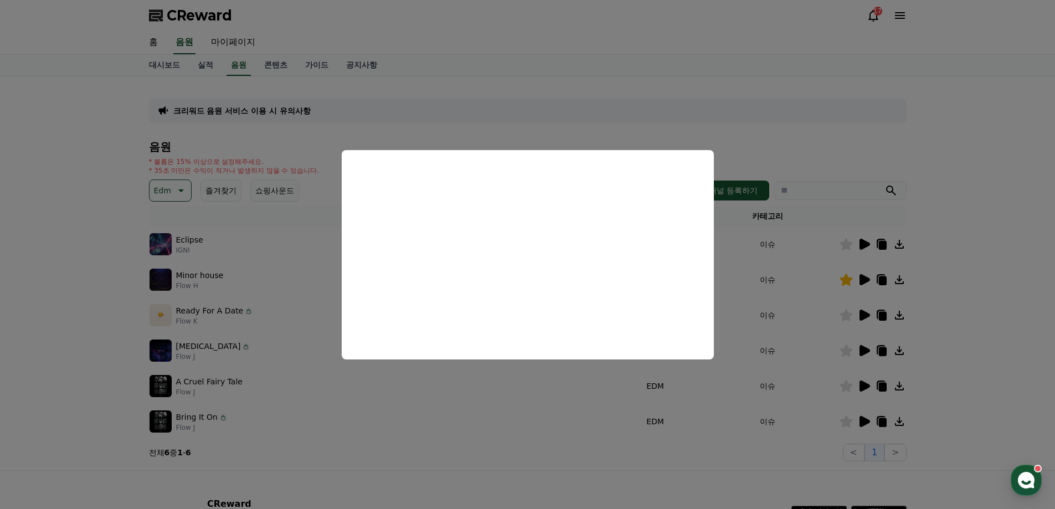
click at [989, 278] on button "close modal" at bounding box center [527, 254] width 1055 height 509
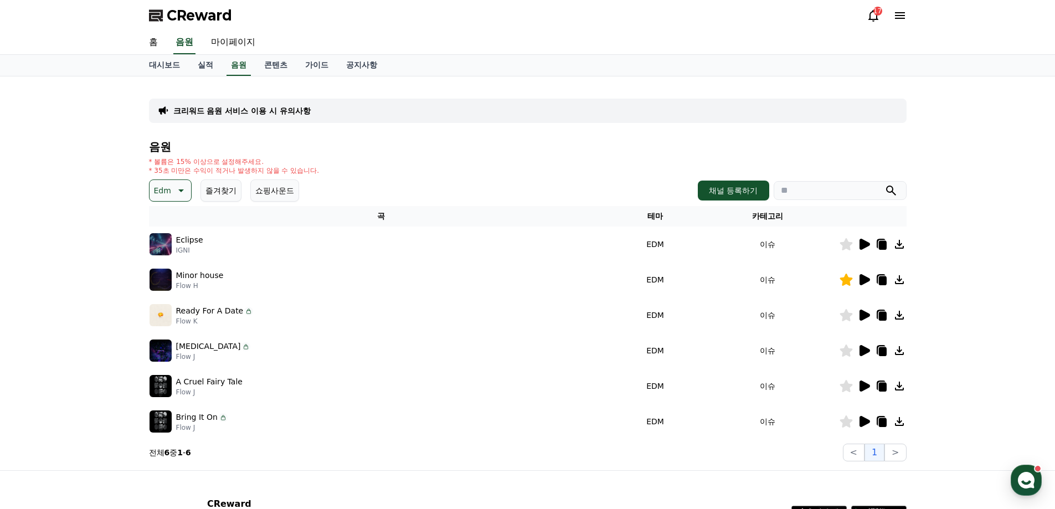
click at [860, 285] on icon at bounding box center [864, 279] width 11 height 11
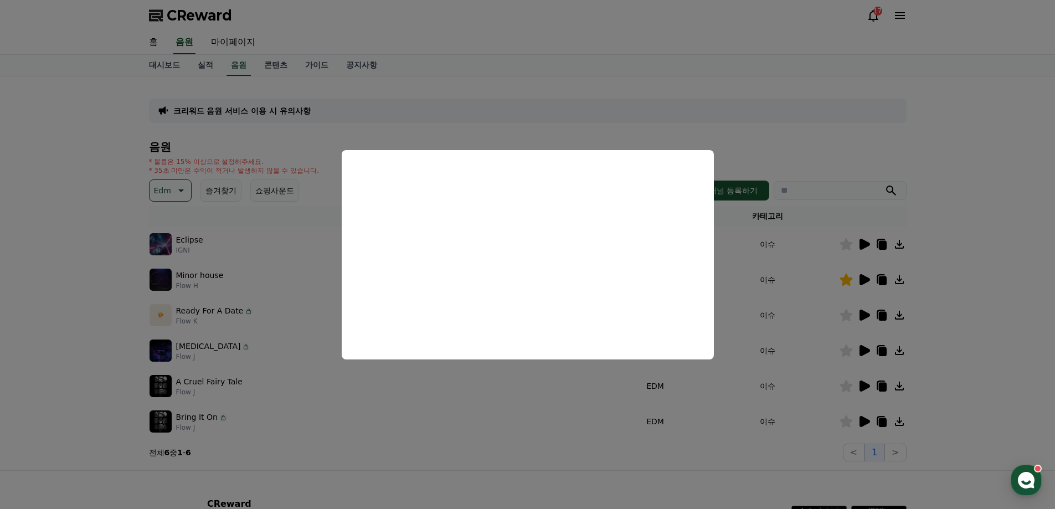
click at [998, 283] on button "close modal" at bounding box center [527, 254] width 1055 height 509
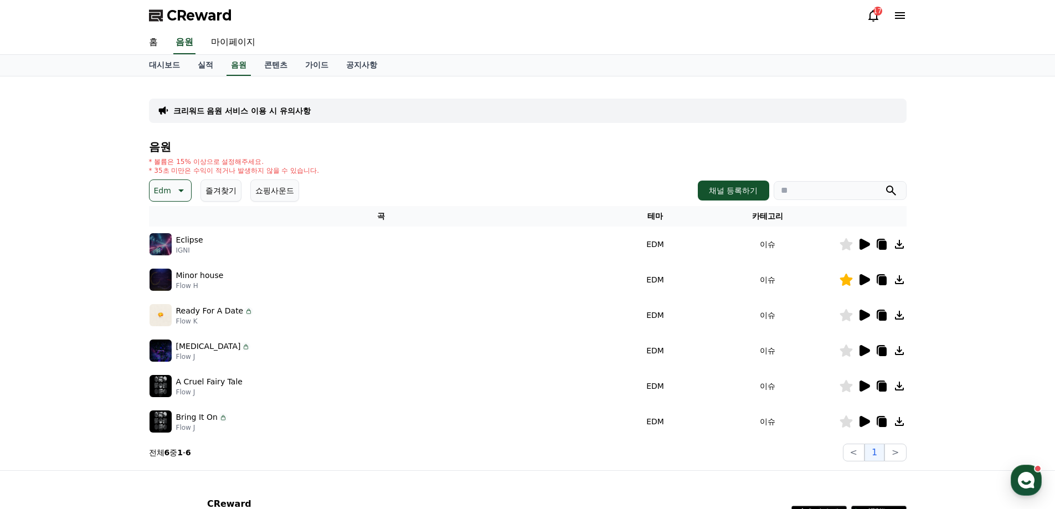
click at [861, 314] on icon at bounding box center [864, 314] width 11 height 11
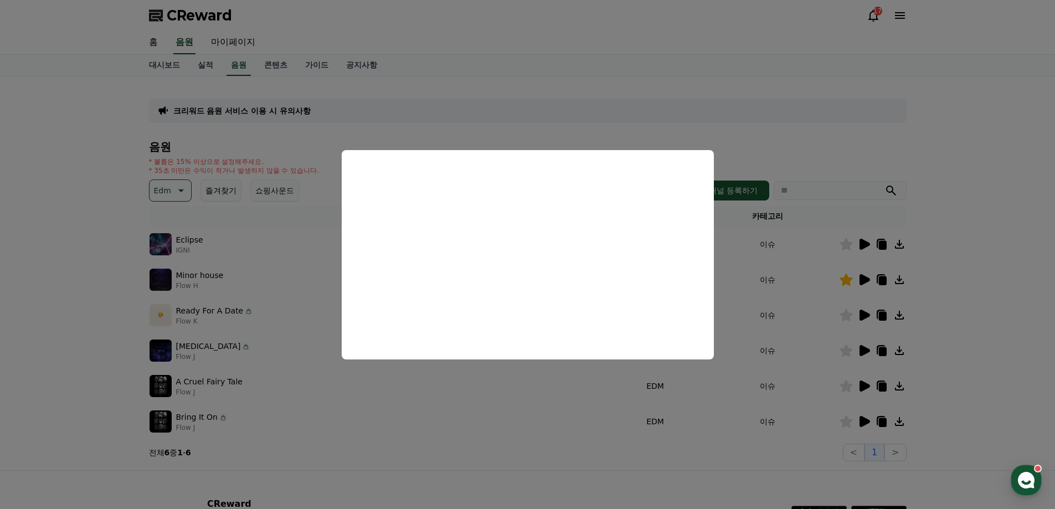
click at [990, 322] on button "close modal" at bounding box center [527, 254] width 1055 height 509
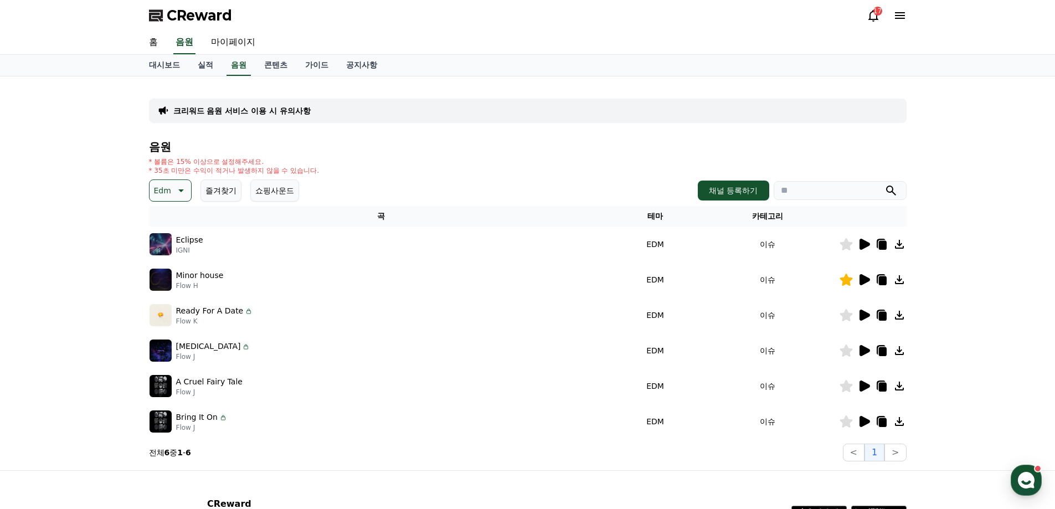
click at [865, 352] on icon at bounding box center [864, 350] width 11 height 11
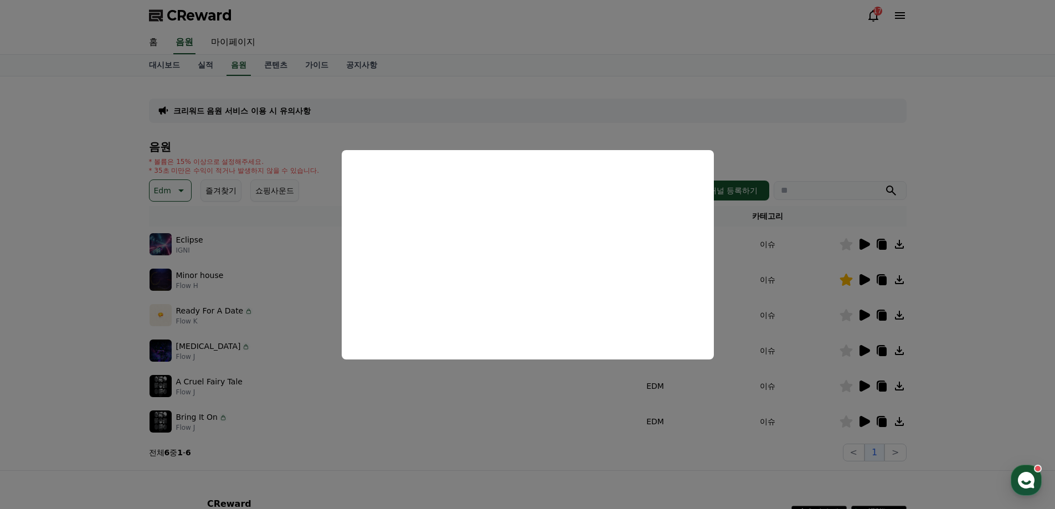
click at [1004, 309] on button "close modal" at bounding box center [527, 254] width 1055 height 509
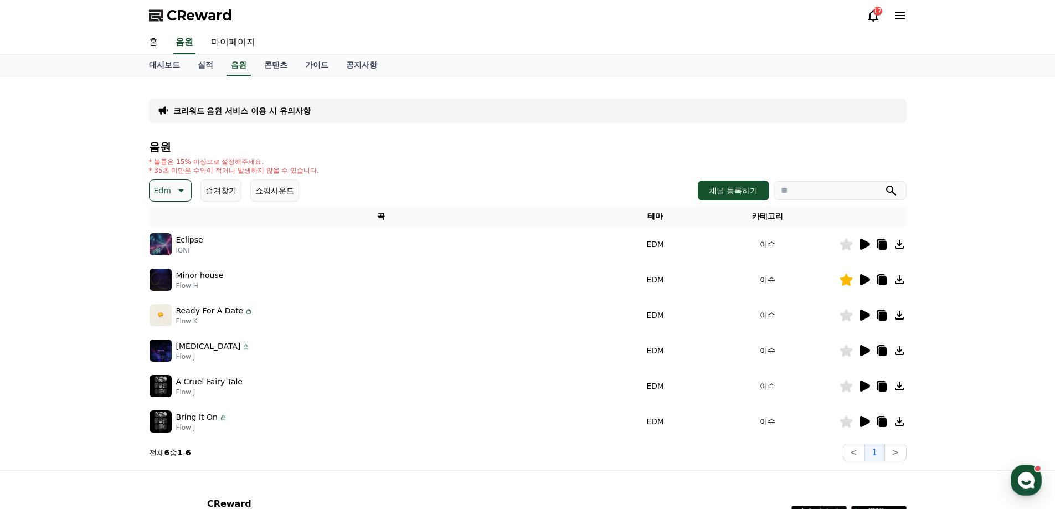
click at [868, 396] on td at bounding box center [873, 385] width 68 height 35
click at [866, 393] on td at bounding box center [873, 385] width 68 height 35
click at [864, 386] on icon at bounding box center [864, 385] width 11 height 11
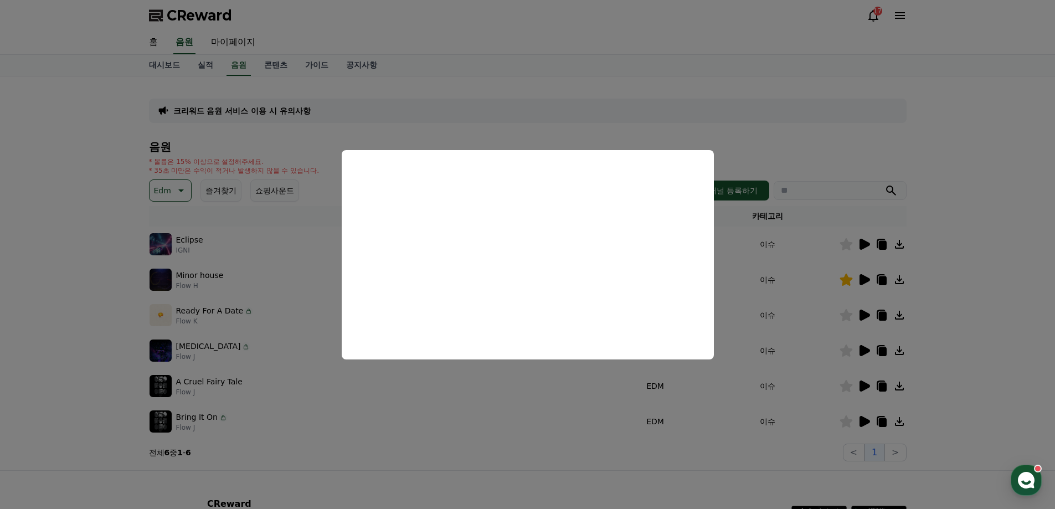
click at [973, 303] on button "close modal" at bounding box center [527, 254] width 1055 height 509
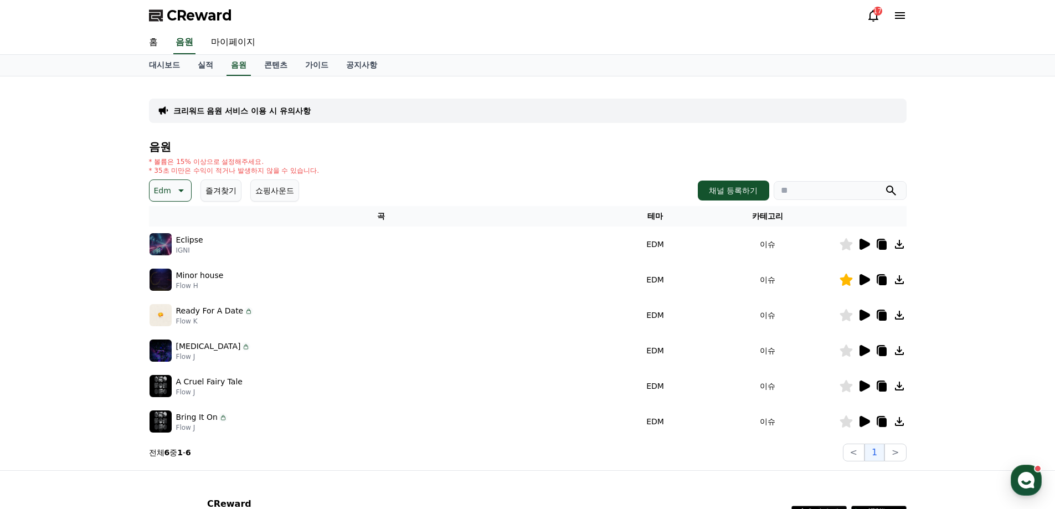
click at [864, 425] on icon at bounding box center [864, 421] width 11 height 11
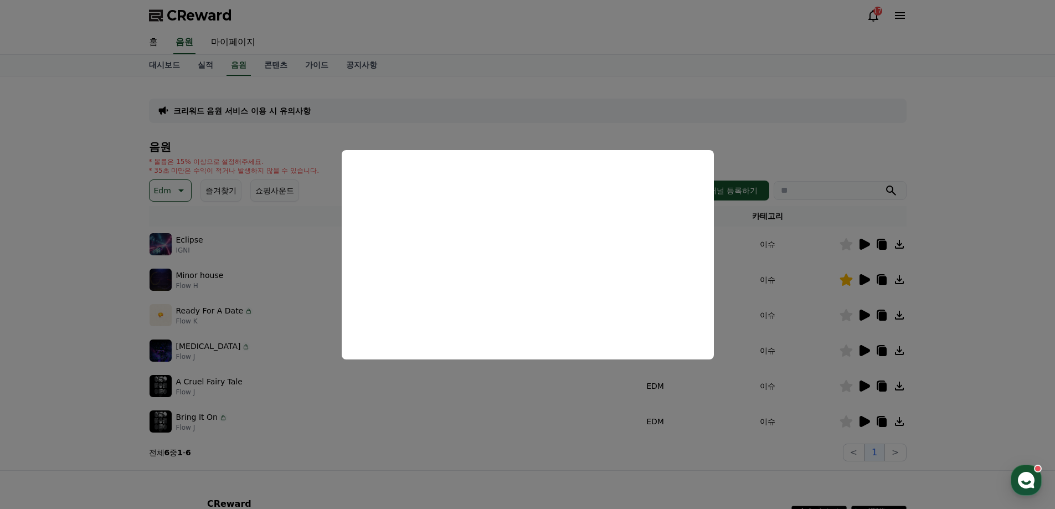
drag, startPoint x: 982, startPoint y: 220, endPoint x: 977, endPoint y: 223, distance: 6.0
click at [983, 220] on button "close modal" at bounding box center [527, 254] width 1055 height 509
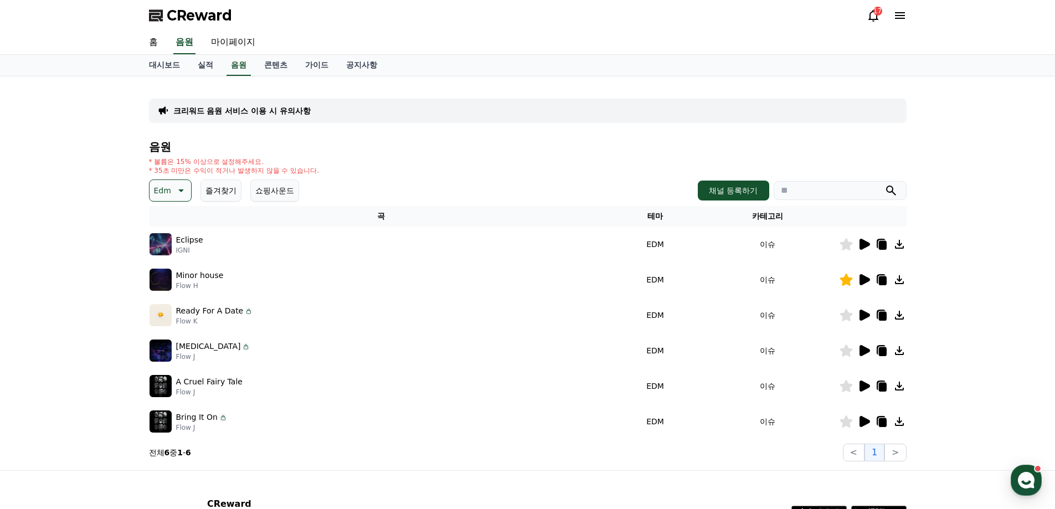
click at [865, 246] on icon at bounding box center [864, 244] width 11 height 11
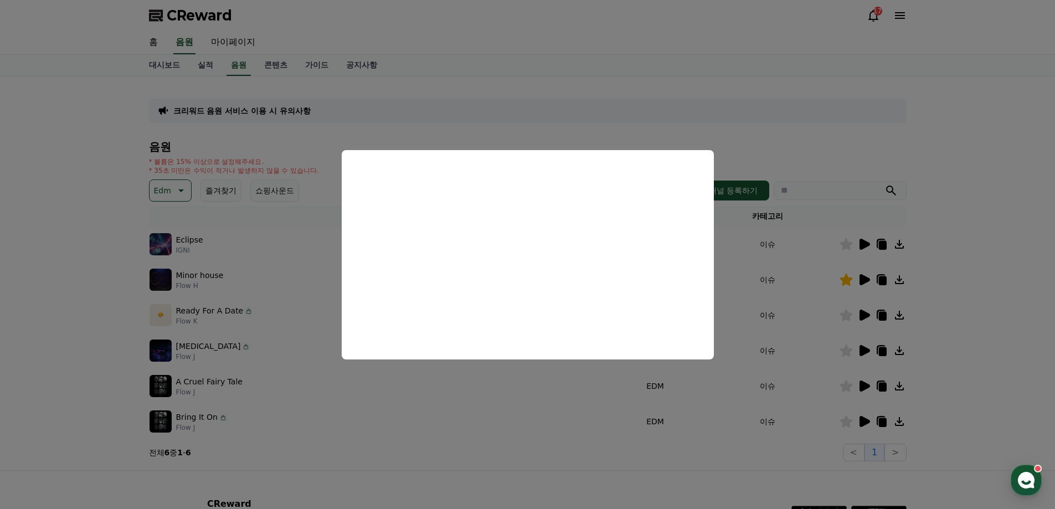
drag, startPoint x: 951, startPoint y: 110, endPoint x: 942, endPoint y: 123, distance: 16.7
click at [951, 110] on button "close modal" at bounding box center [527, 254] width 1055 height 509
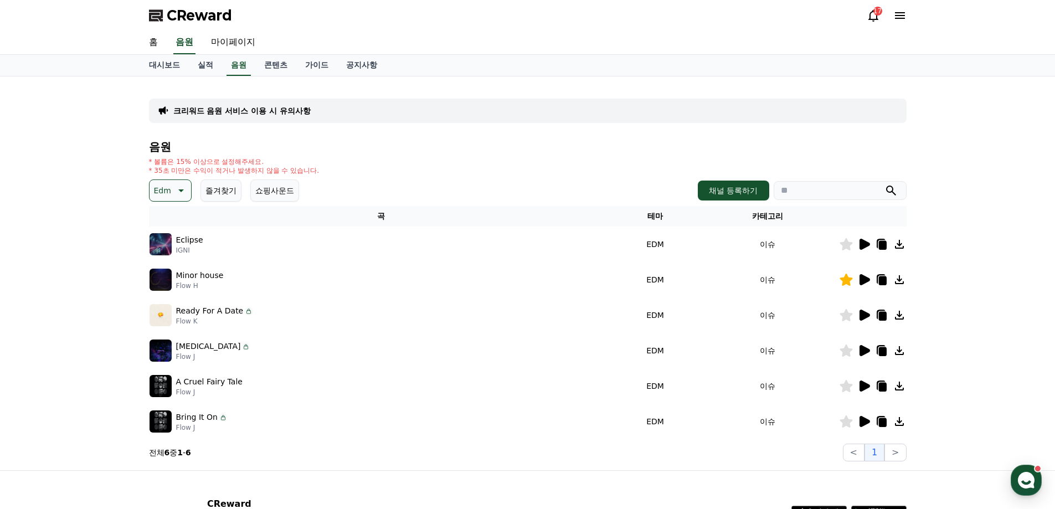
click at [899, 247] on icon at bounding box center [899, 244] width 9 height 9
click at [847, 246] on icon at bounding box center [845, 244] width 13 height 12
click at [899, 245] on icon at bounding box center [899, 244] width 9 height 9
click at [326, 63] on link "가이드" at bounding box center [316, 65] width 41 height 21
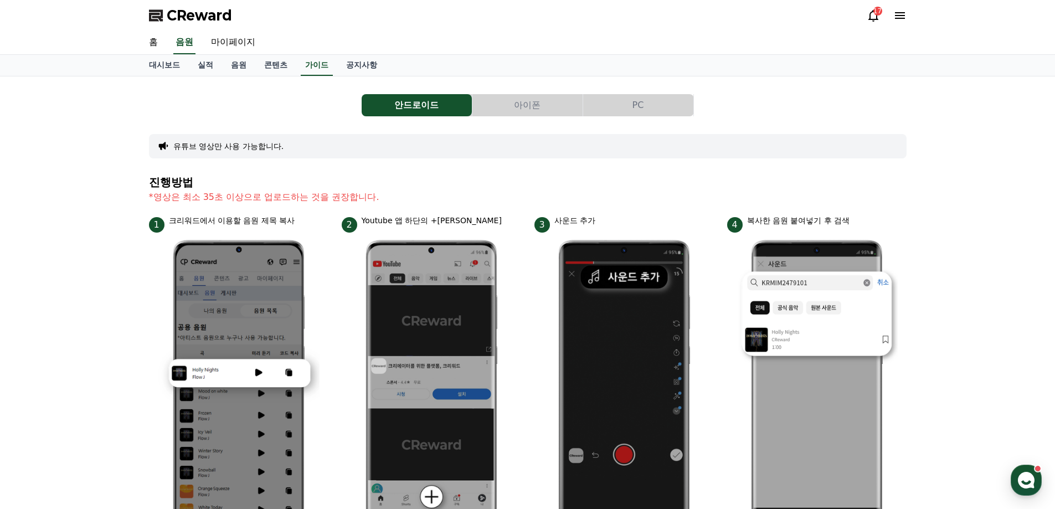
click at [667, 98] on button "PC" at bounding box center [638, 105] width 110 height 22
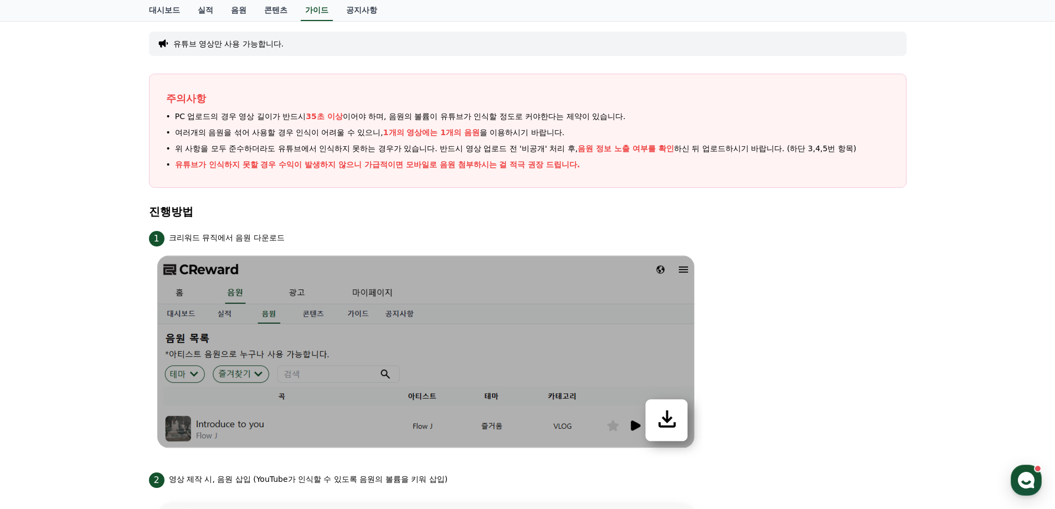
scroll to position [111, 0]
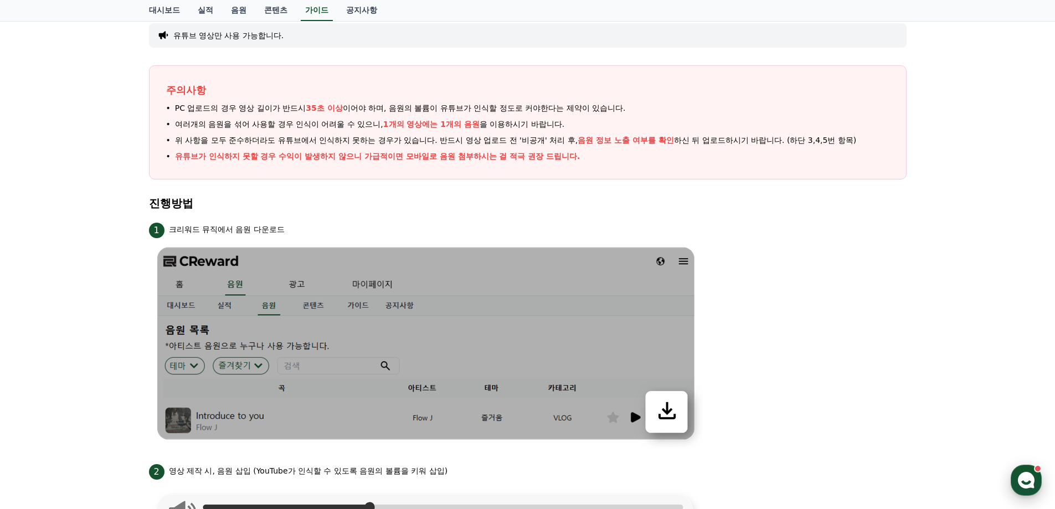
click at [1031, 473] on icon "button" at bounding box center [1026, 480] width 20 height 20
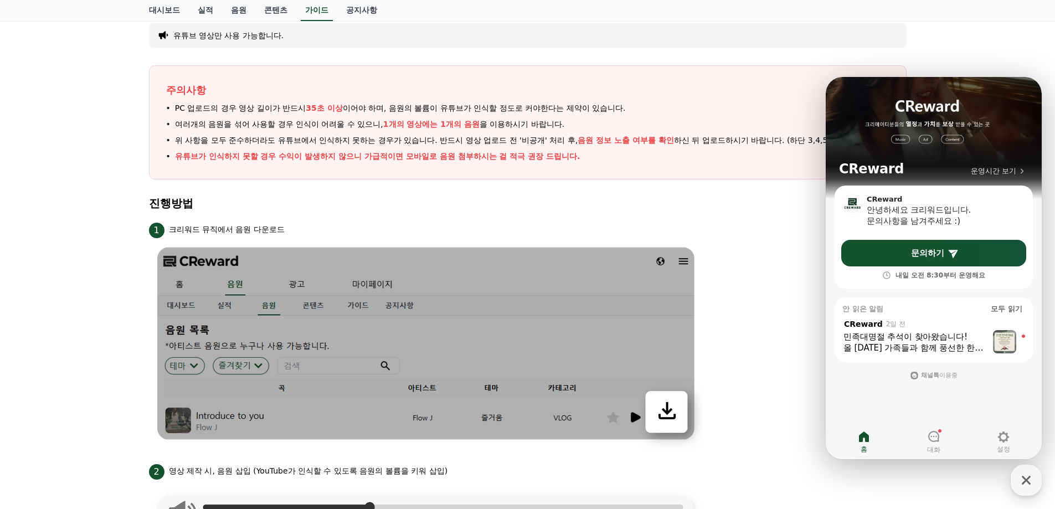
click at [777, 323] on li "1 크리워드 뮤직에서 음원 다운로드" at bounding box center [527, 334] width 757 height 228
click at [668, 113] on li "PC 업로드의 경우 영상 길이가 반드시 35초 이상 이어야 하며, 음원의 볼륨이 유튜브가 인식할 정도로 커야한다는 제약이 있습니다." at bounding box center [527, 108] width 723 height 12
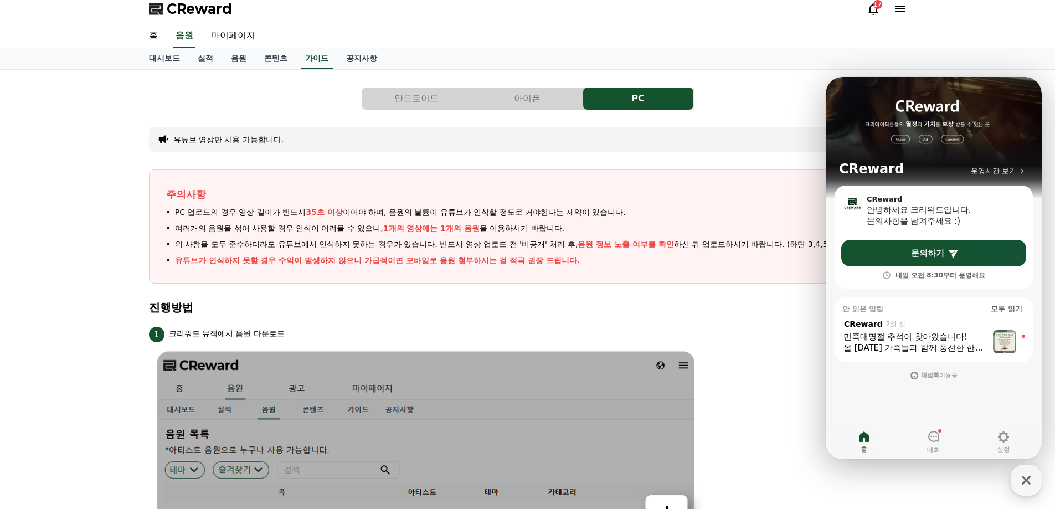
scroll to position [0, 0]
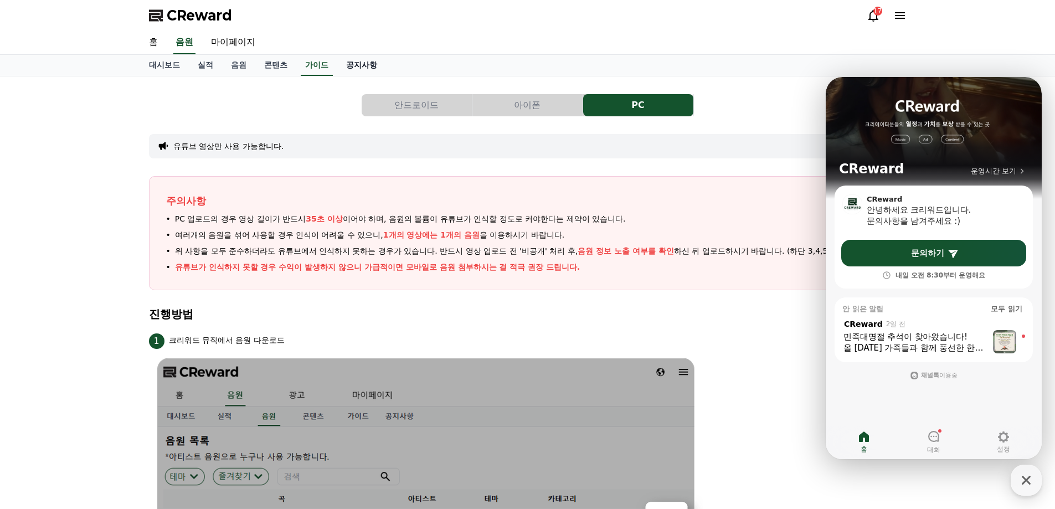
click at [362, 65] on link "공지사항" at bounding box center [361, 65] width 49 height 21
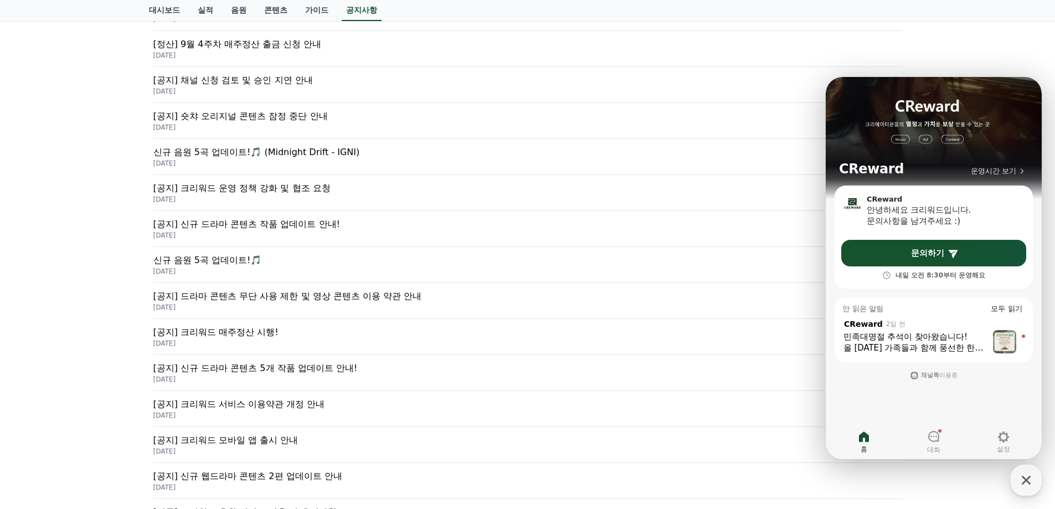
scroll to position [221, 0]
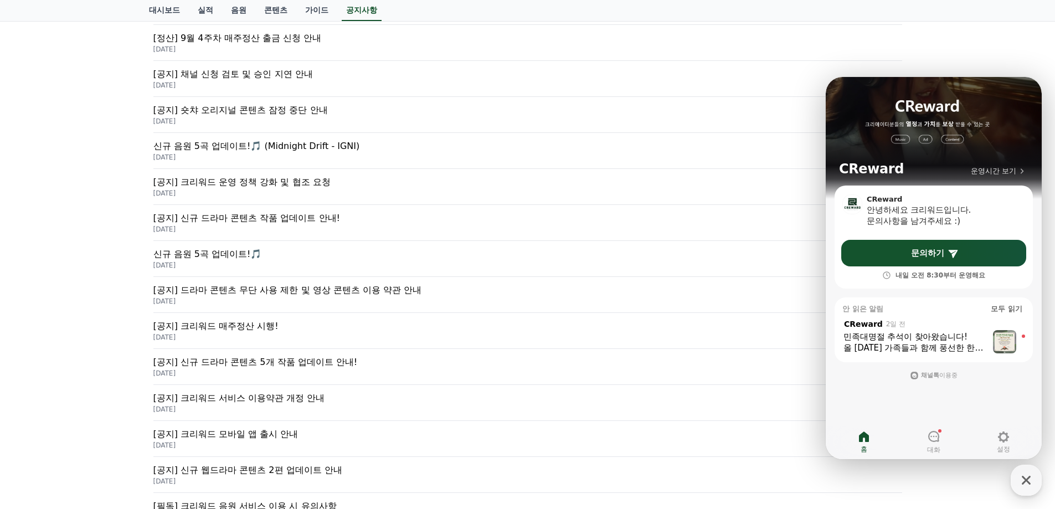
click at [46, 357] on div "공지사항 FAQ 크리워드 뮤직이란? 공지사항 [중요공지] 일부 음원 사용 중지 안내 2025-10-02 [정산] 9월 4주차 매주정산 출금 신…" at bounding box center [527, 221] width 1055 height 732
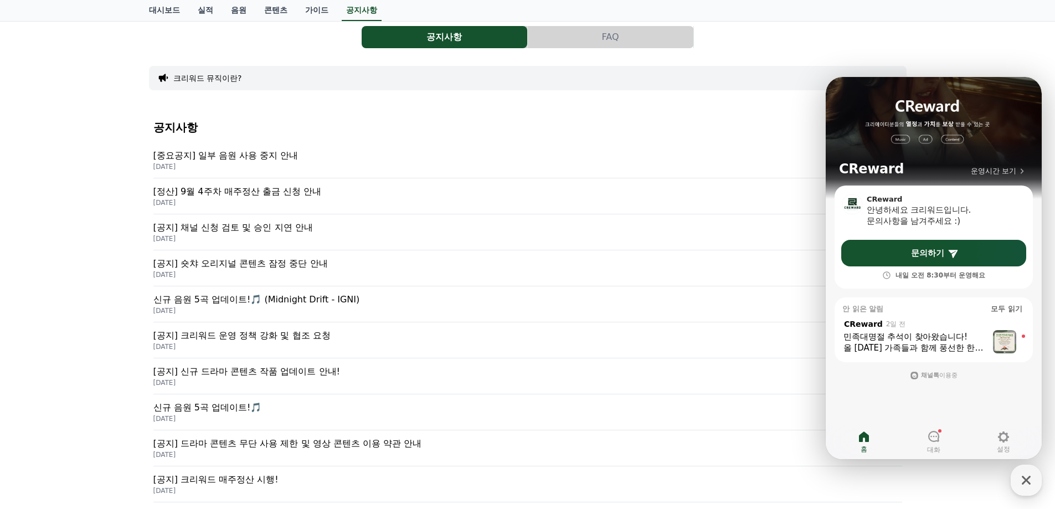
scroll to position [0, 0]
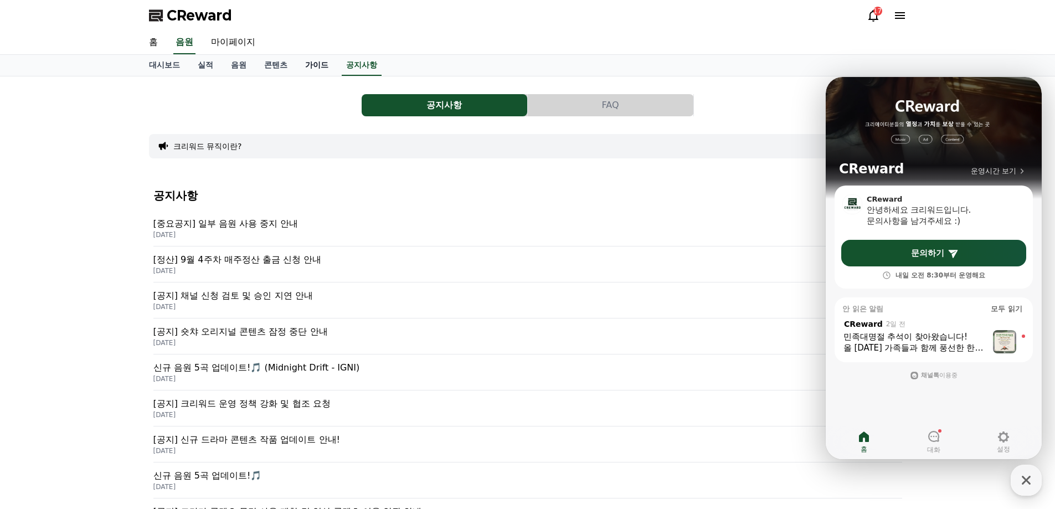
click at [314, 64] on link "가이드" at bounding box center [316, 65] width 41 height 21
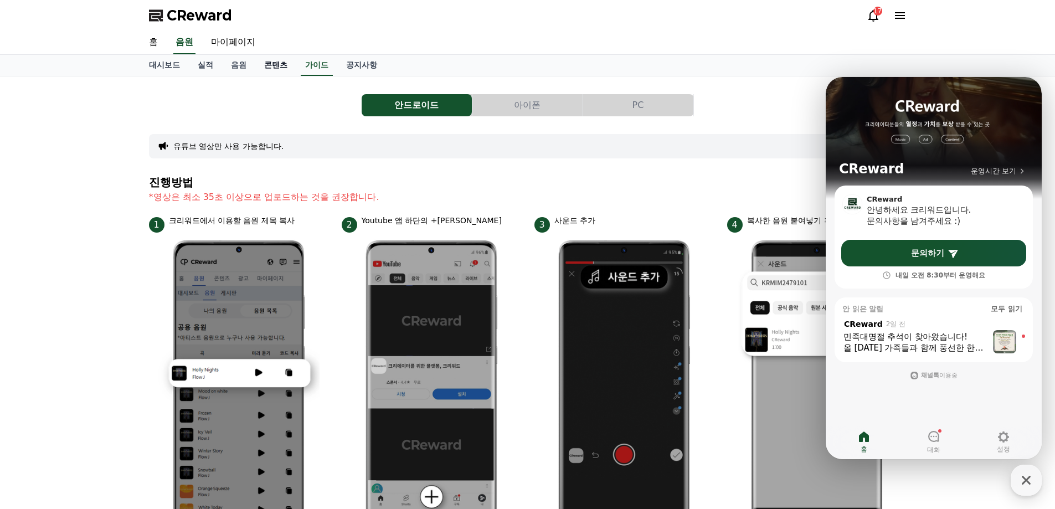
click at [273, 71] on link "콘텐츠" at bounding box center [275, 65] width 41 height 21
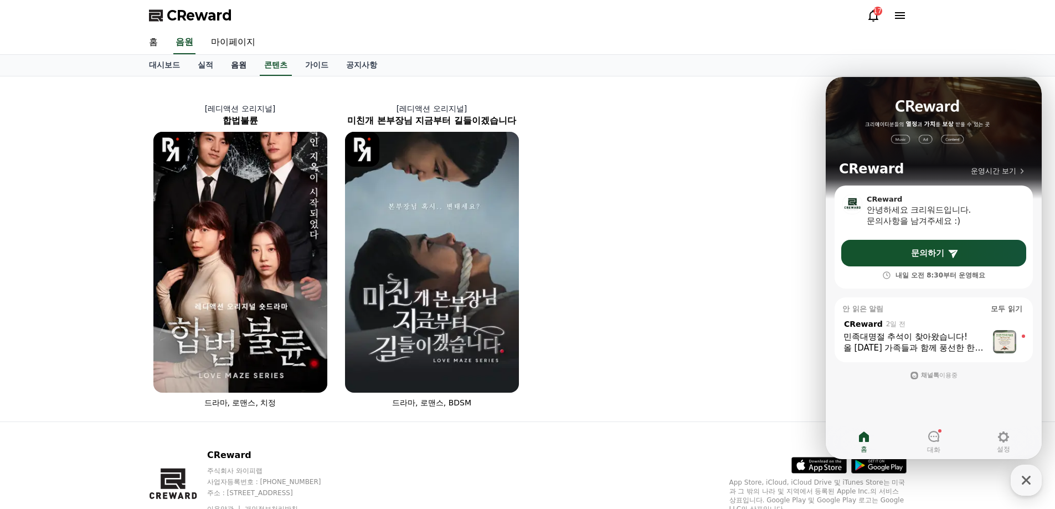
click at [240, 75] on link "음원" at bounding box center [238, 65] width 33 height 21
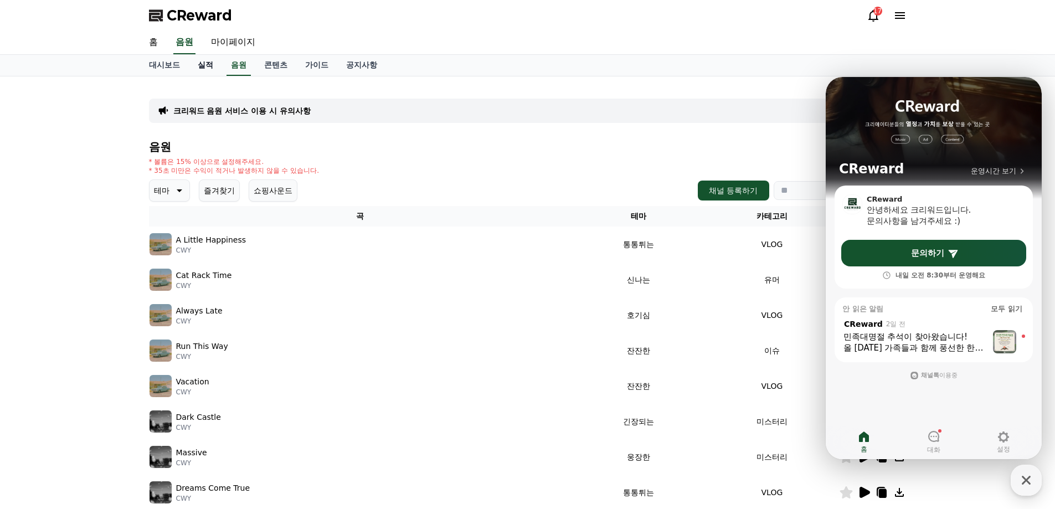
click at [210, 68] on link "실적" at bounding box center [205, 65] width 33 height 21
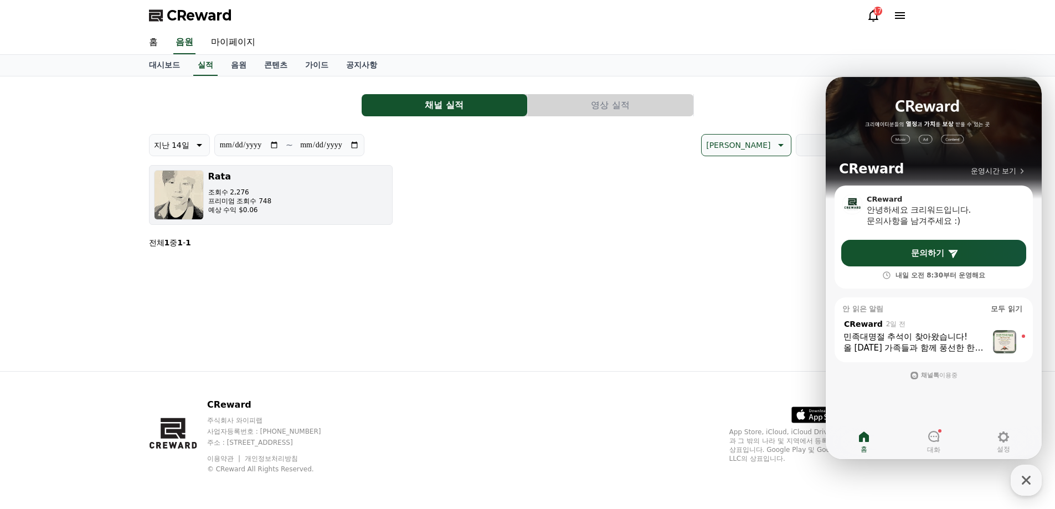
click at [329, 200] on button "Rata 조회수 2,276 프리미엄 조회수 748 예상 수익 $0.06" at bounding box center [271, 195] width 244 height 60
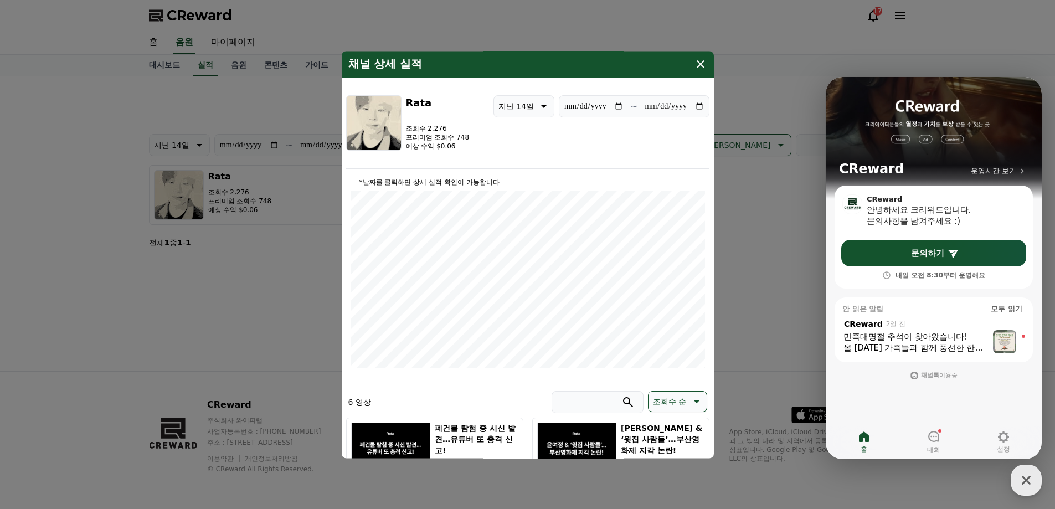
click at [706, 63] on icon "modal" at bounding box center [700, 64] width 13 height 13
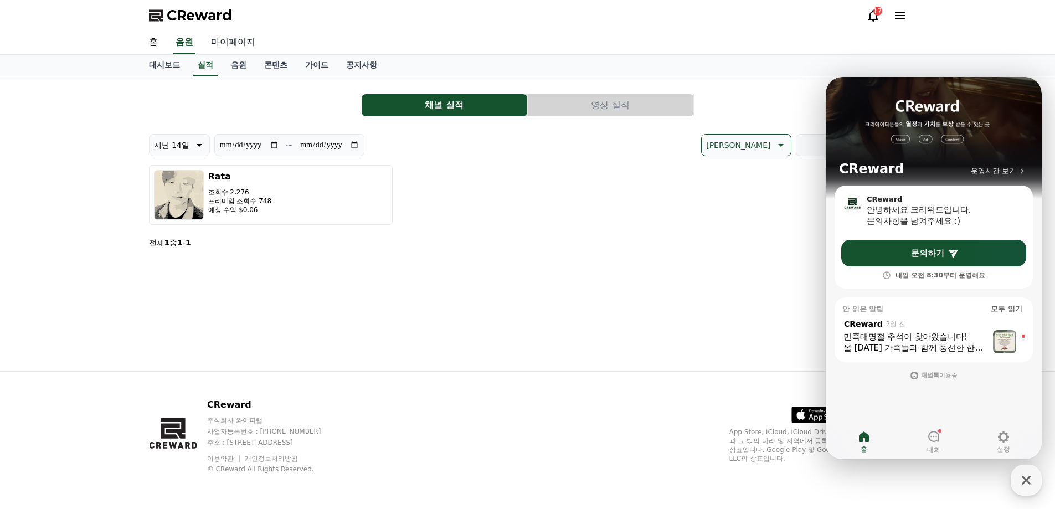
click at [225, 45] on link "마이페이지" at bounding box center [233, 42] width 62 height 23
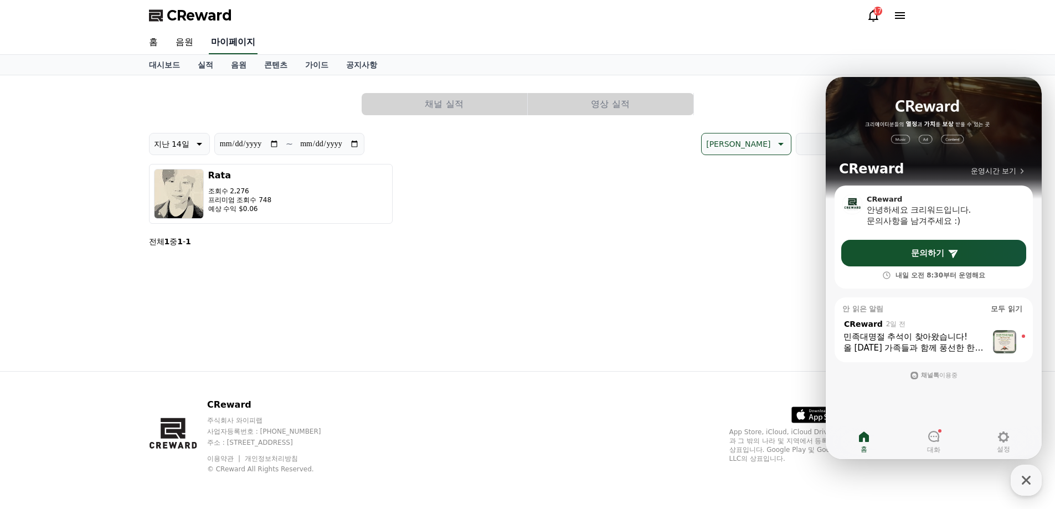
select select "**********"
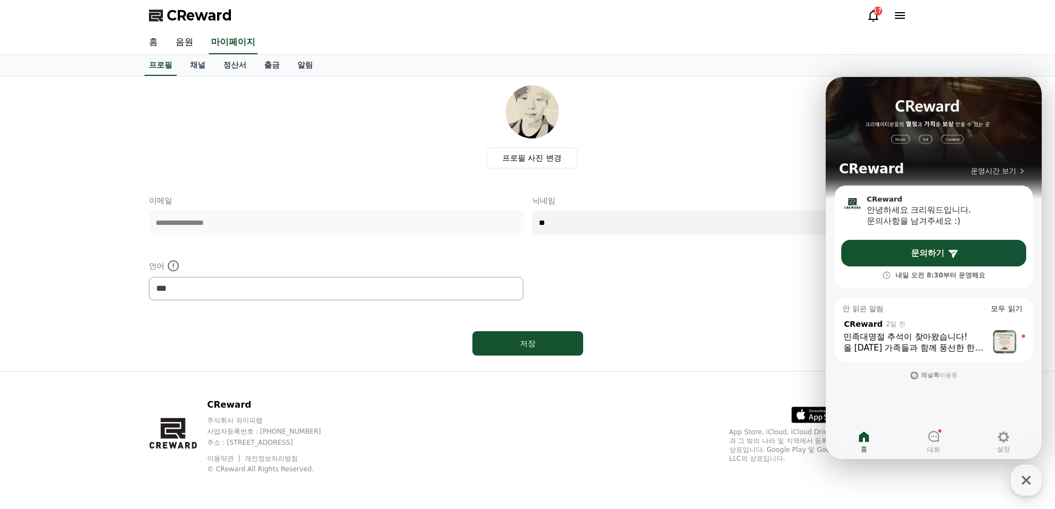
click at [161, 48] on link "홈" at bounding box center [153, 42] width 27 height 23
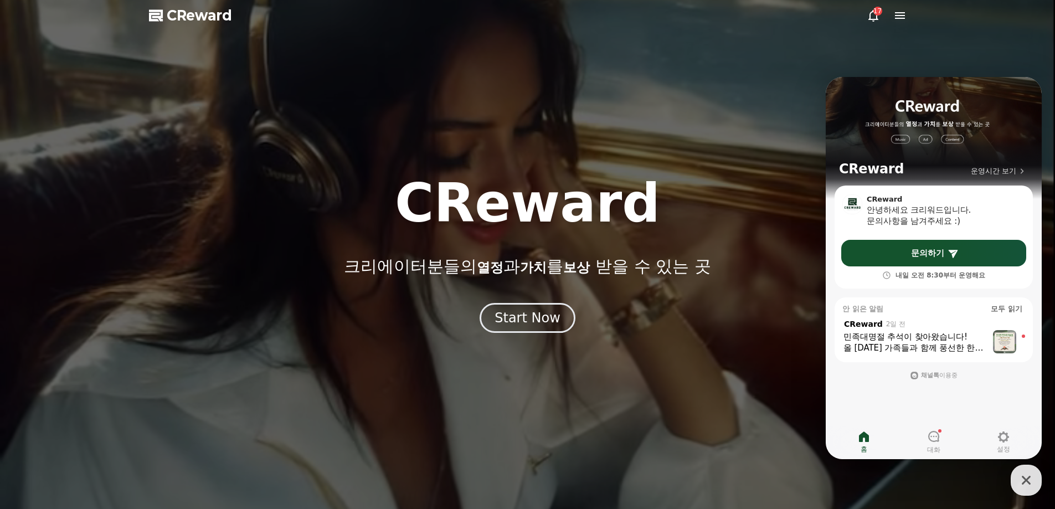
click at [875, 20] on icon at bounding box center [872, 15] width 13 height 13
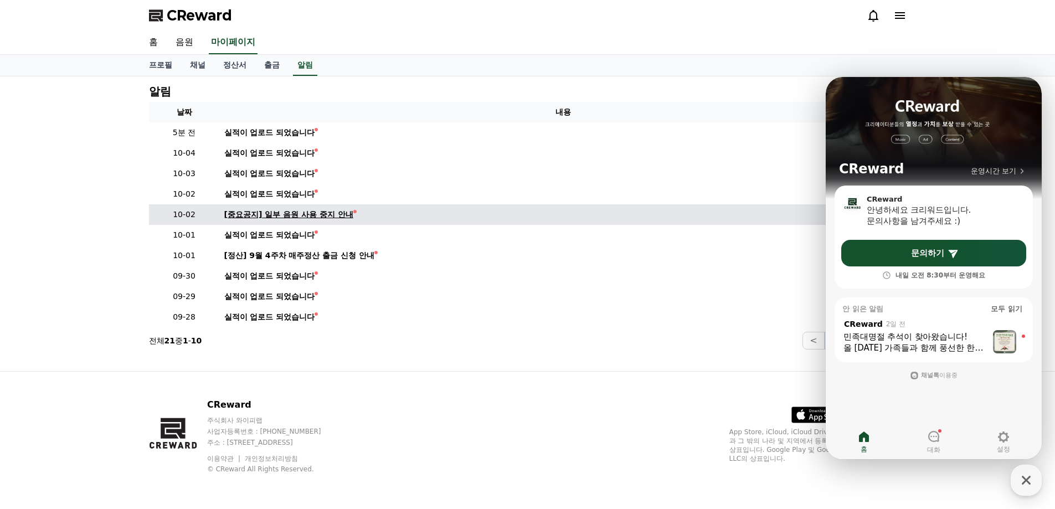
click at [314, 216] on div "[중요공지] 일부 음원 사용 중지 안내" at bounding box center [288, 215] width 129 height 12
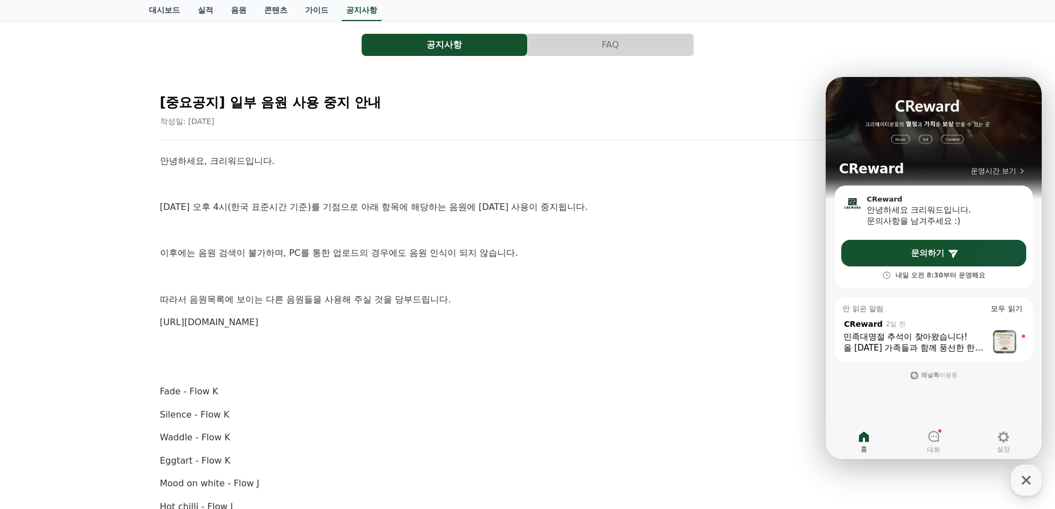
scroll to position [55, 0]
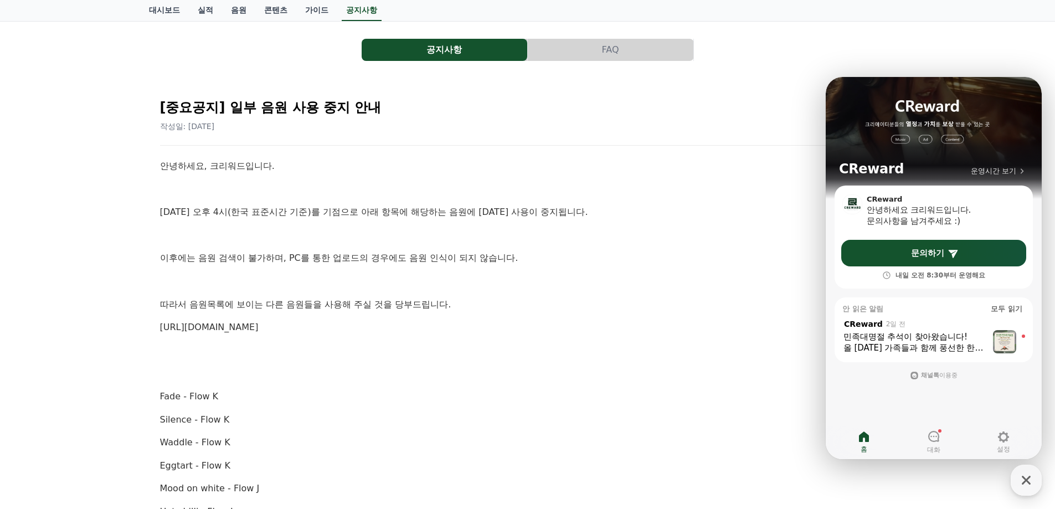
click at [259, 328] on link "https://creward.net/music/list/public" at bounding box center [209, 327] width 99 height 11
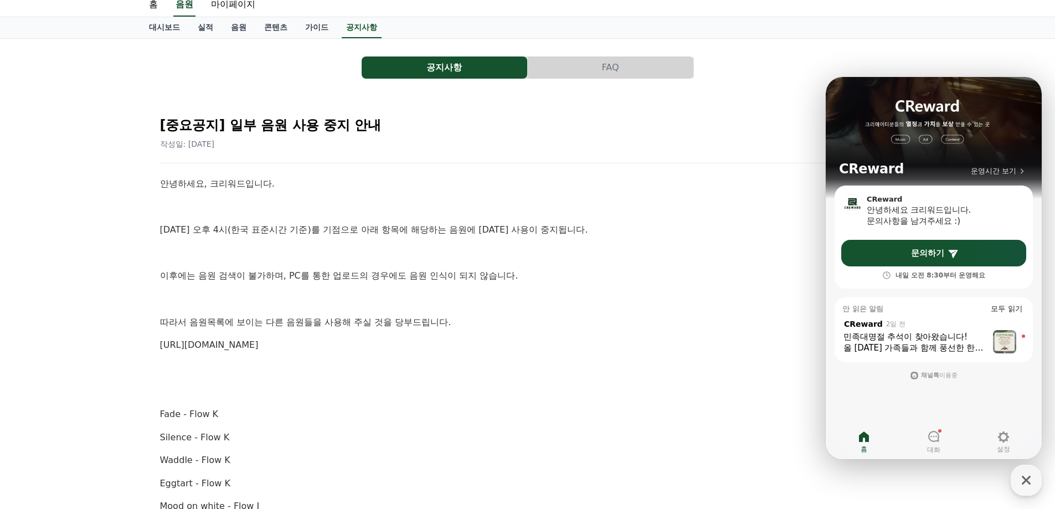
scroll to position [0, 0]
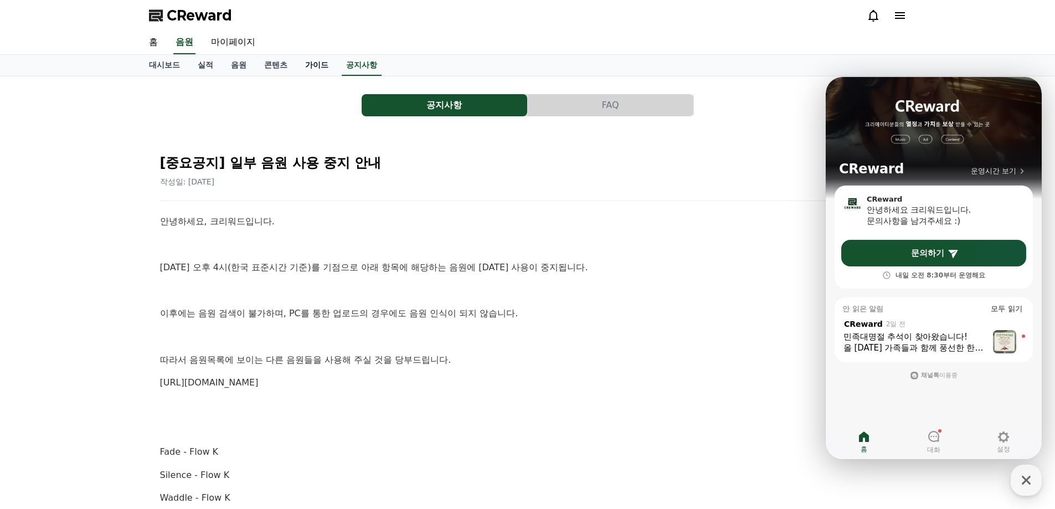
click at [320, 62] on link "가이드" at bounding box center [316, 65] width 41 height 21
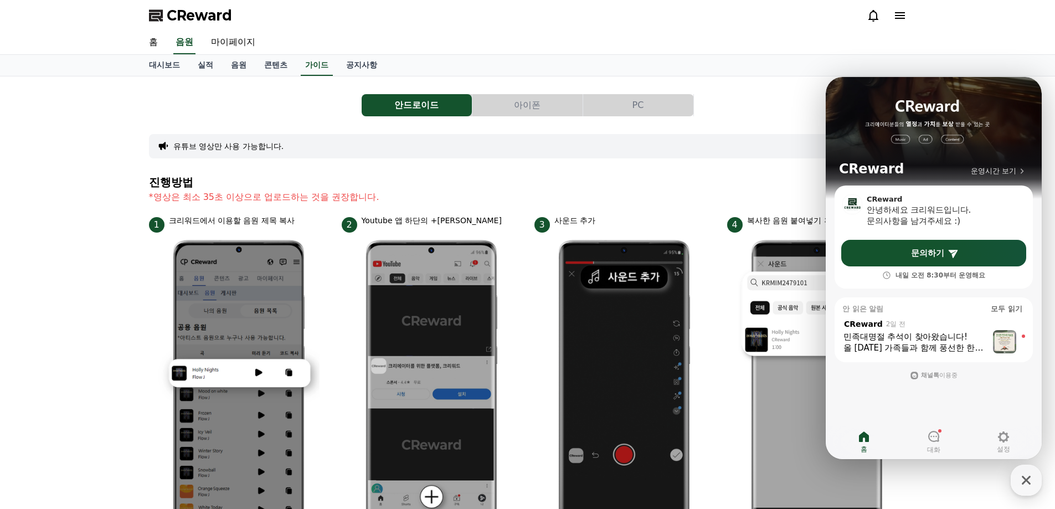
click at [658, 112] on button "PC" at bounding box center [638, 105] width 110 height 22
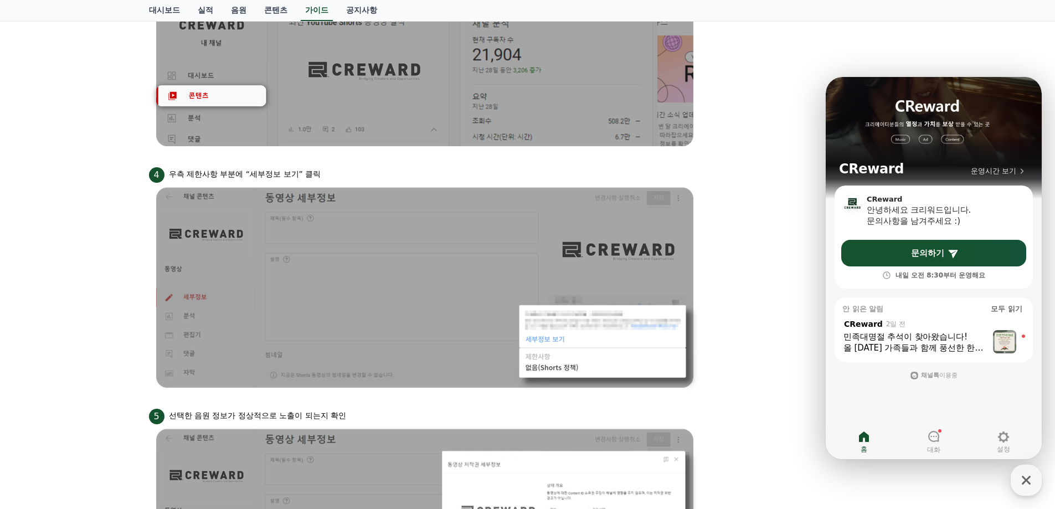
scroll to position [775, 0]
